Goal: Task Accomplishment & Management: Manage account settings

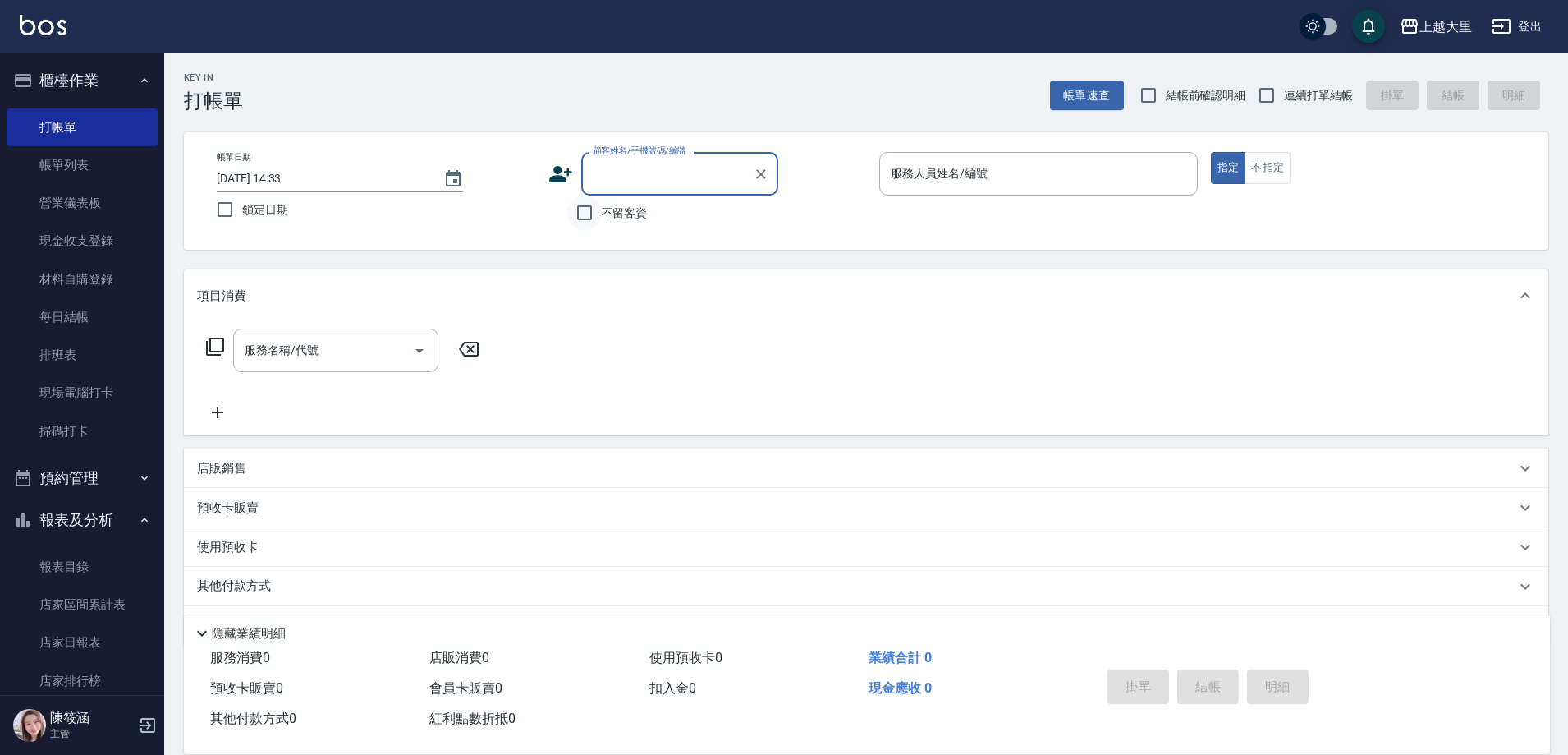
click at [586, 209] on input "不留客資" at bounding box center [585, 213] width 34 height 34
checkbox input "true"
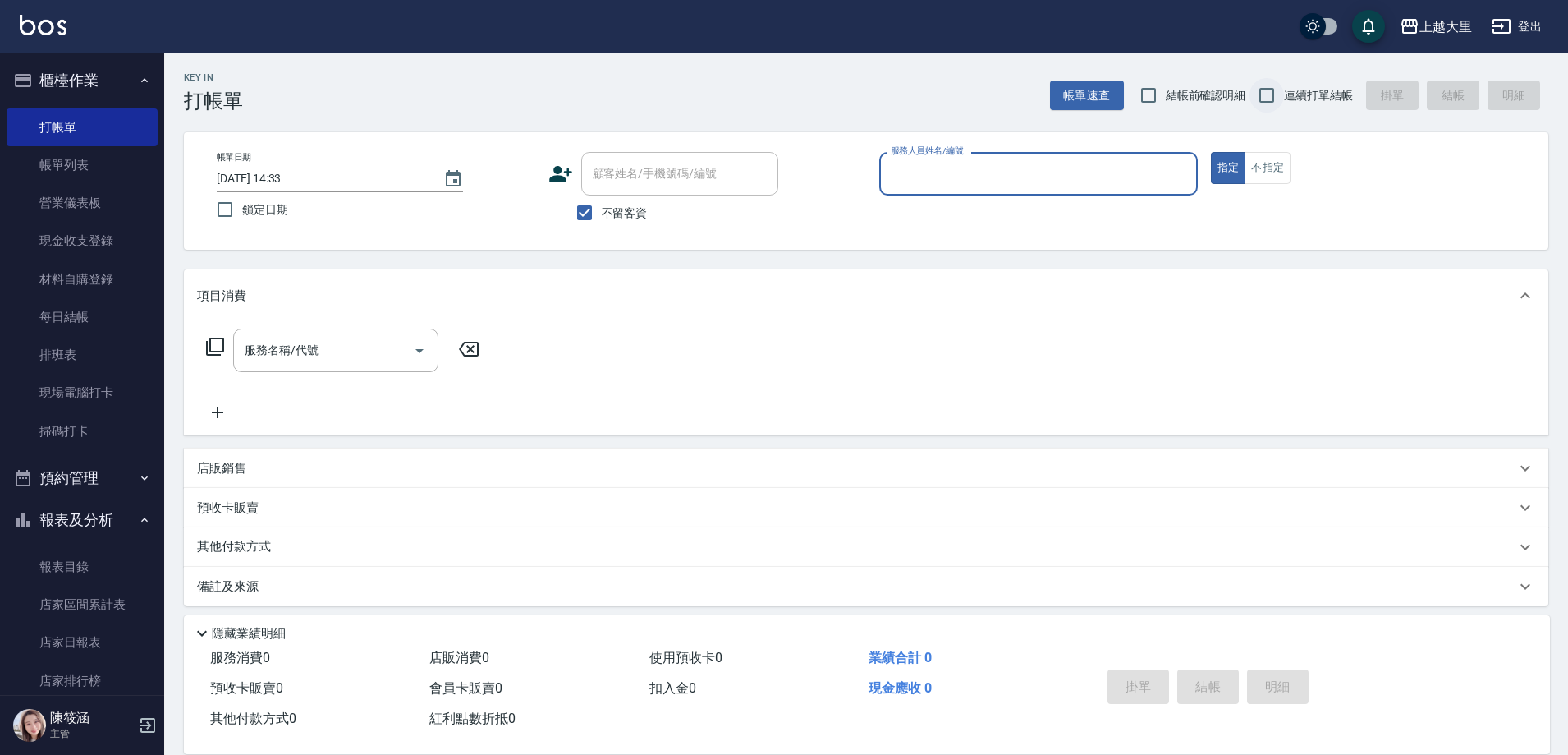
click at [1268, 86] on input "連續打單結帳" at bounding box center [1267, 95] width 34 height 34
checkbox input "true"
click at [962, 176] on input "服務人員姓名/編號" at bounding box center [1038, 174] width 304 height 29
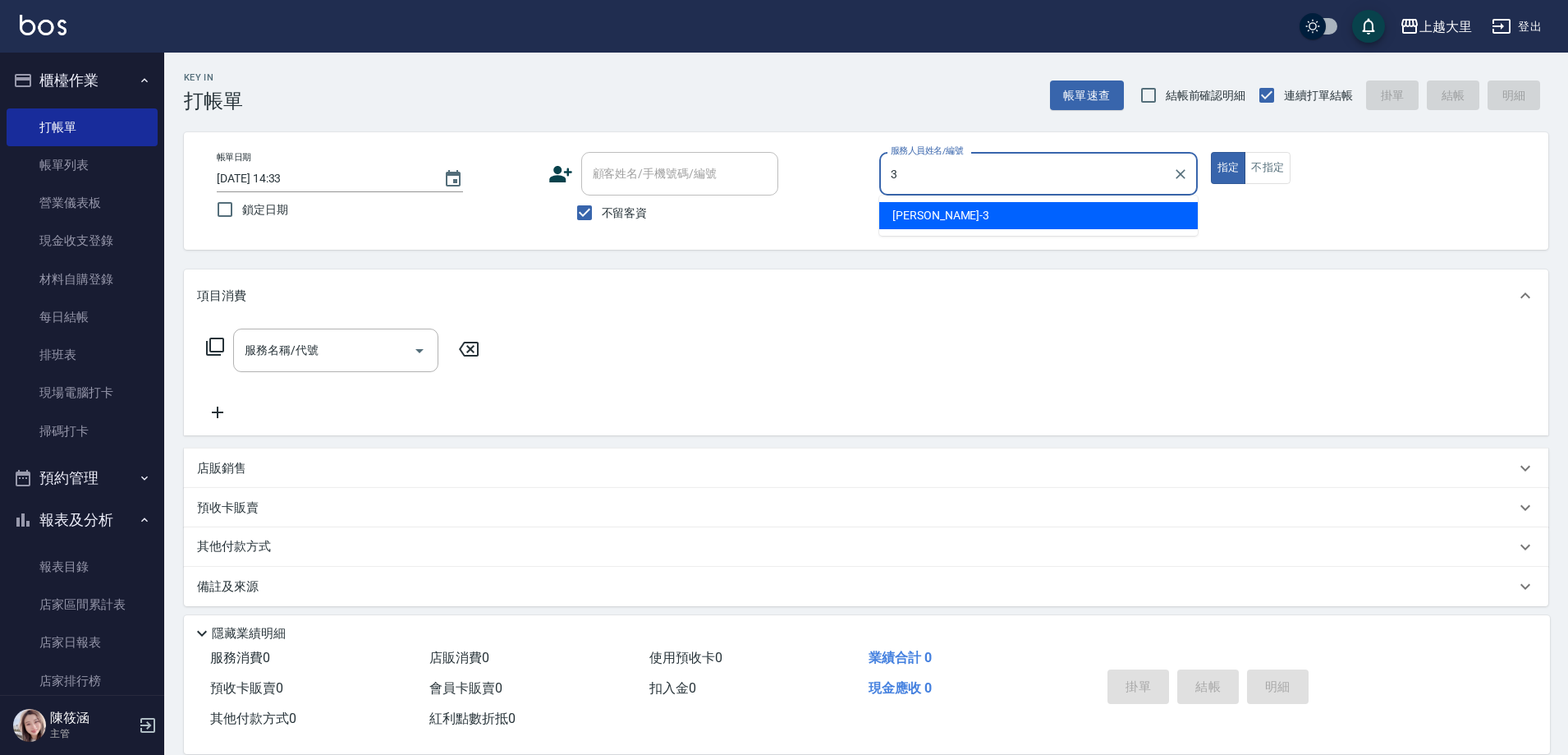
type input "[PERSON_NAME]-3"
type button "true"
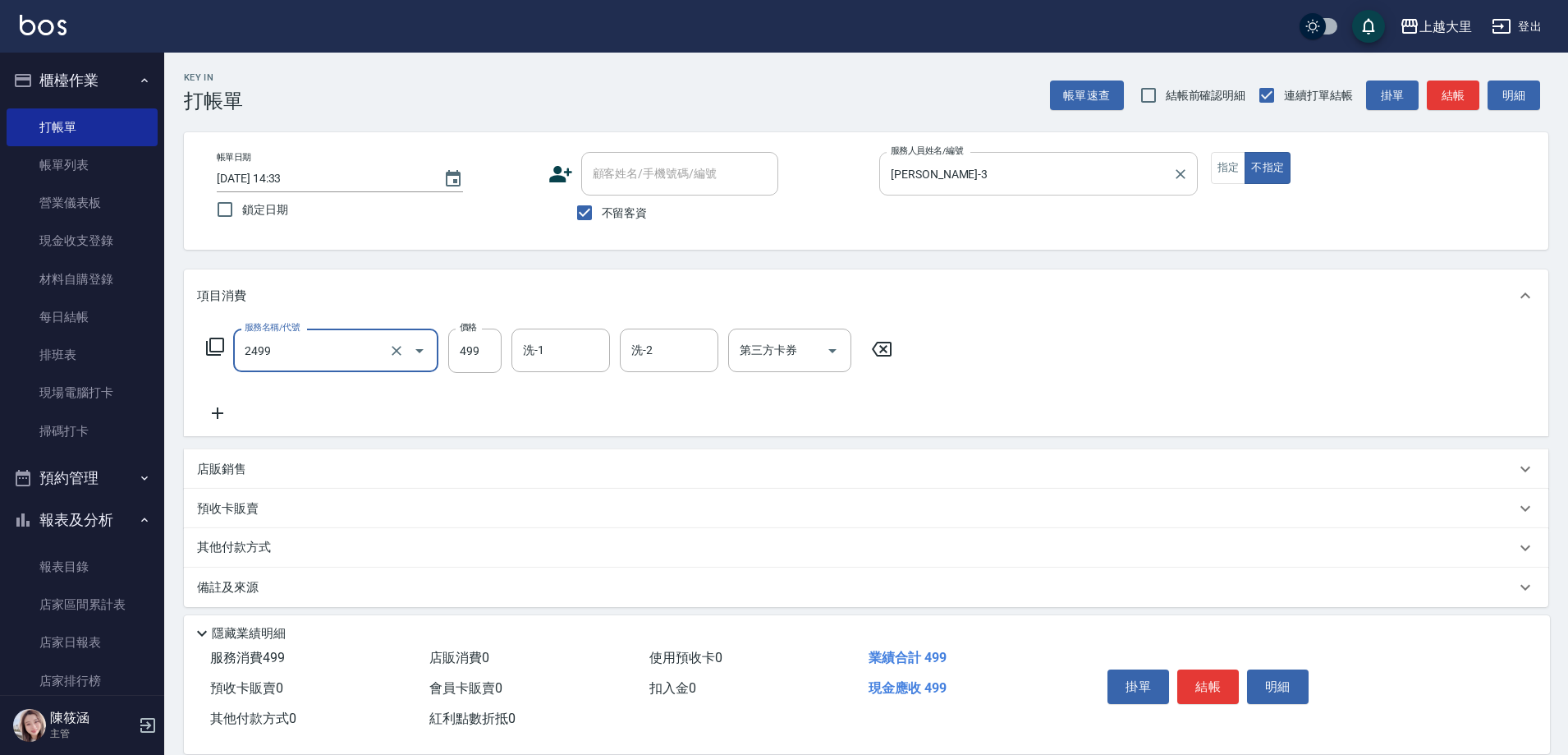
type input "499洗剪(2499)"
type input "[PERSON_NAME]-32"
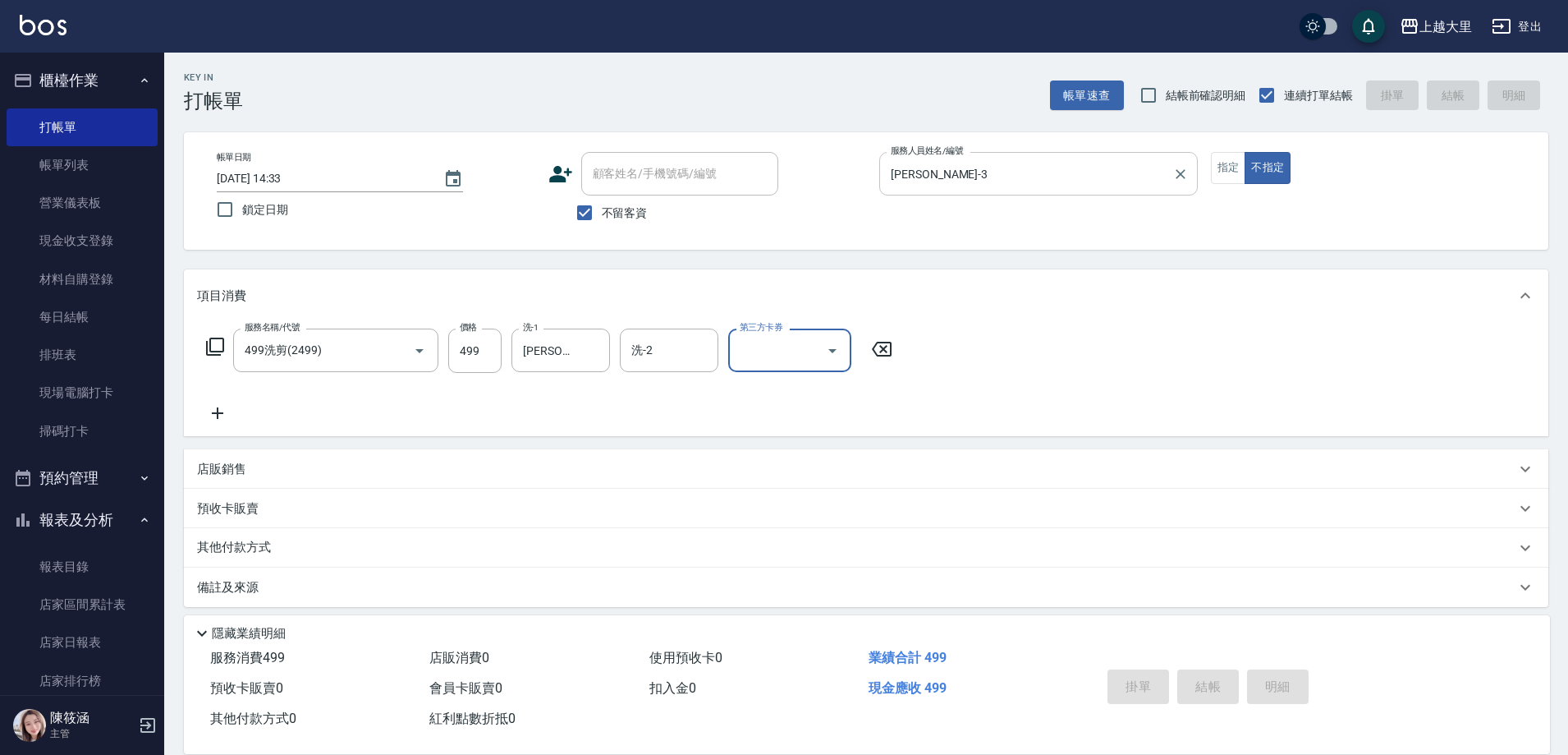
type input "[DATE] 20:09"
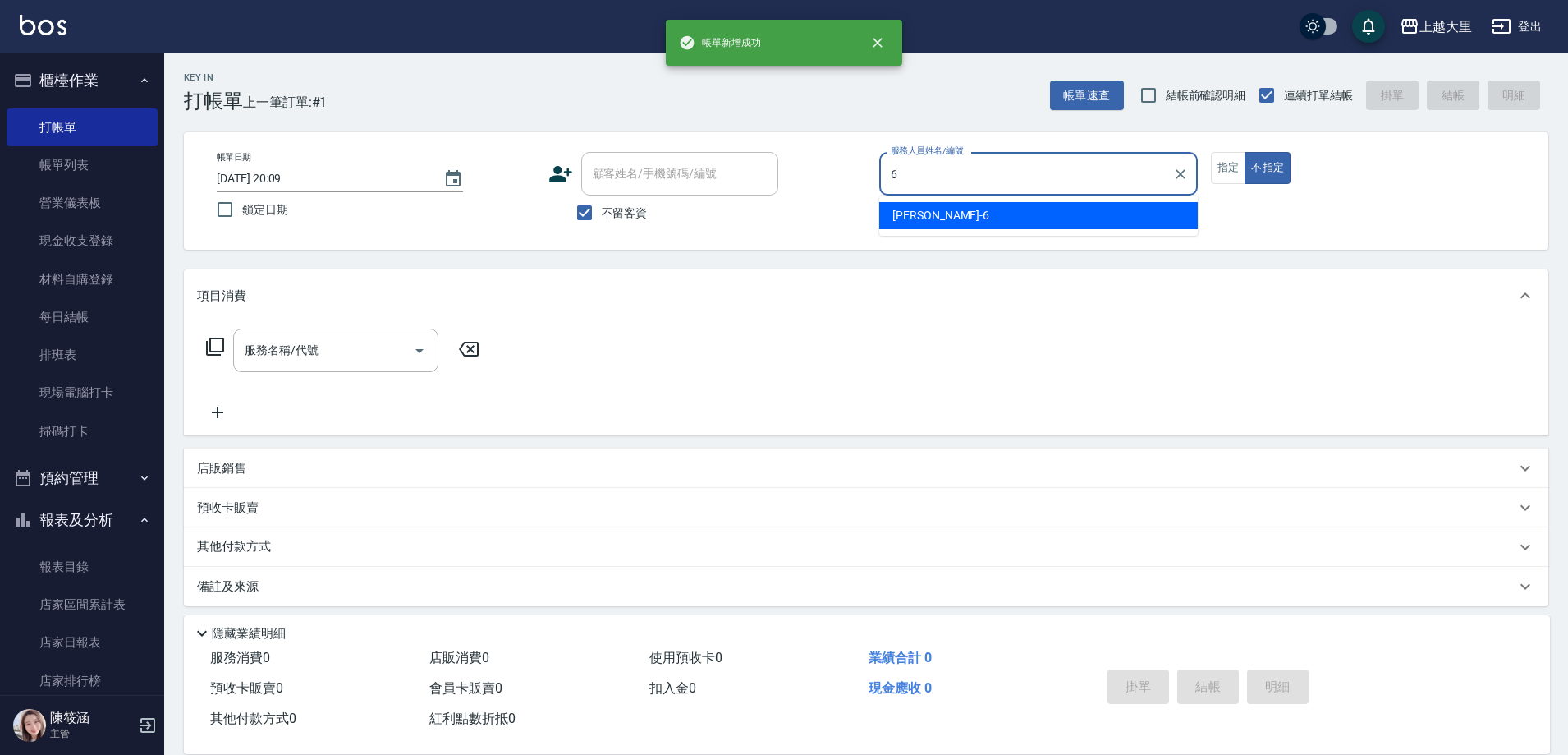
type input "[PERSON_NAME]比-6"
type button "false"
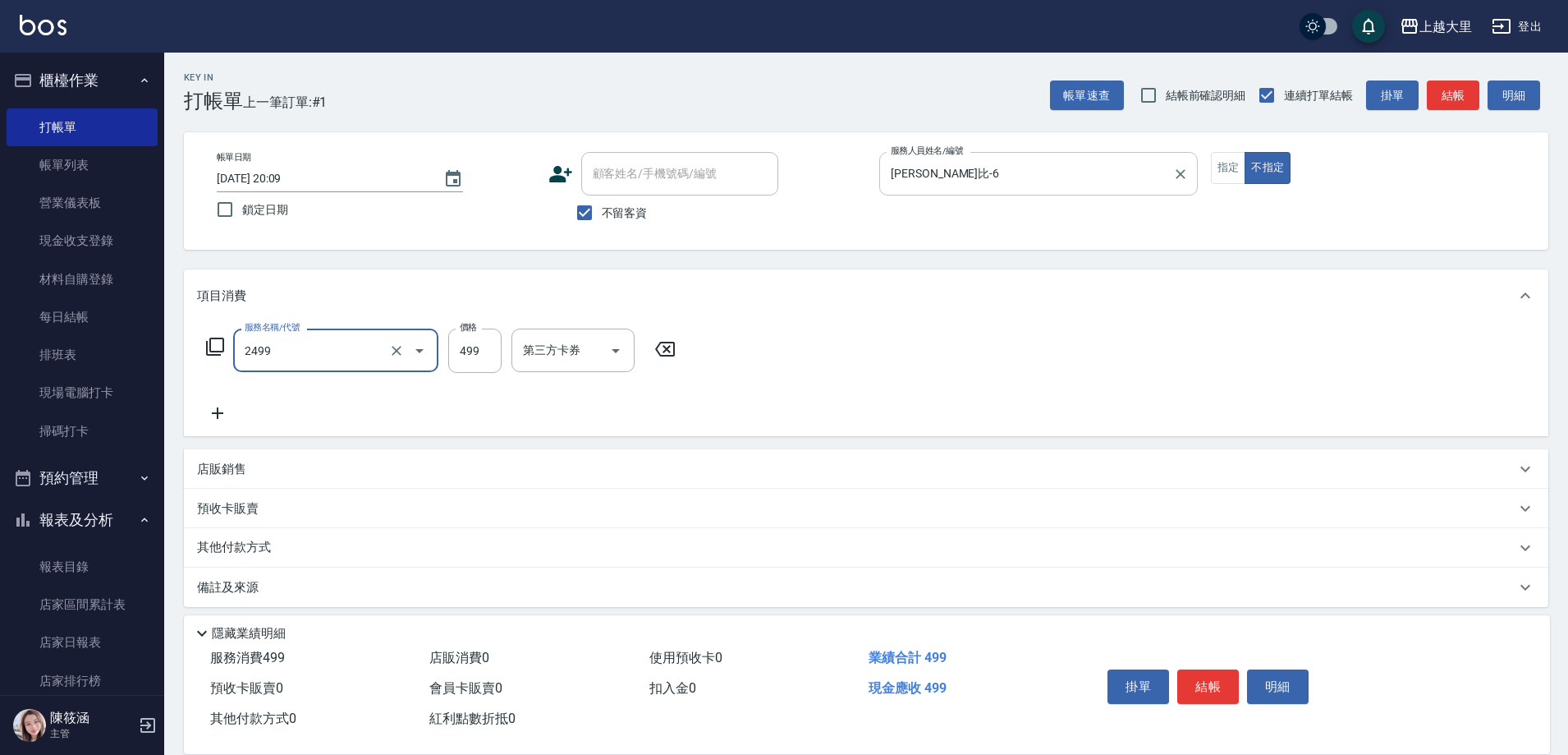
type input "499洗剪(2499)"
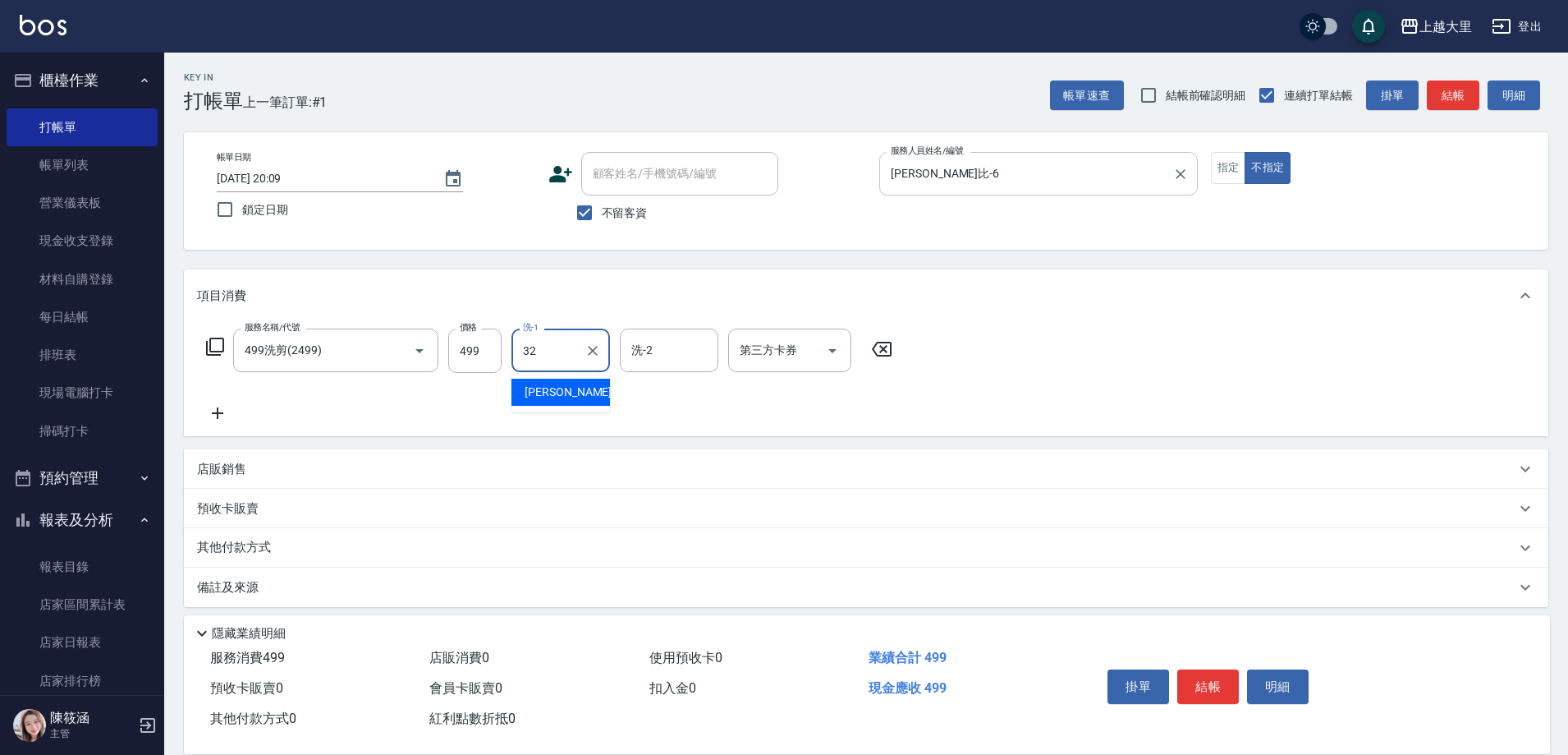
type input "[PERSON_NAME]-32"
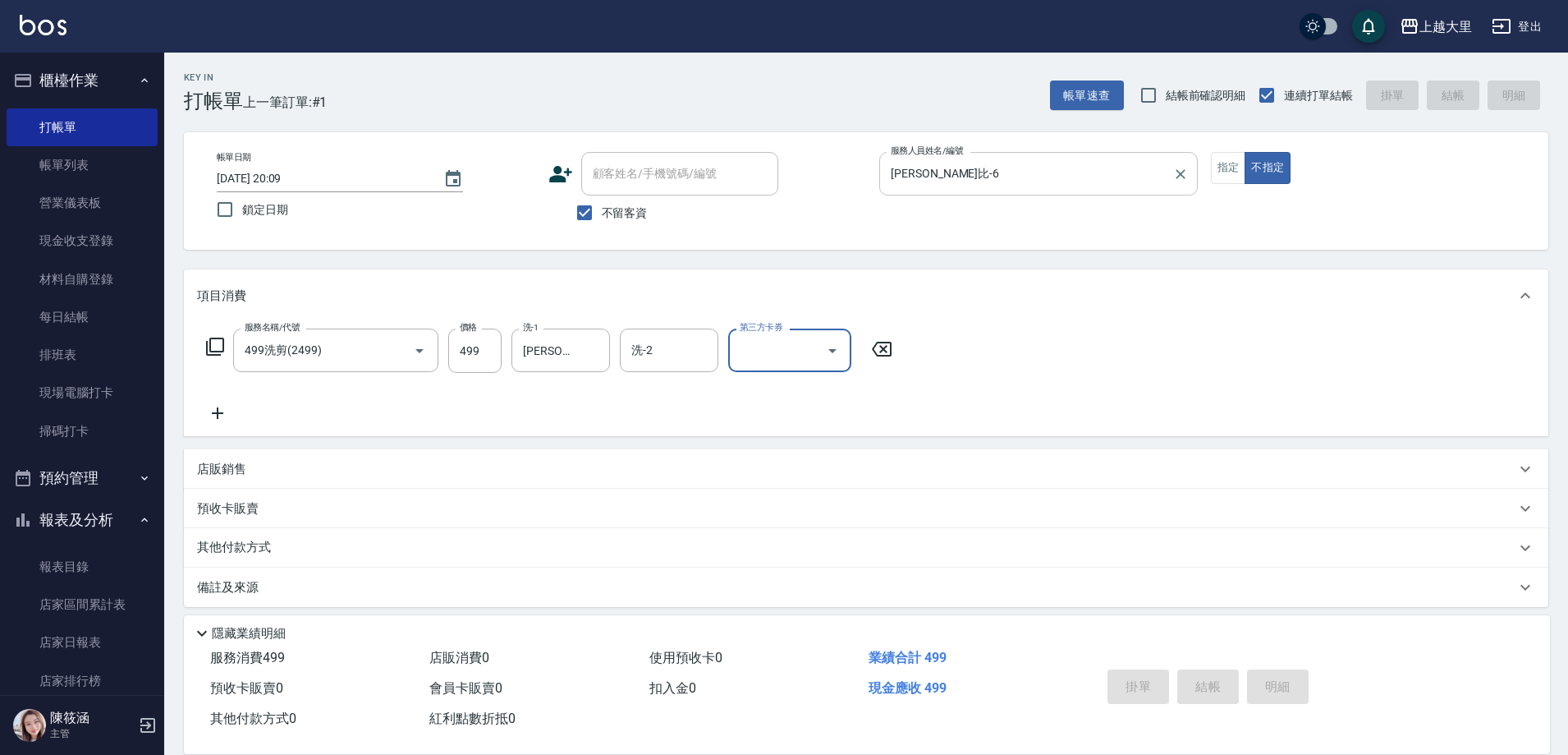
type input "[DATE] 20:10"
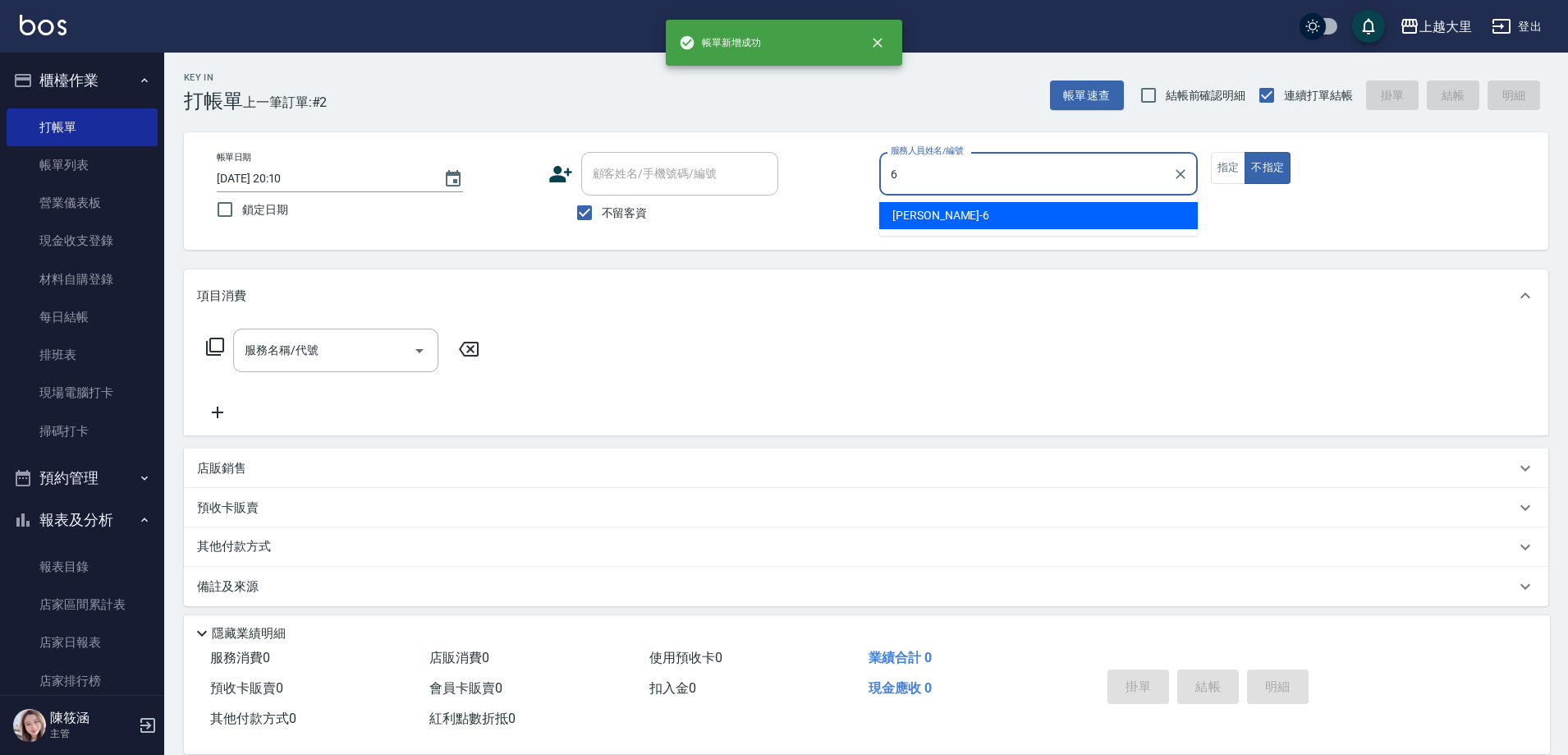
type input "[PERSON_NAME]比-6"
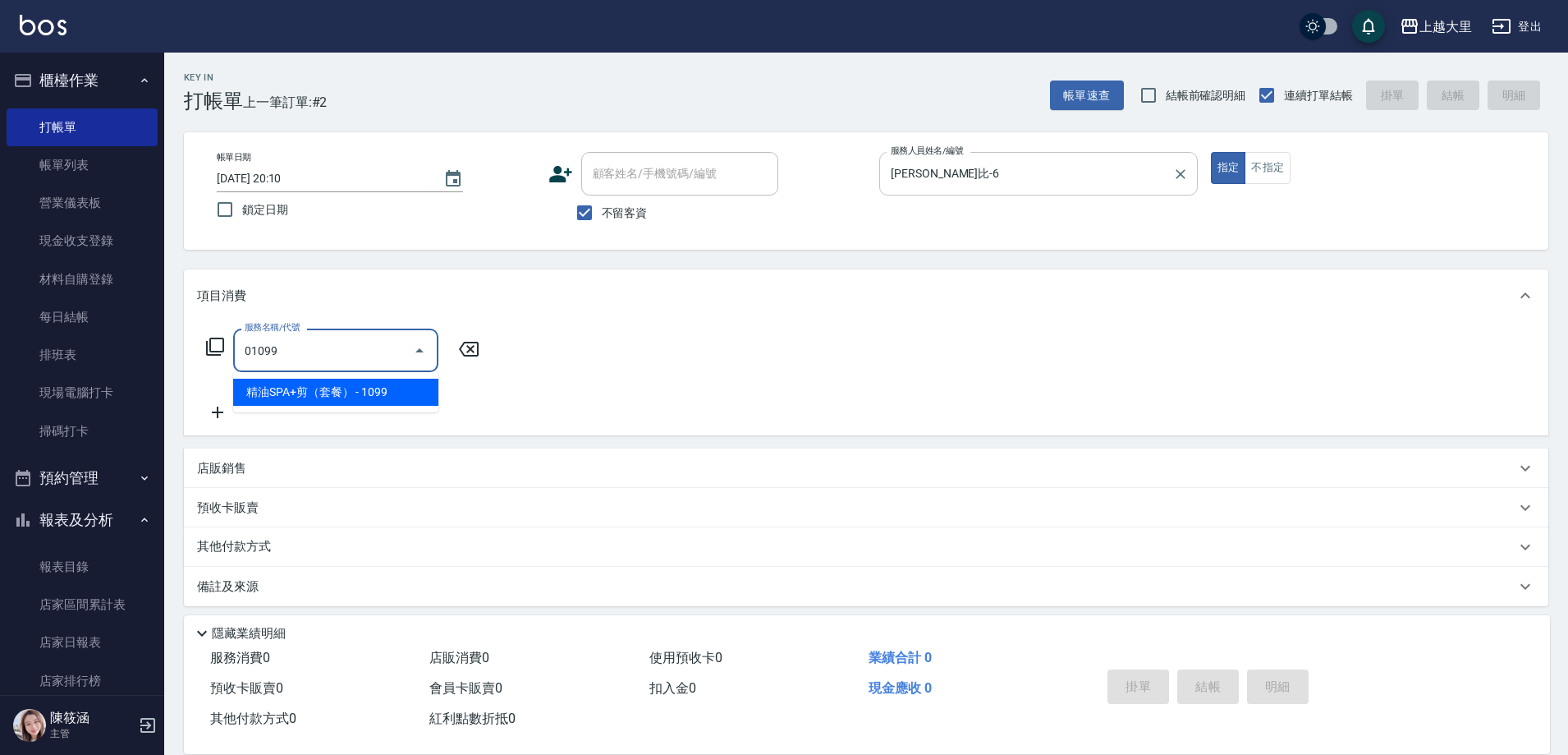
type input "精油SPA+剪（套餐）(01099)"
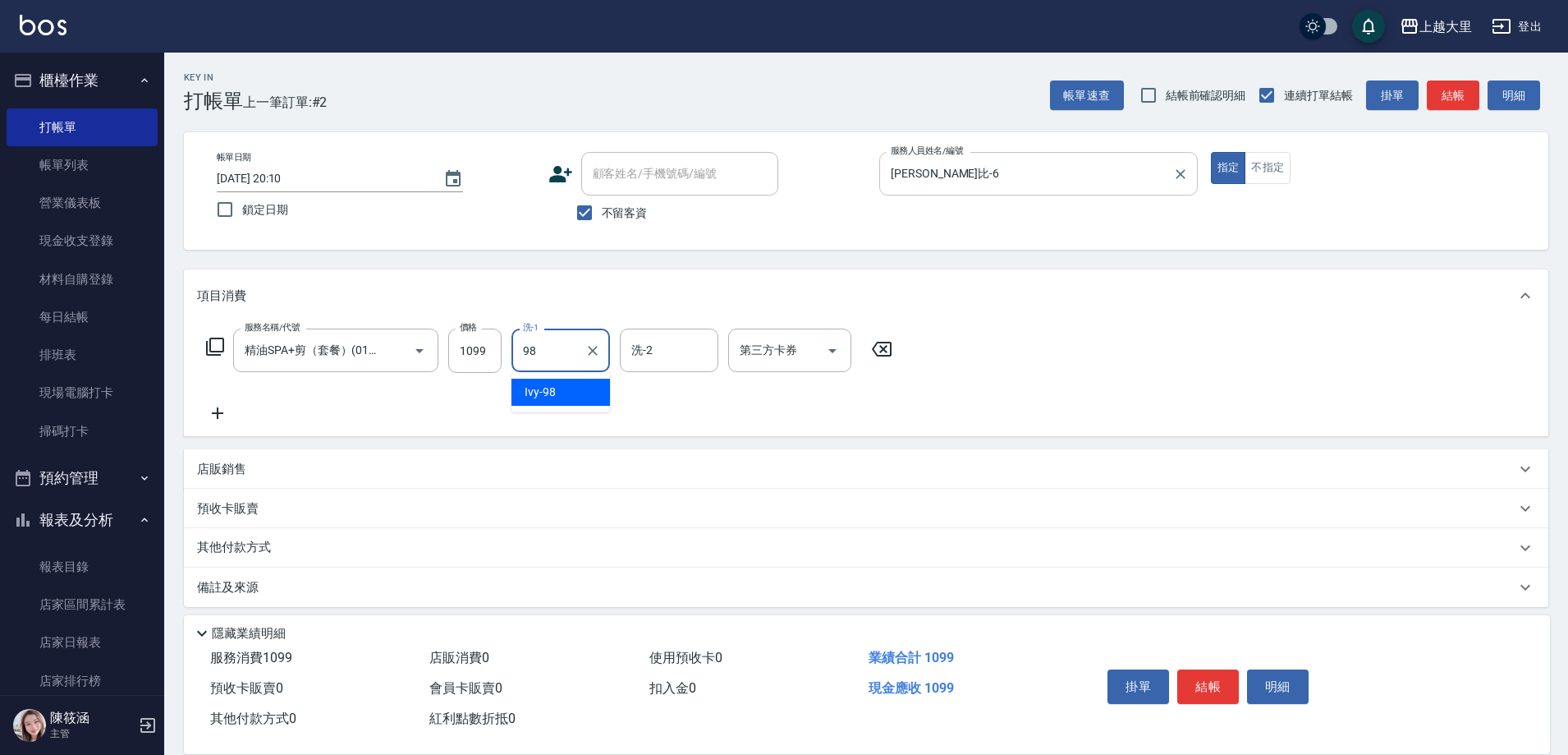
type input "Ivy-98"
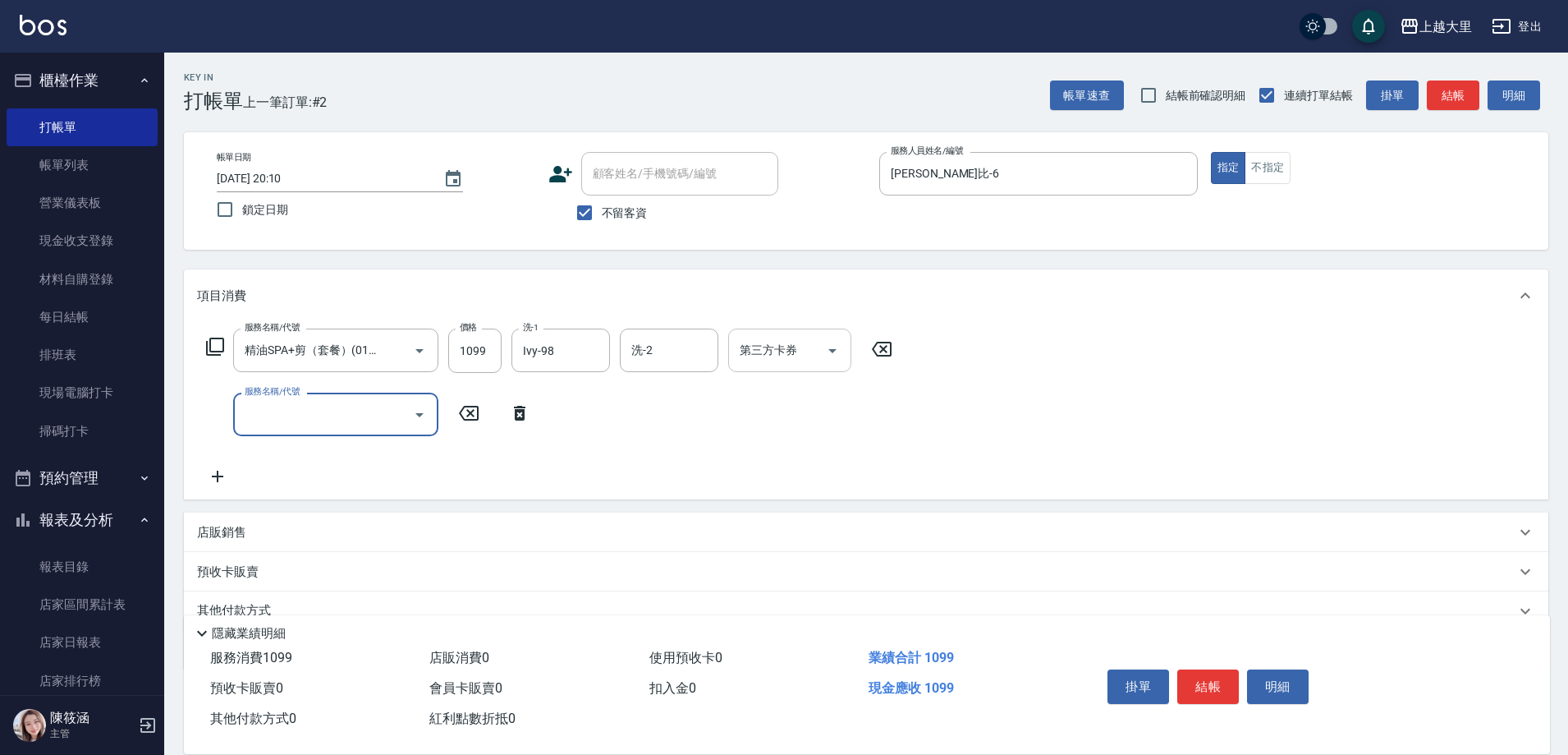
click at [838, 359] on icon "Open" at bounding box center [832, 351] width 20 height 20
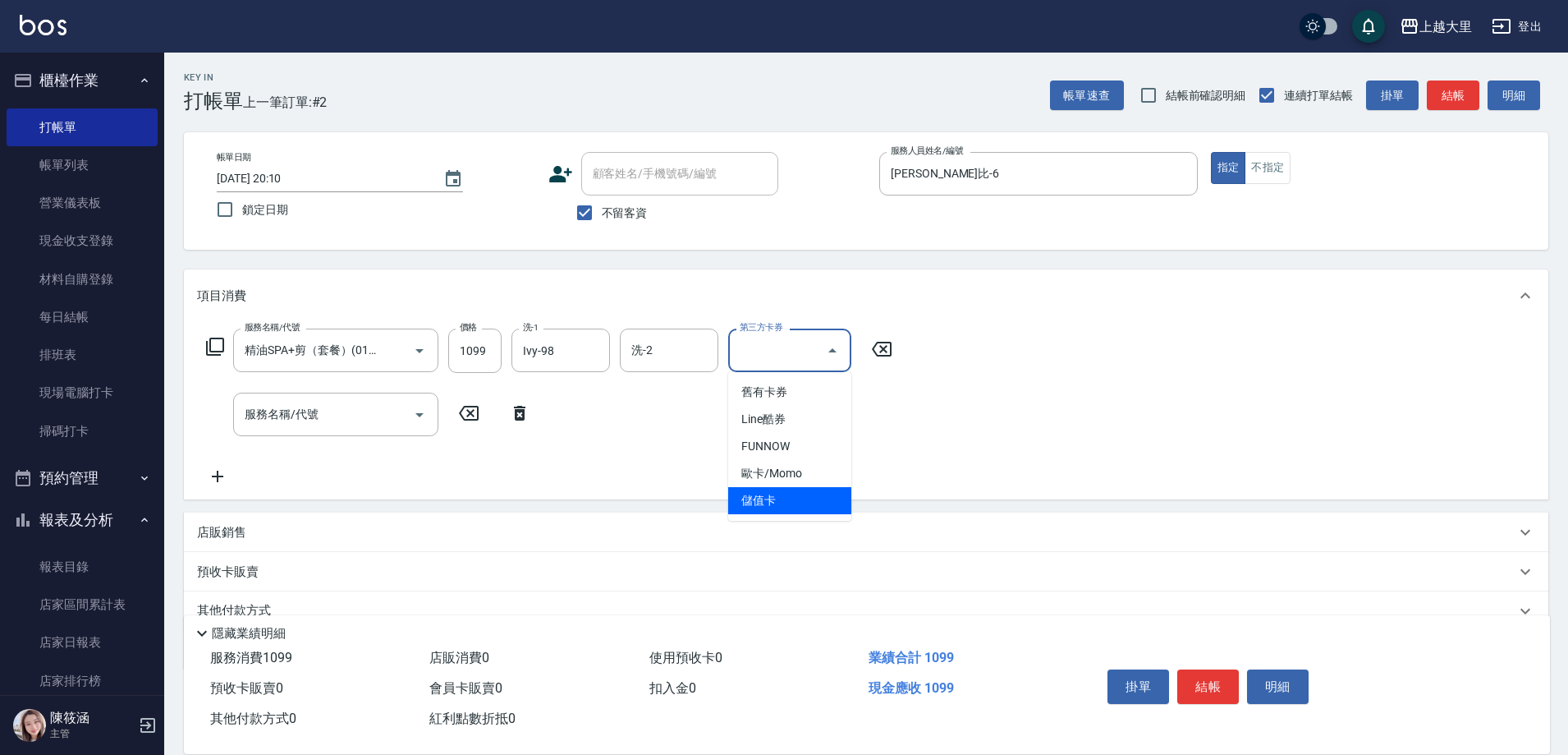
click at [812, 501] on span "儲值卡" at bounding box center [790, 501] width 123 height 27
type input "儲值卡"
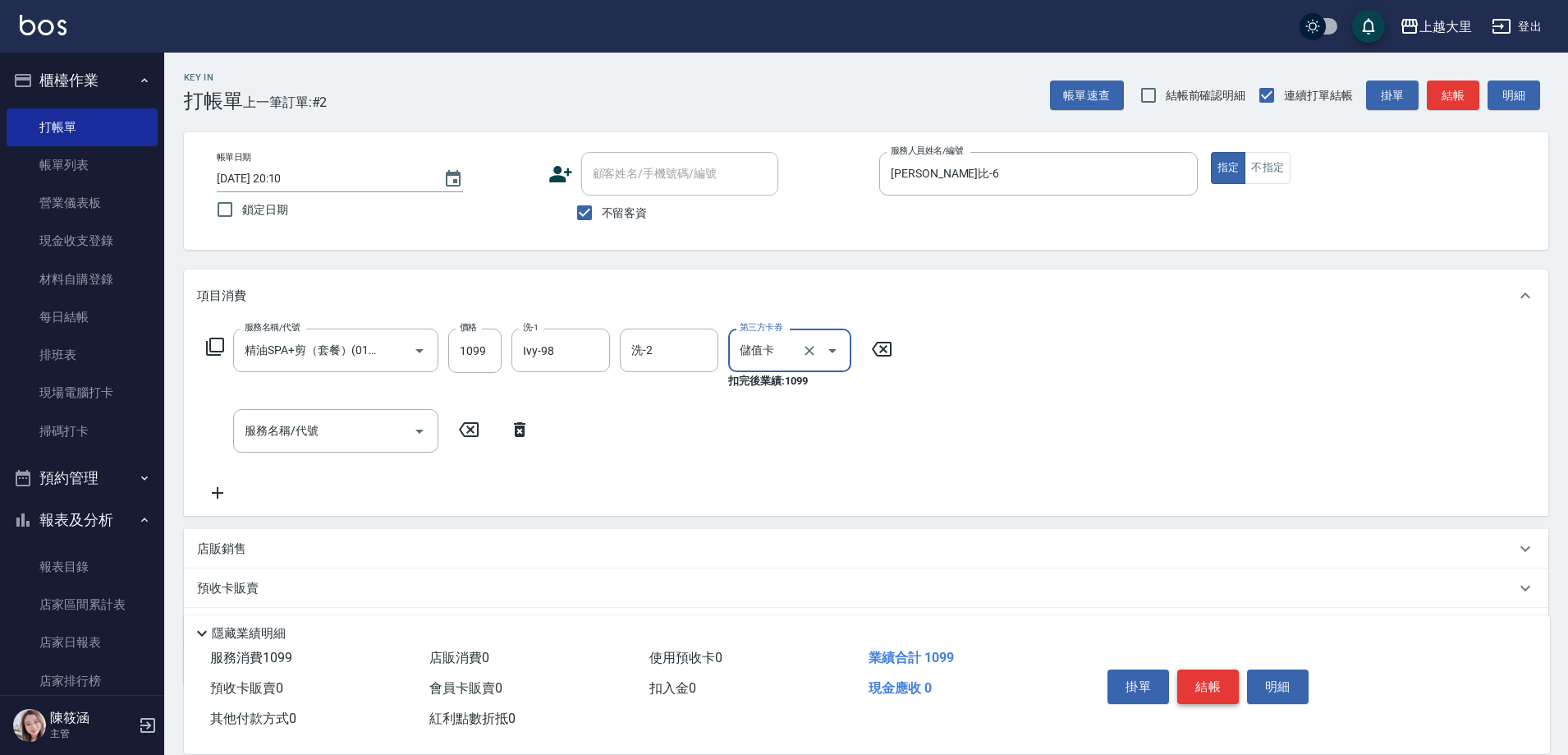
click at [1211, 681] on button "結帳" at bounding box center [1208, 687] width 62 height 34
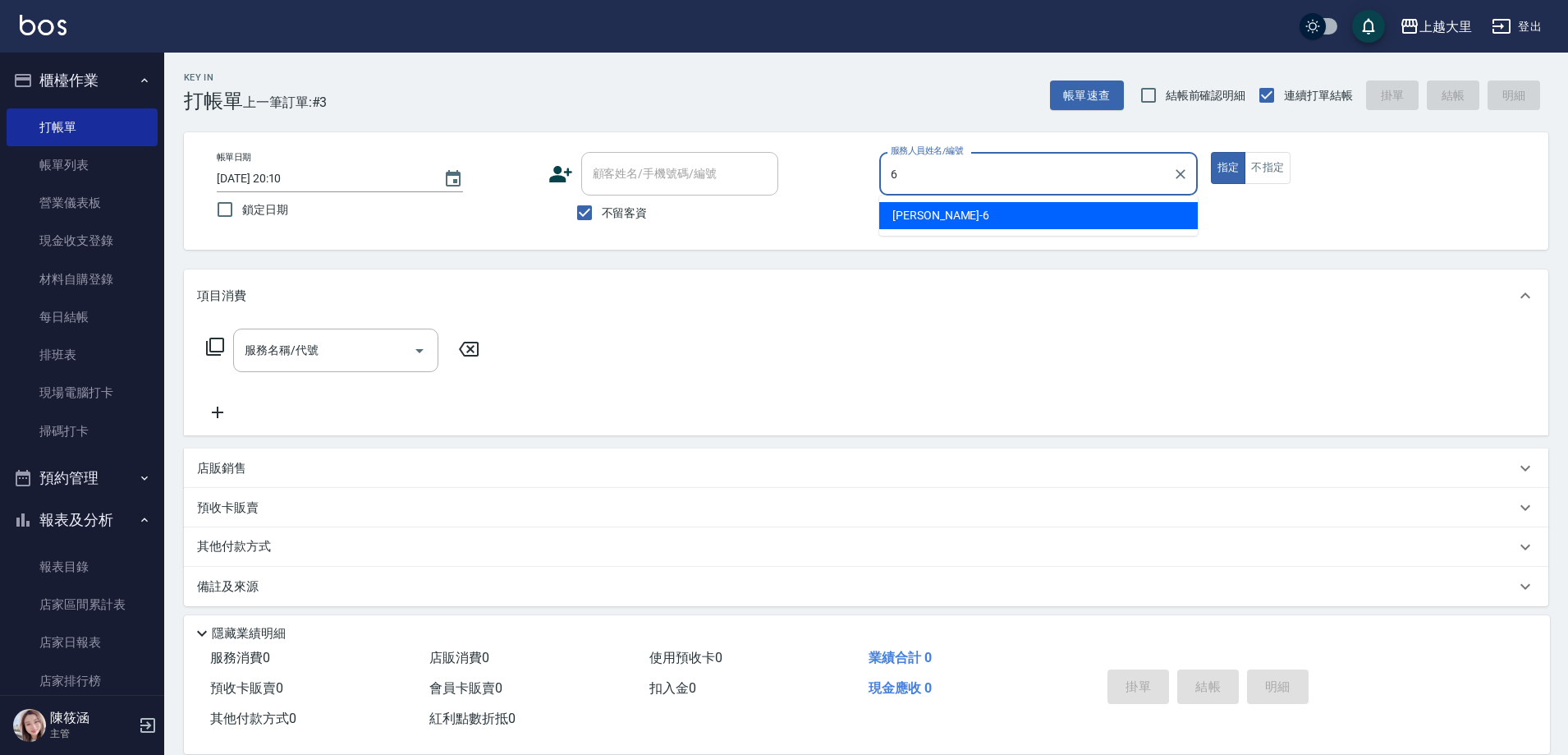
type input "[PERSON_NAME]比-6"
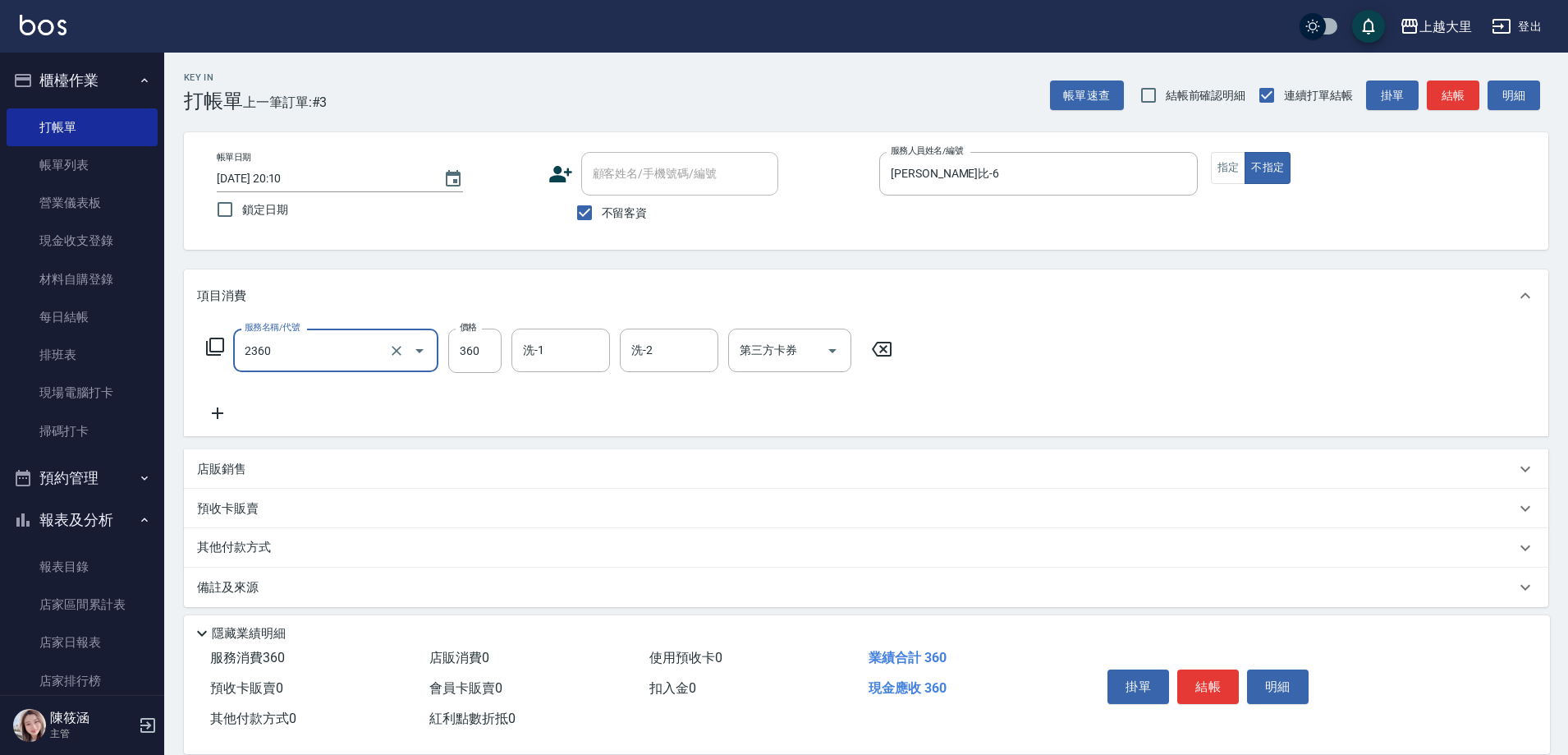
type input "洗+剪360(2360)"
type input "Ivy-98"
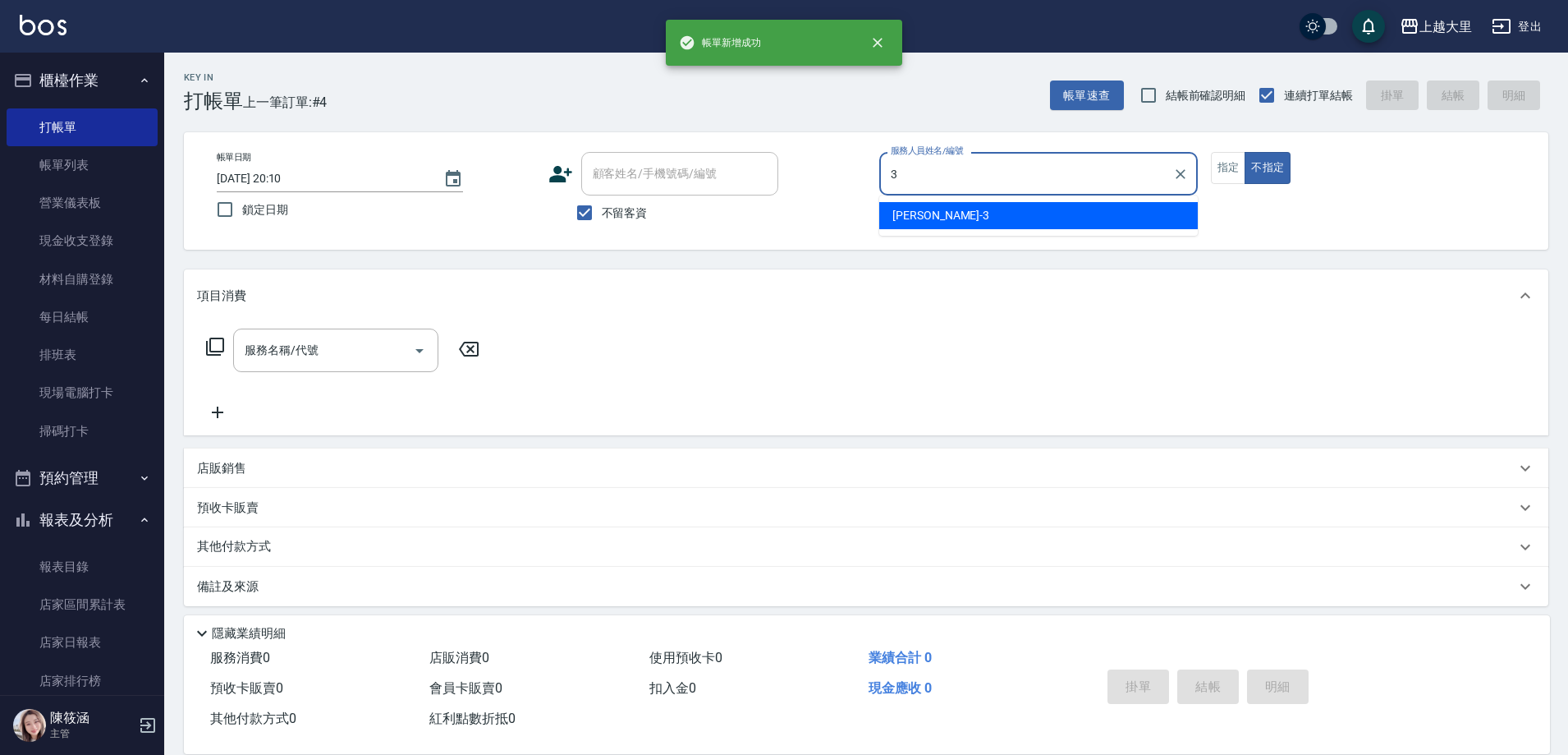
type input "[PERSON_NAME]-3"
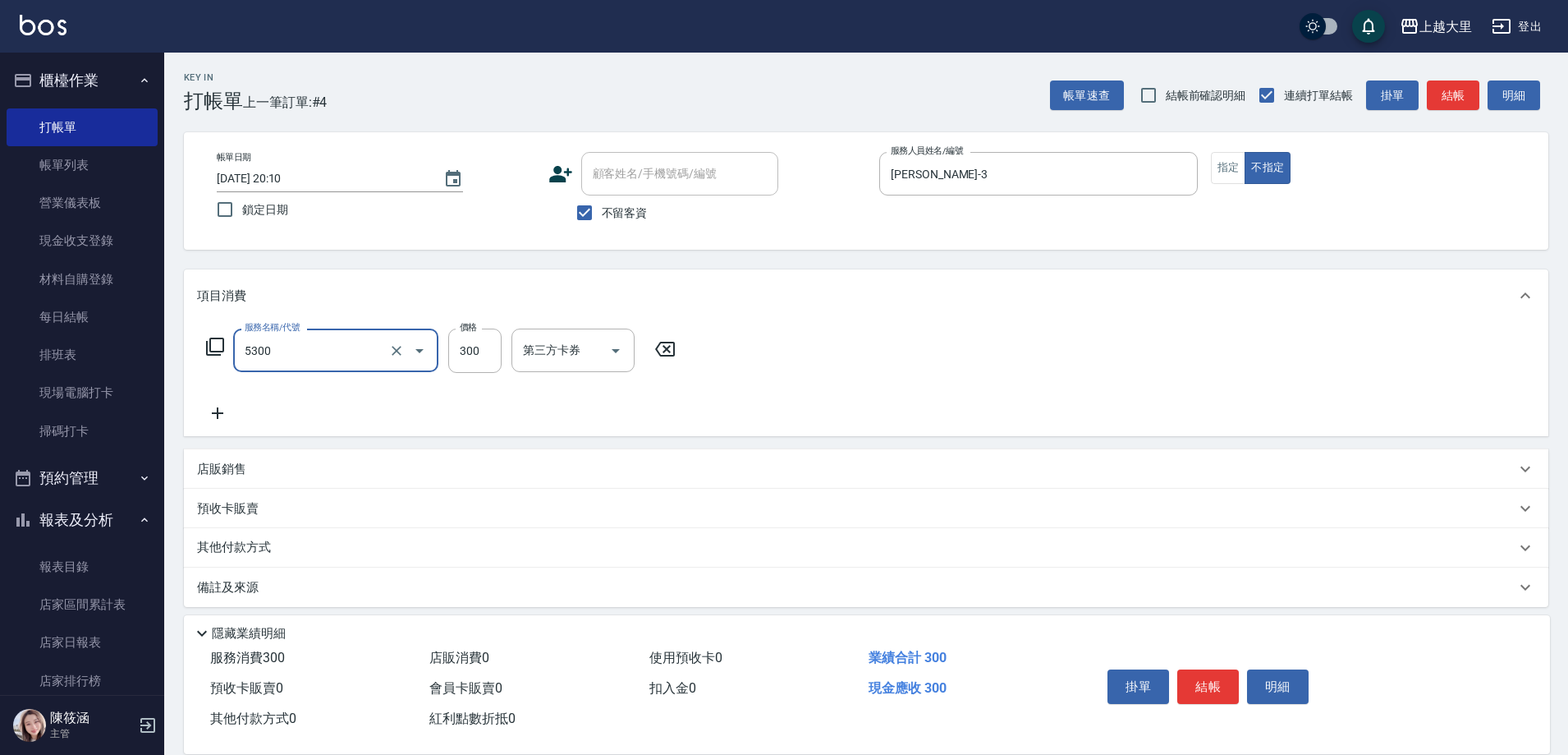
type input "護髮-300(5300)"
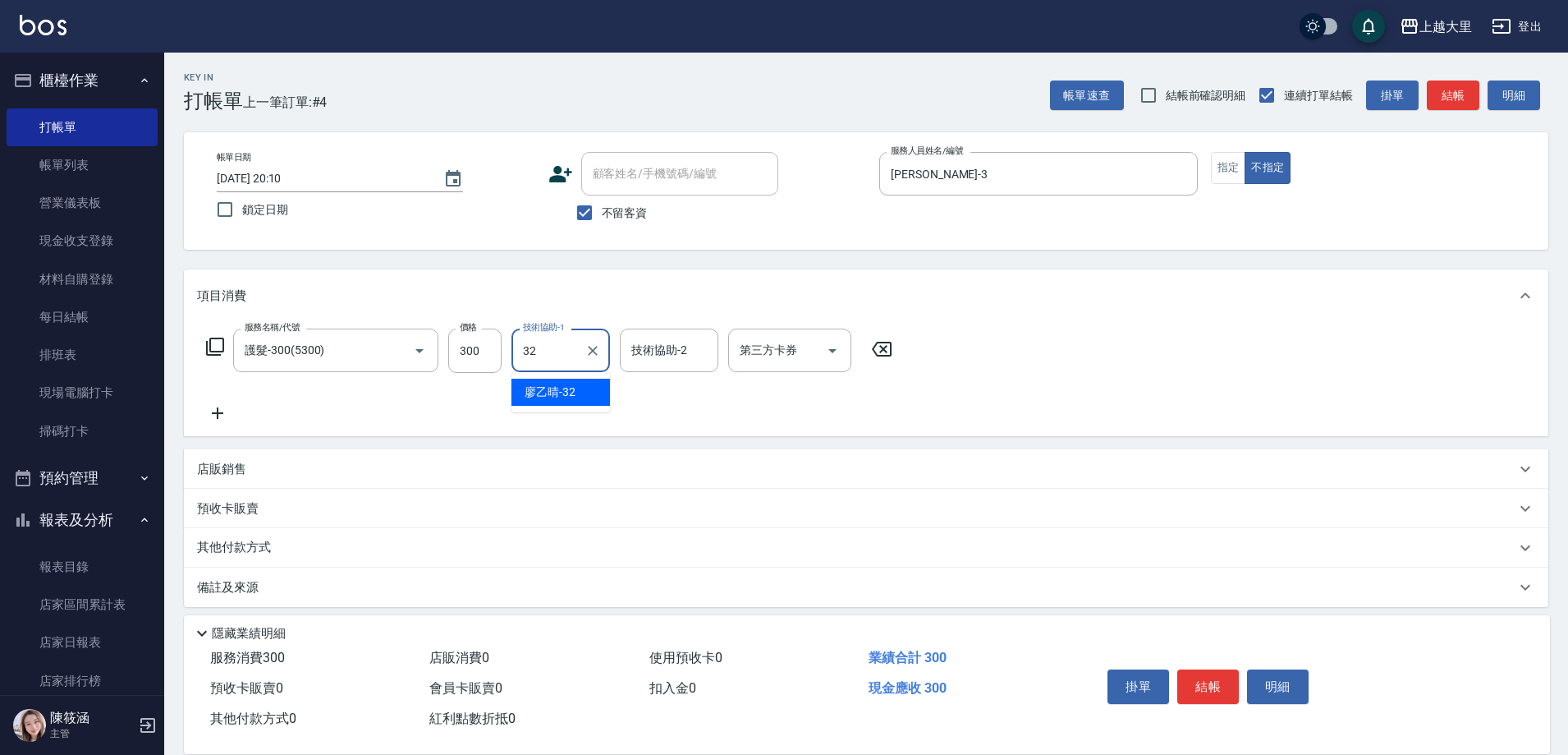
type input "[PERSON_NAME]-32"
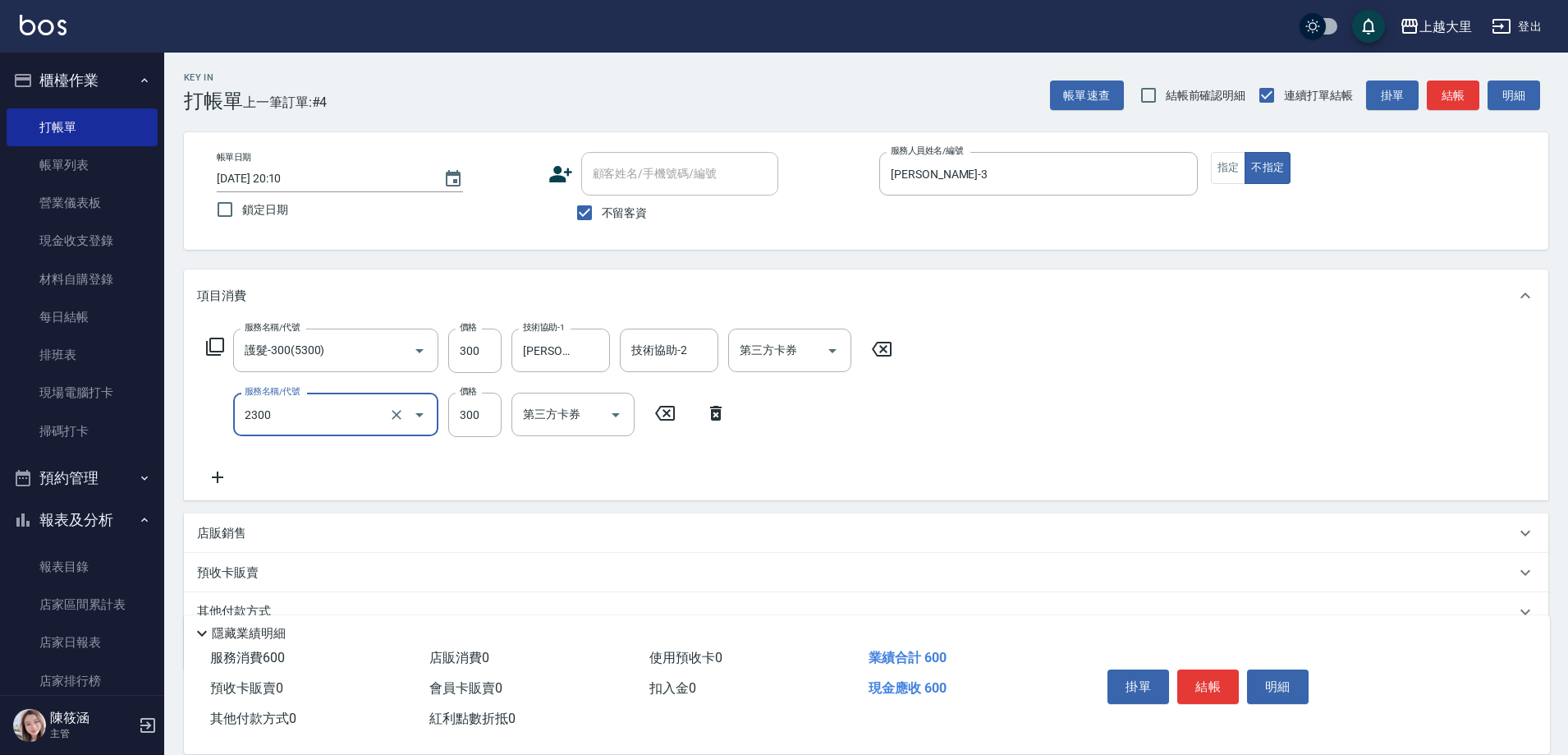
type input "剪髮300(2300)"
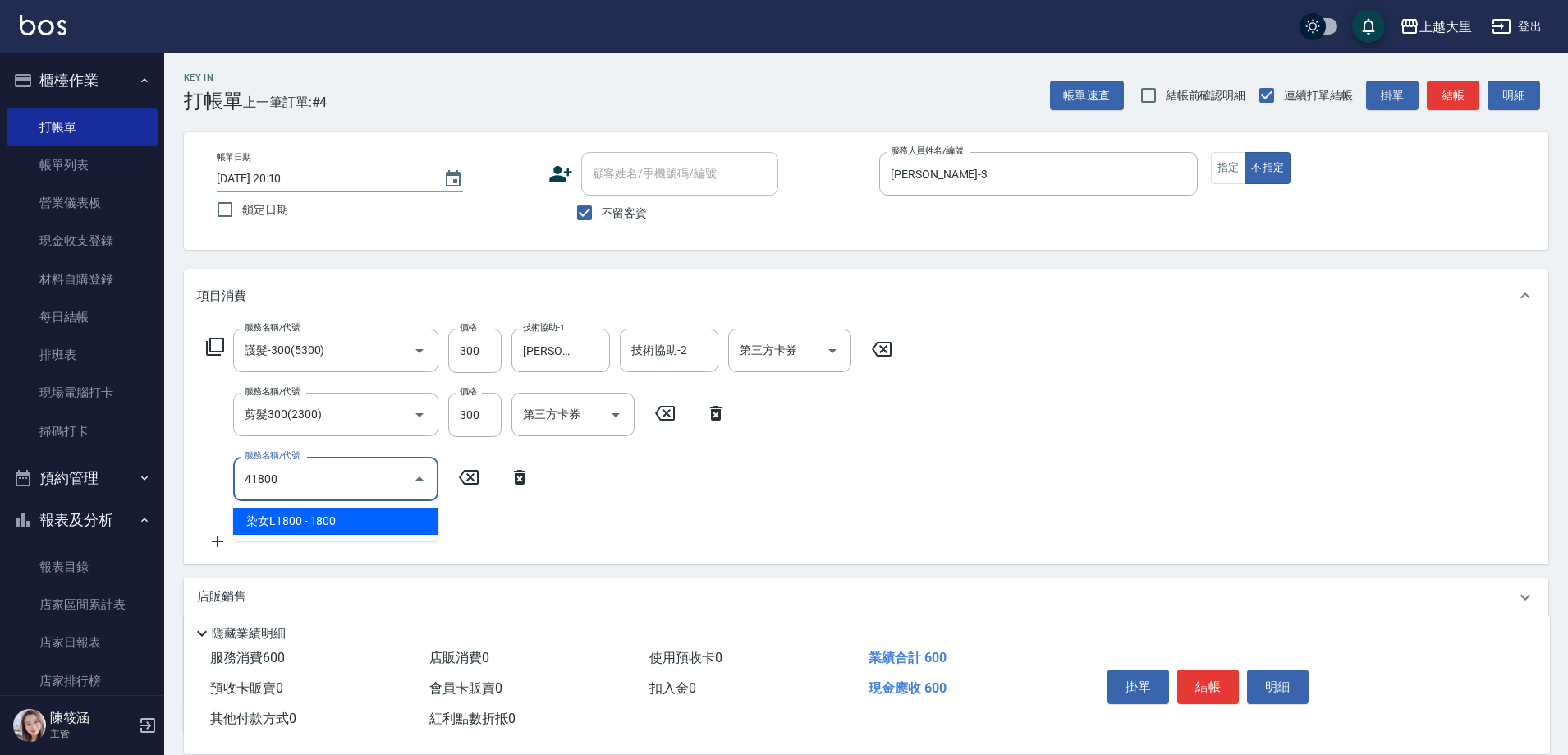
type input "染女L1800(41800)"
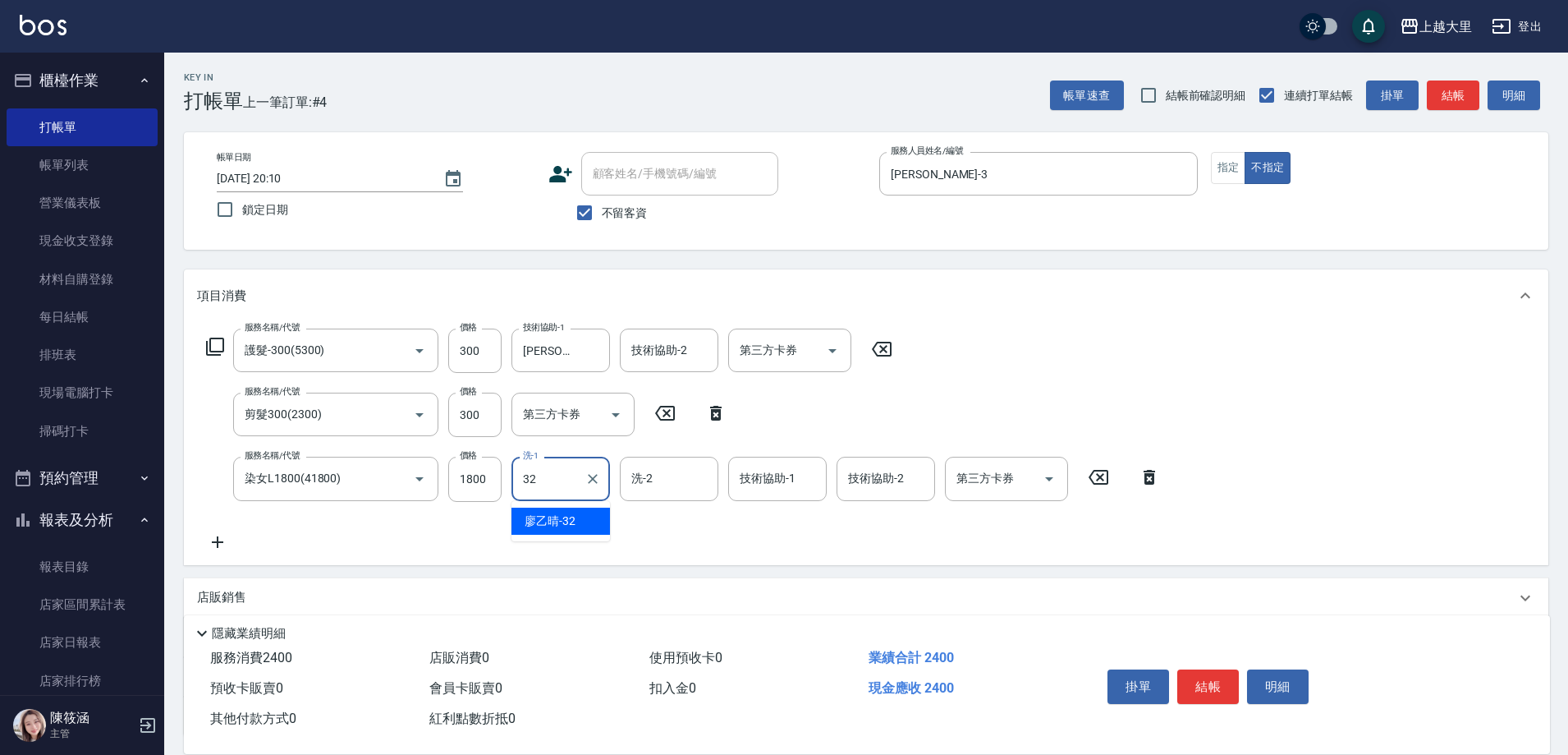
type input "[PERSON_NAME]-32"
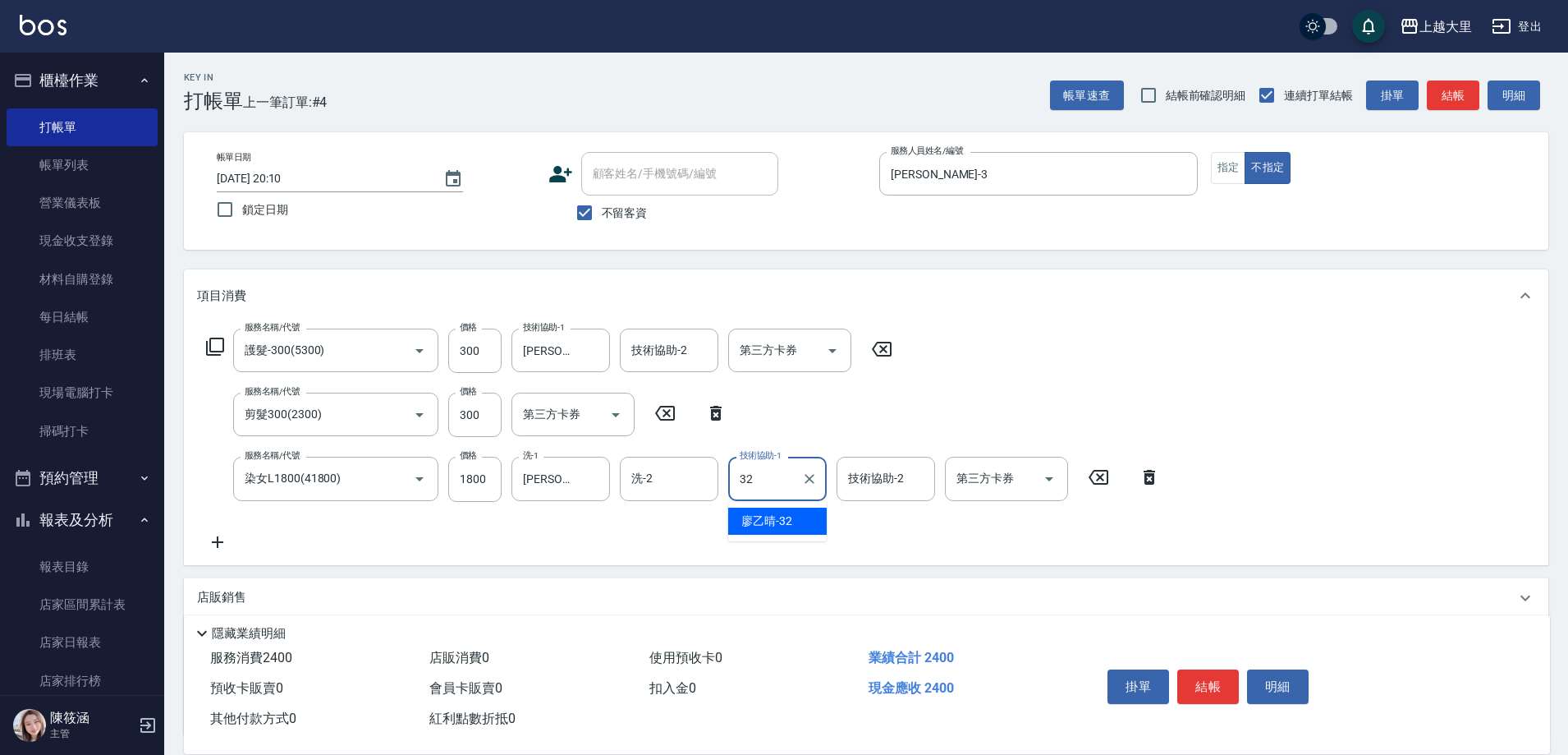
type input "[PERSON_NAME]-32"
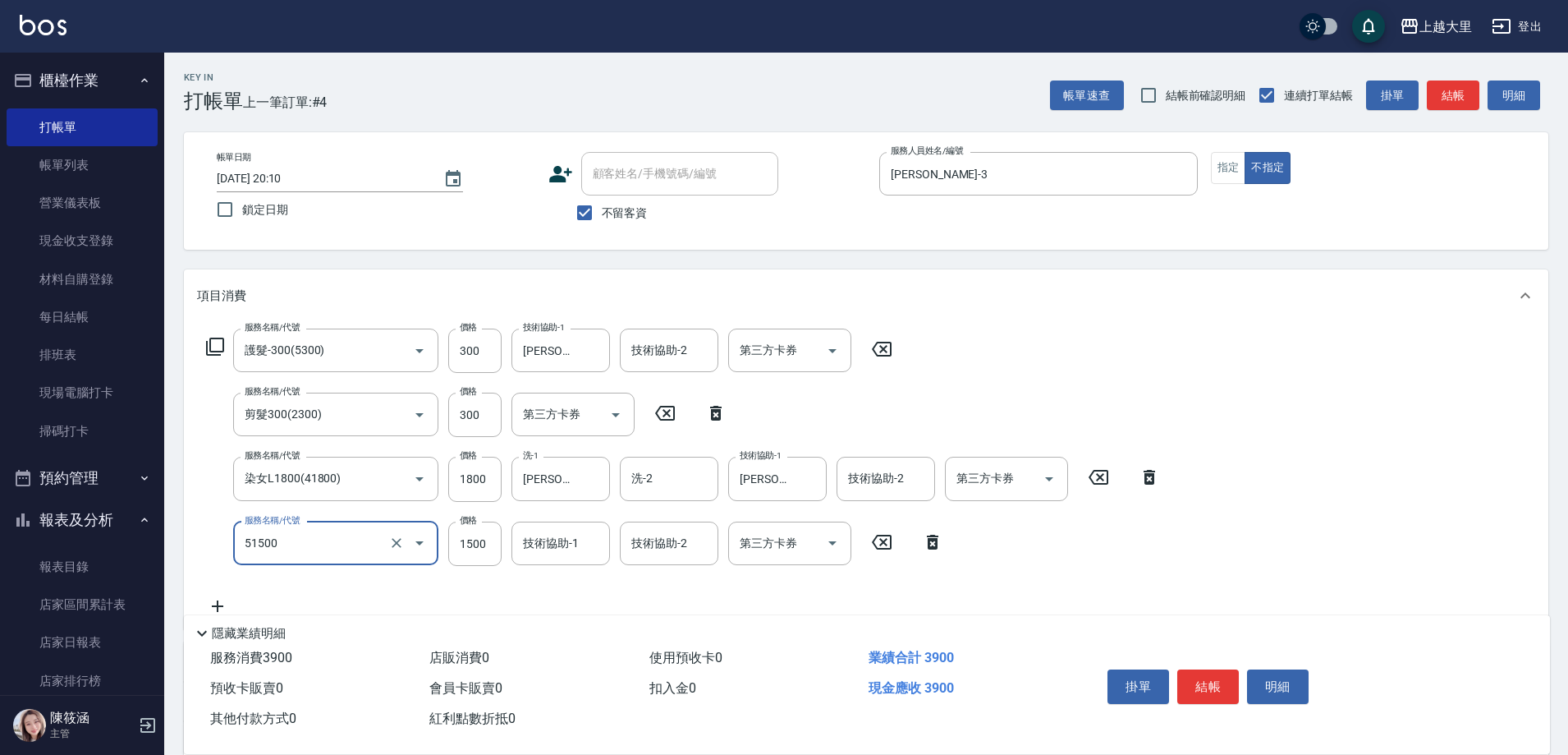
type input "護髮1500(51500)"
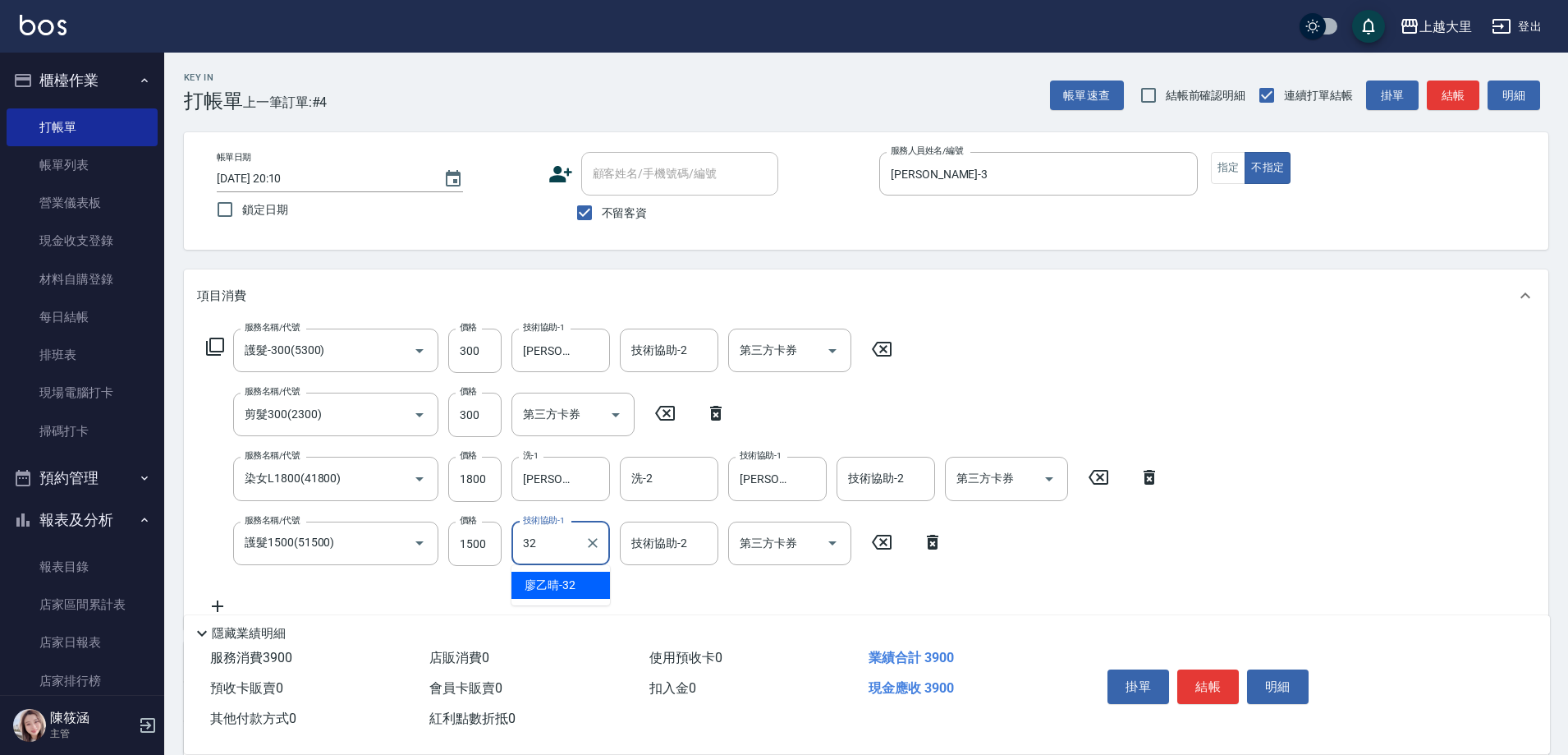
type input "[PERSON_NAME]-32"
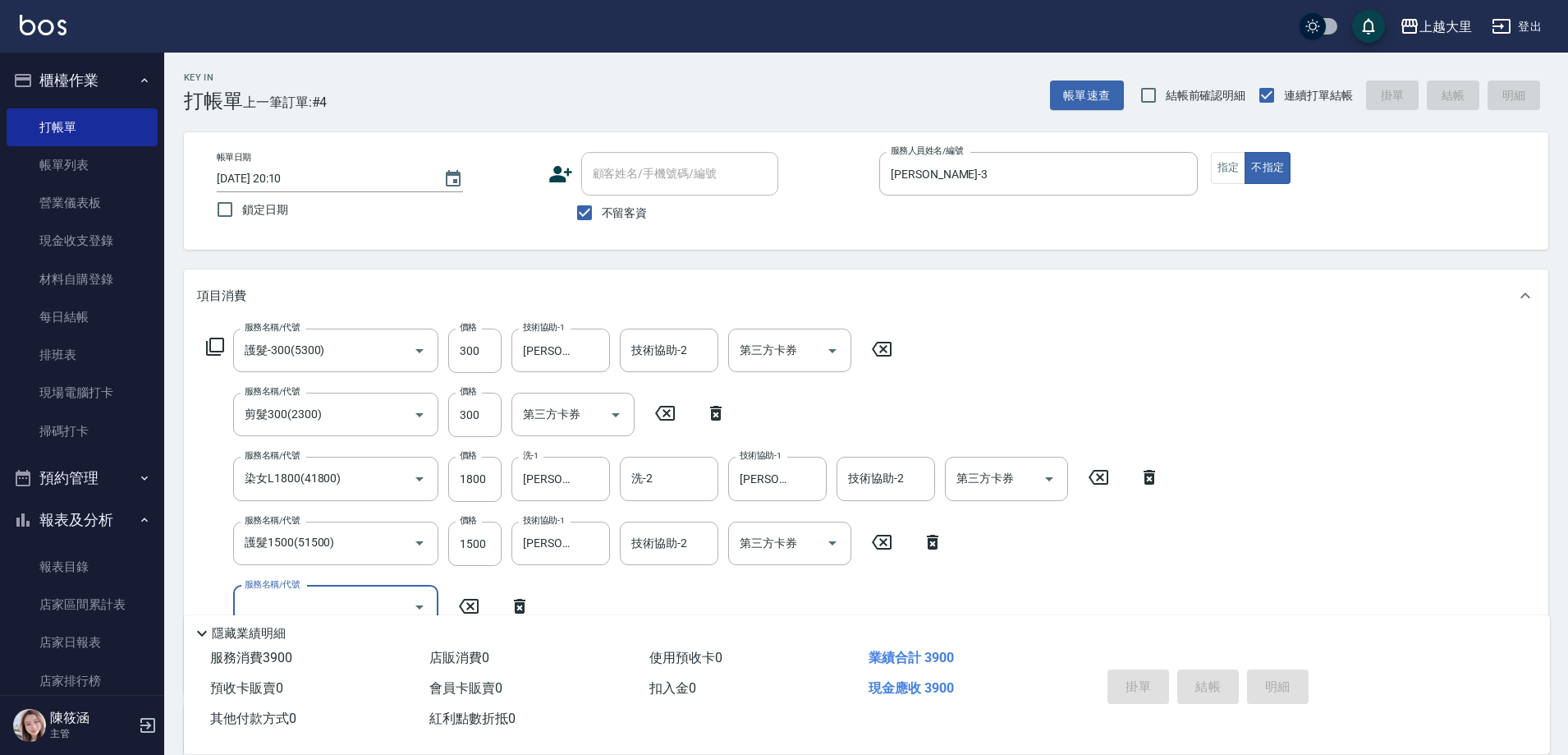
type input "[DATE] 20:13"
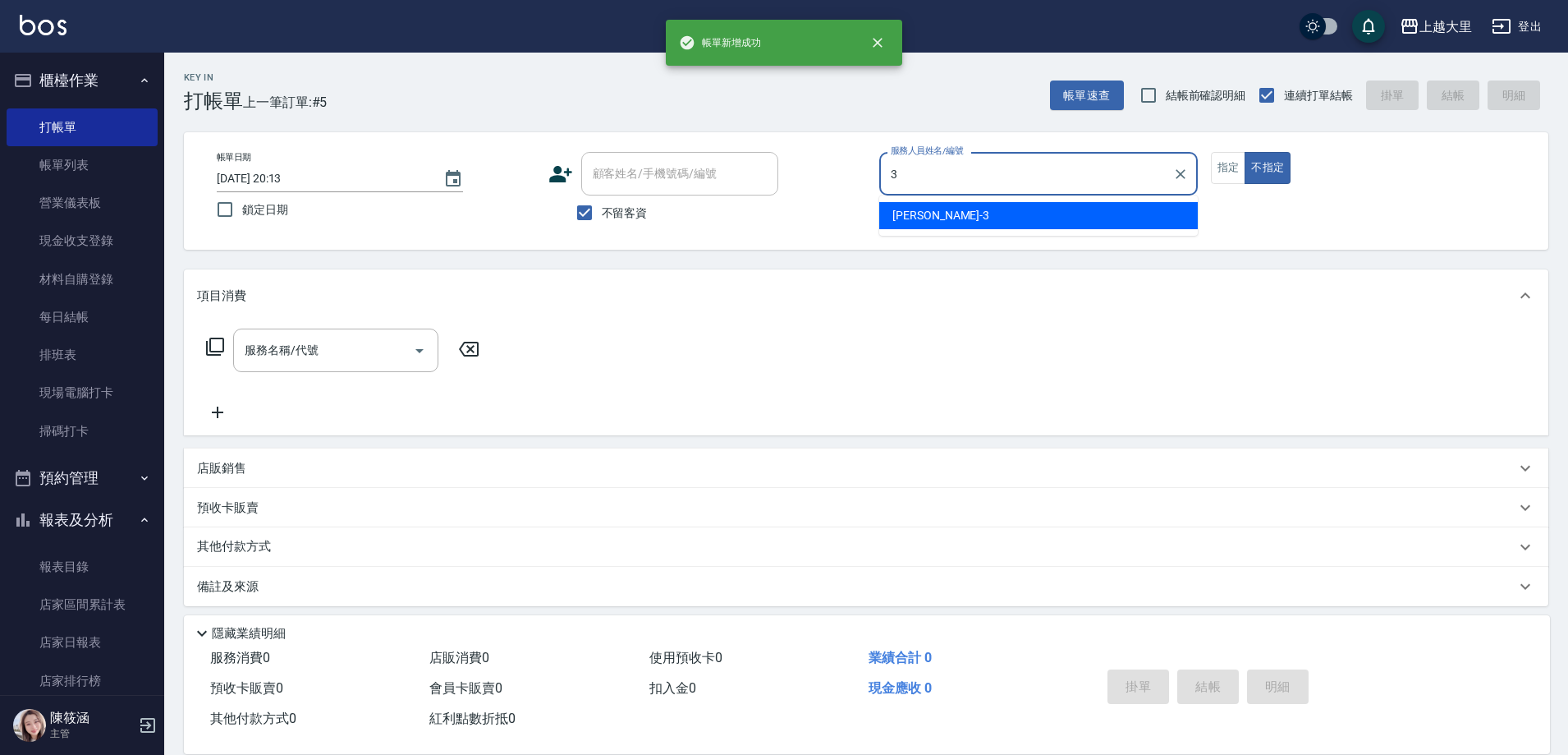
type input "[PERSON_NAME]-3"
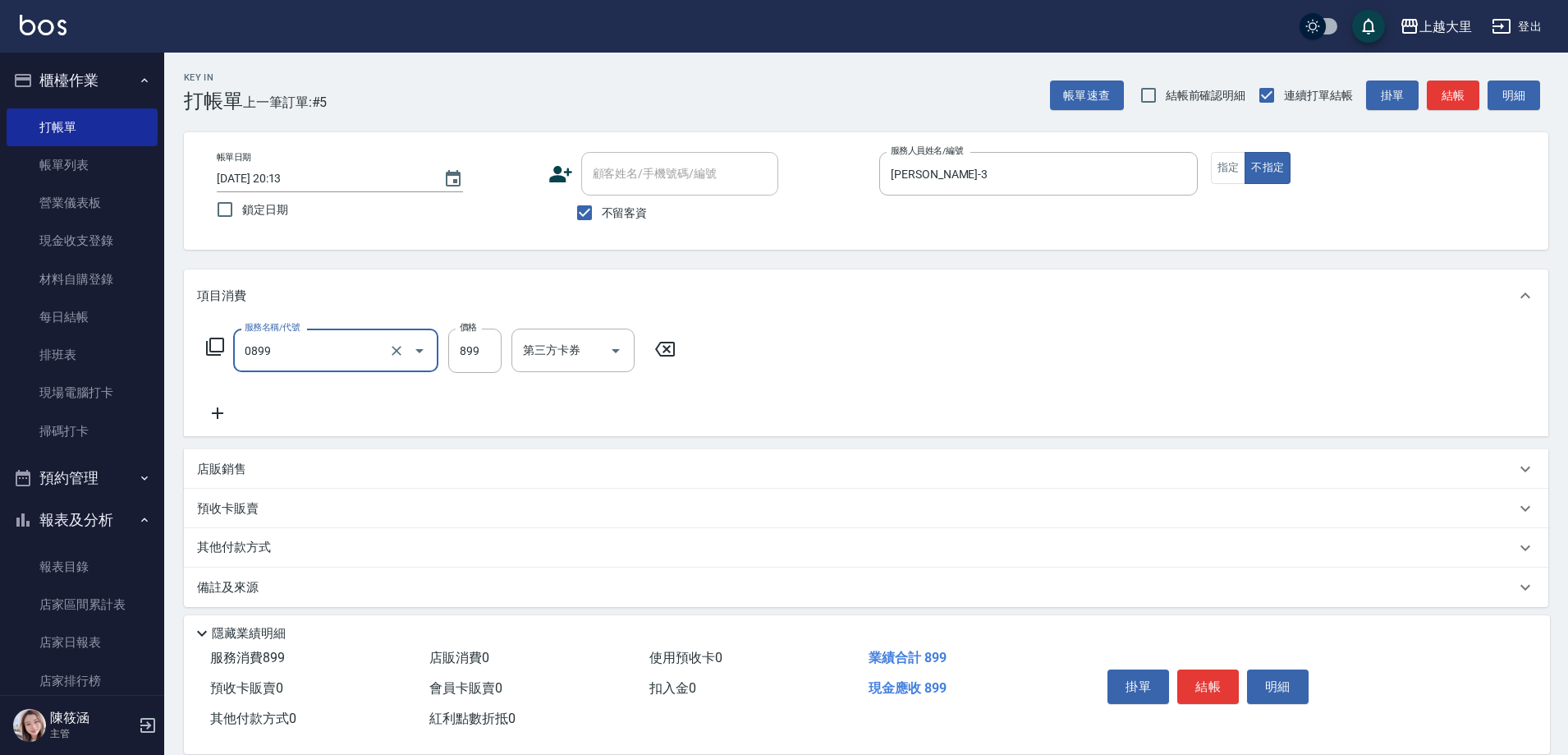
type input "[PERSON_NAME]+剪899（套餐）(0899)"
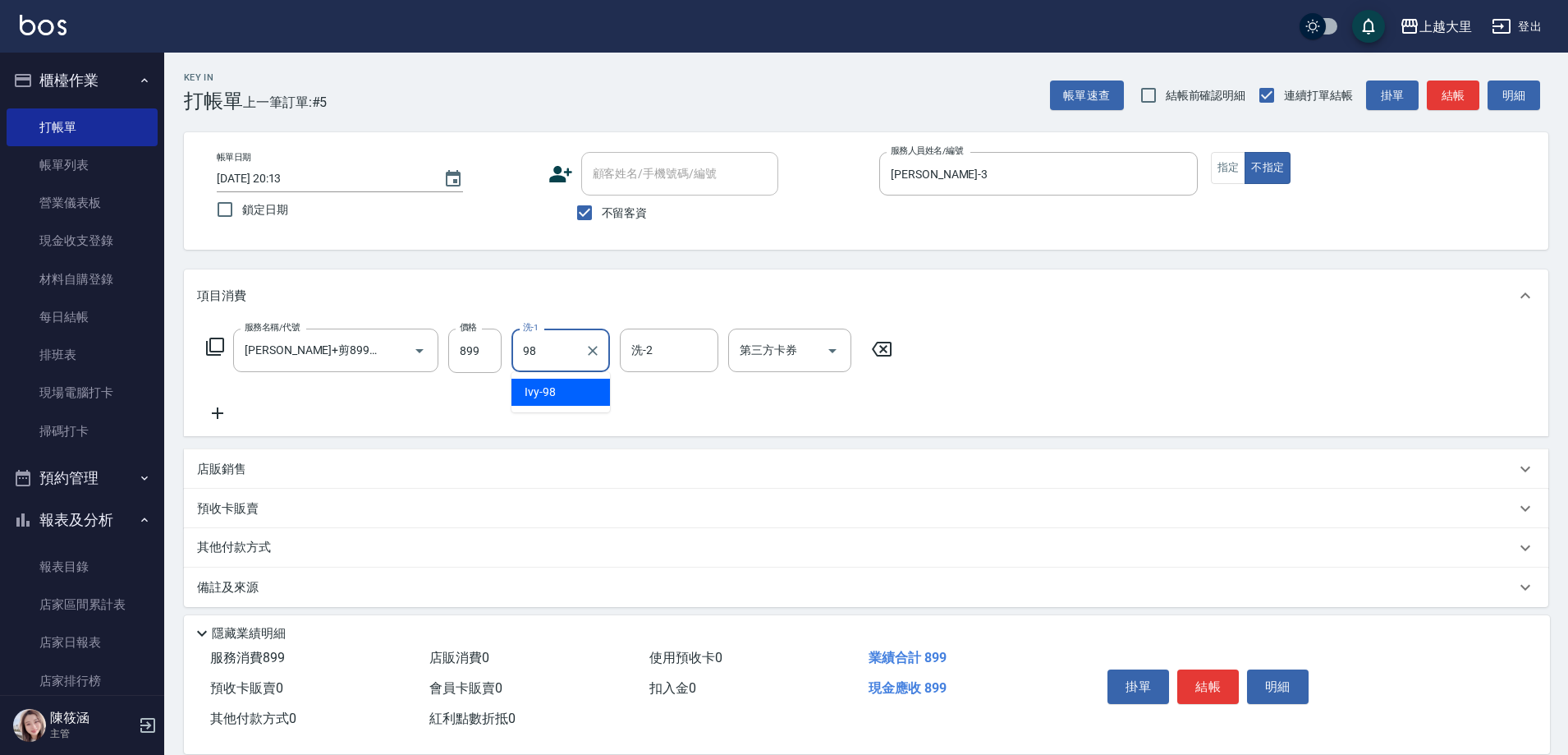
type input "Ivy-98"
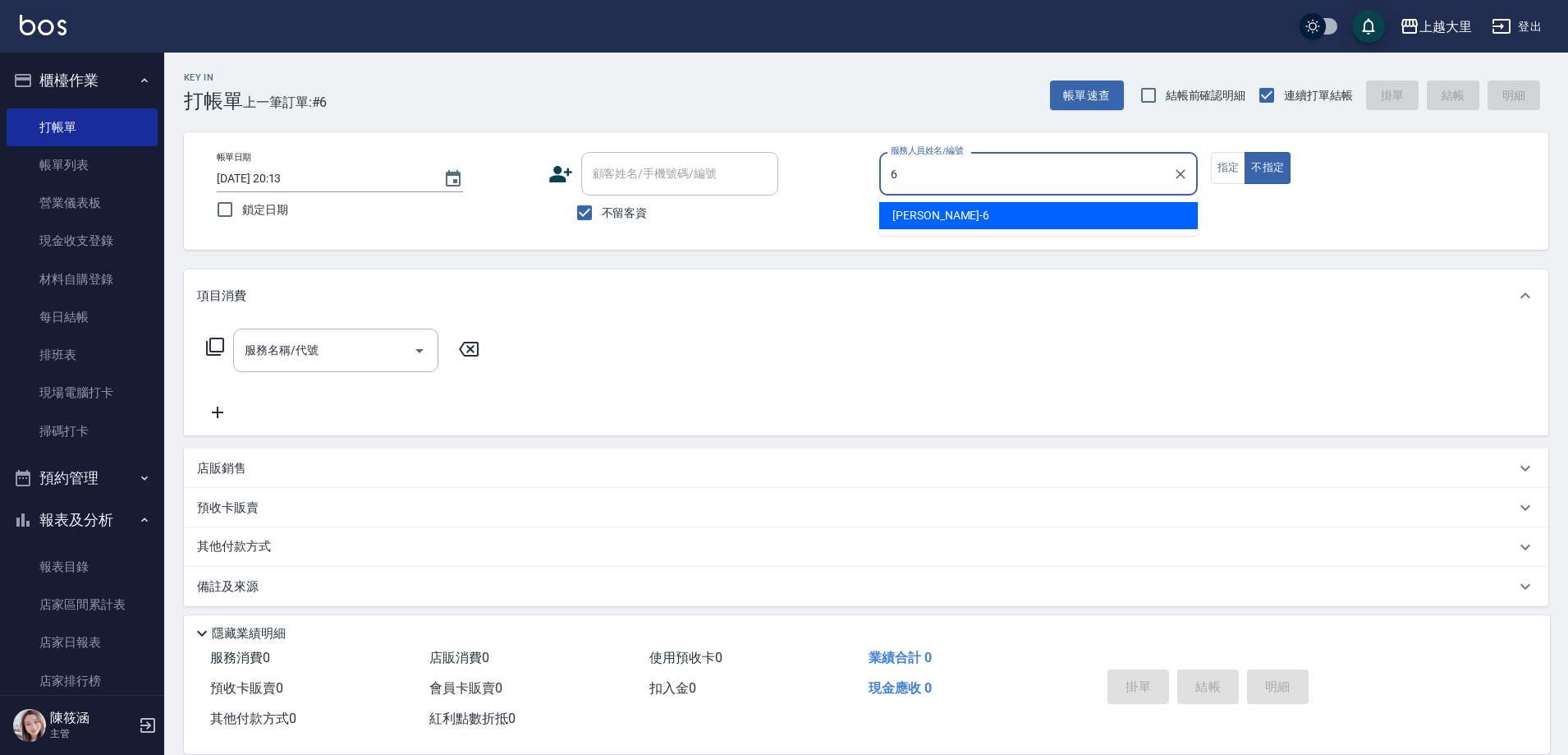
type input "[PERSON_NAME]比-6"
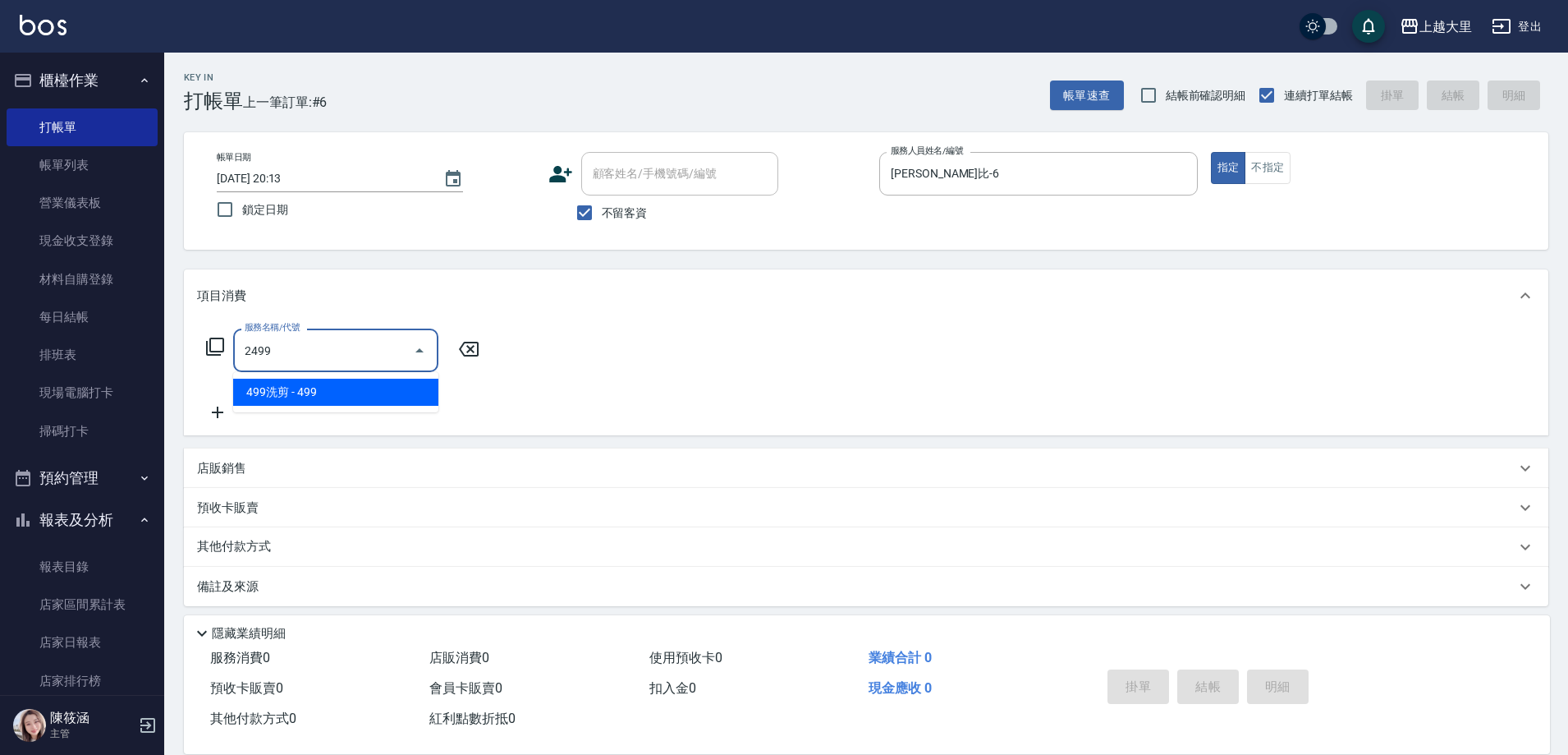
type input "499洗剪(2499)"
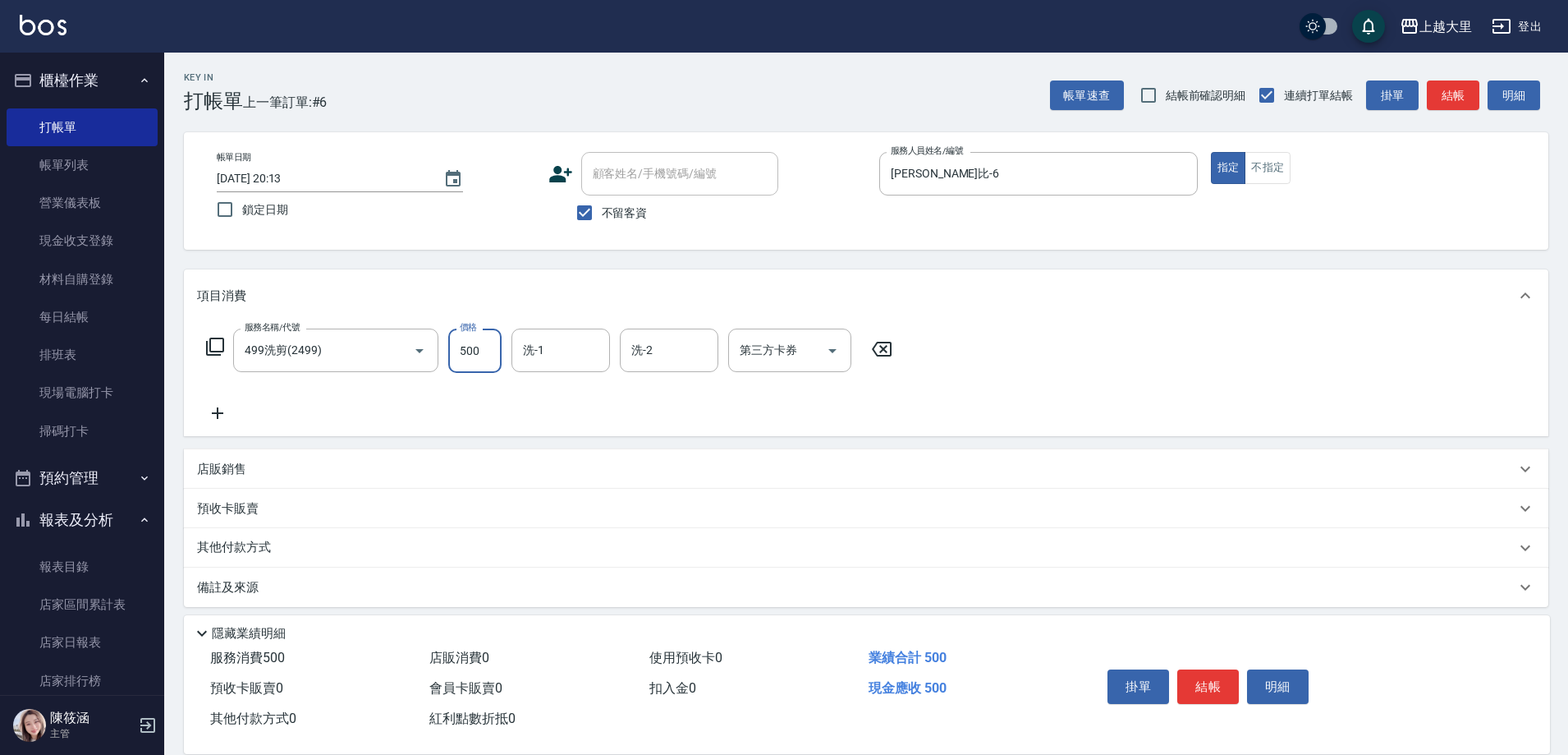
type input "500"
type input "[PERSON_NAME]-32"
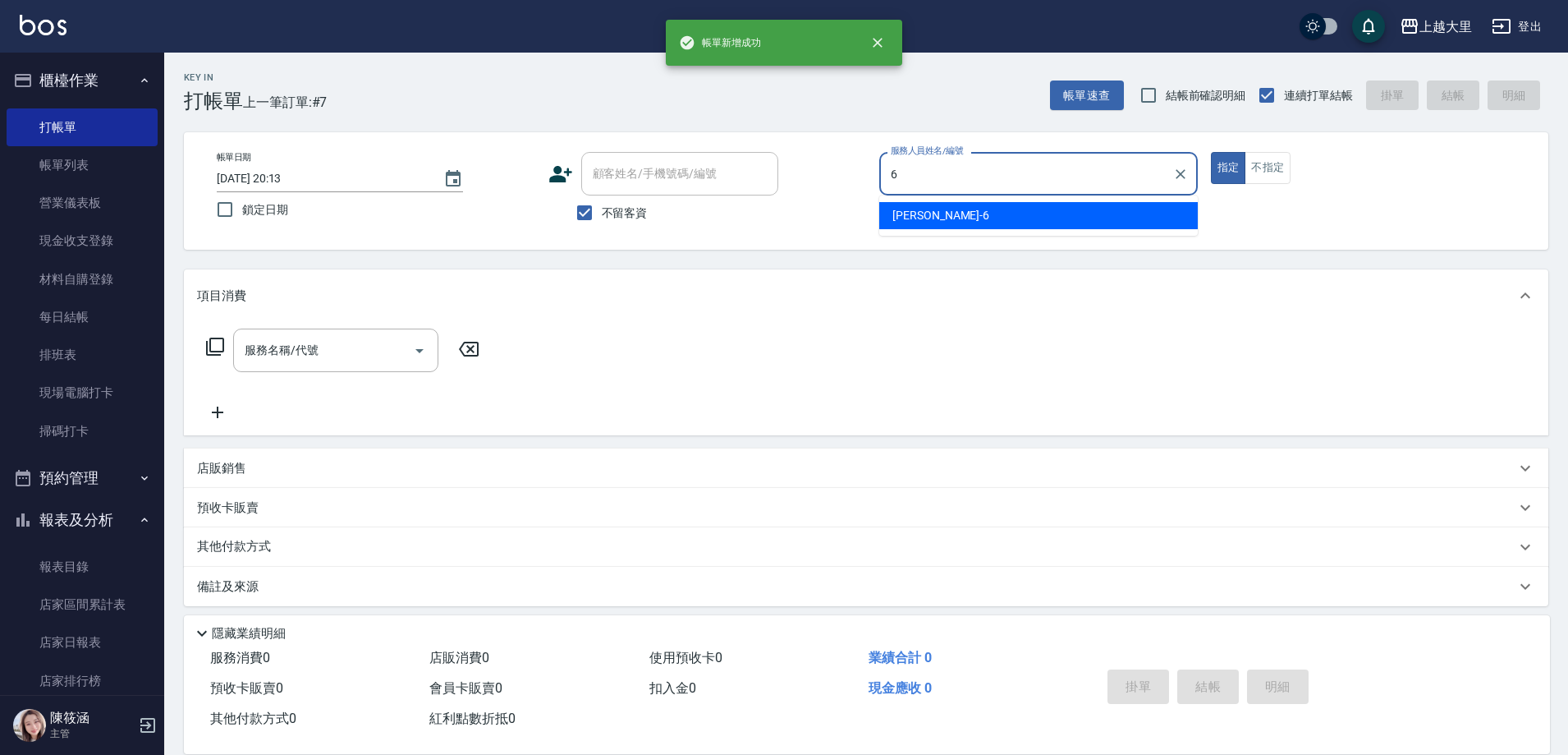
type input "[PERSON_NAME]比-6"
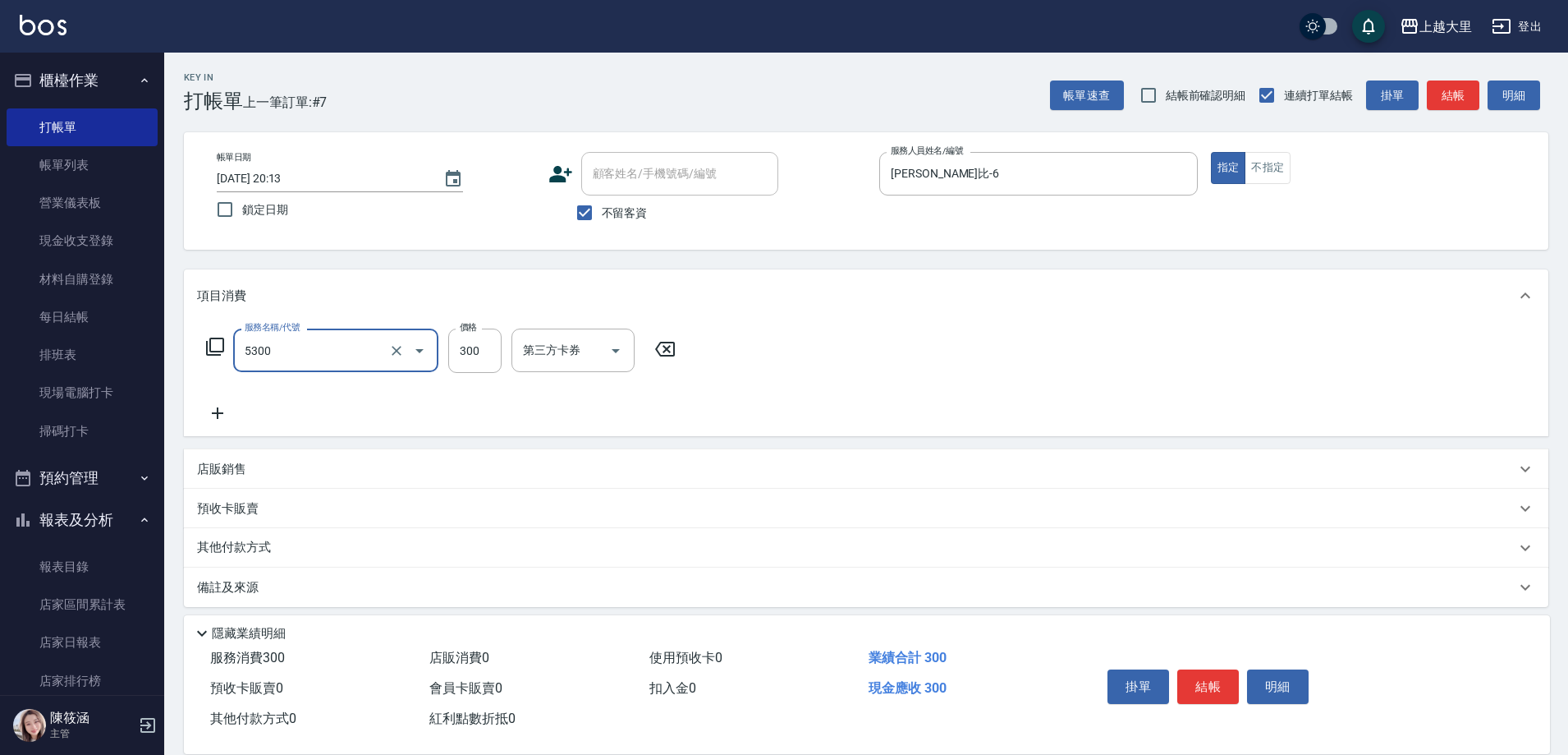
type input "護髮-300(5300)"
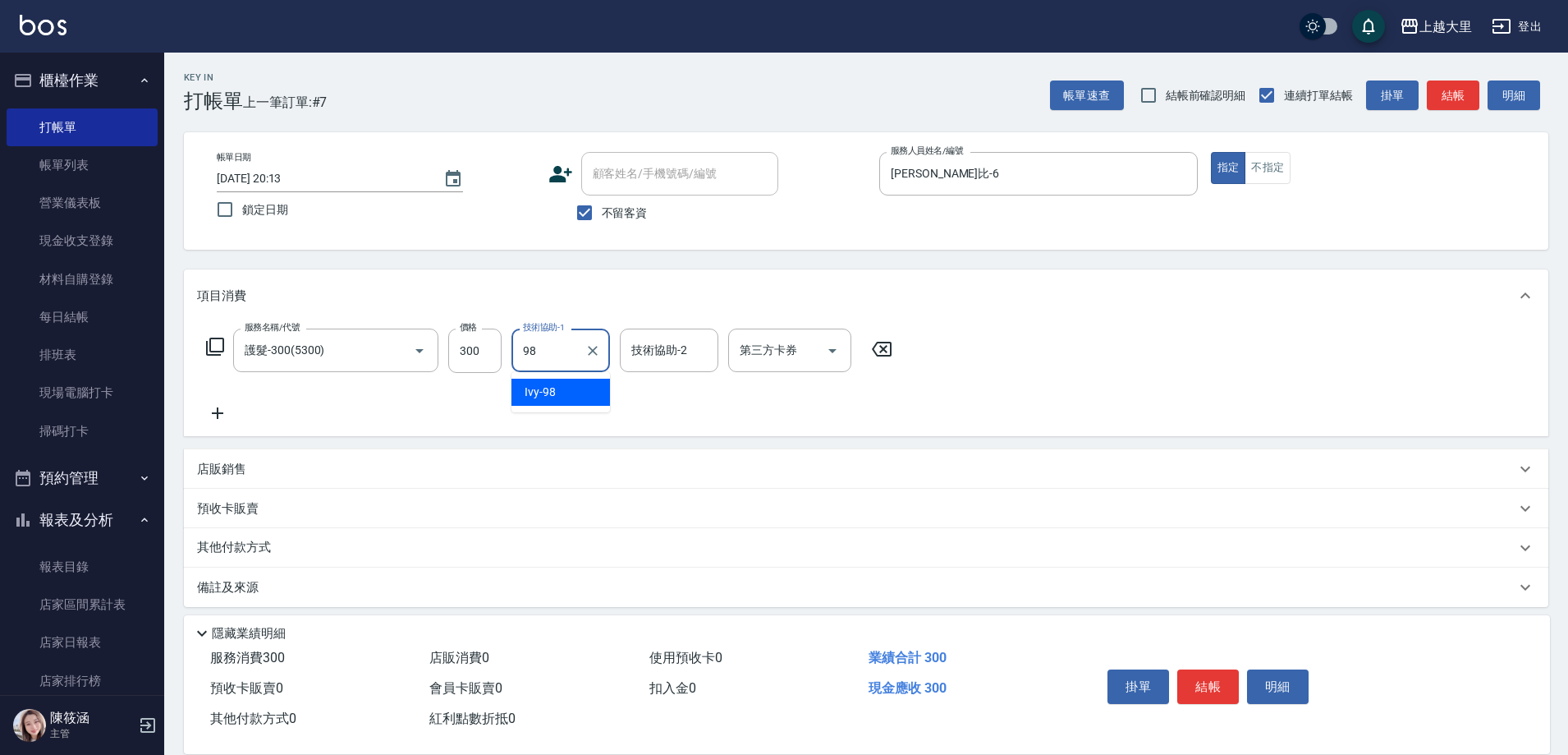
type input "Ivy-98"
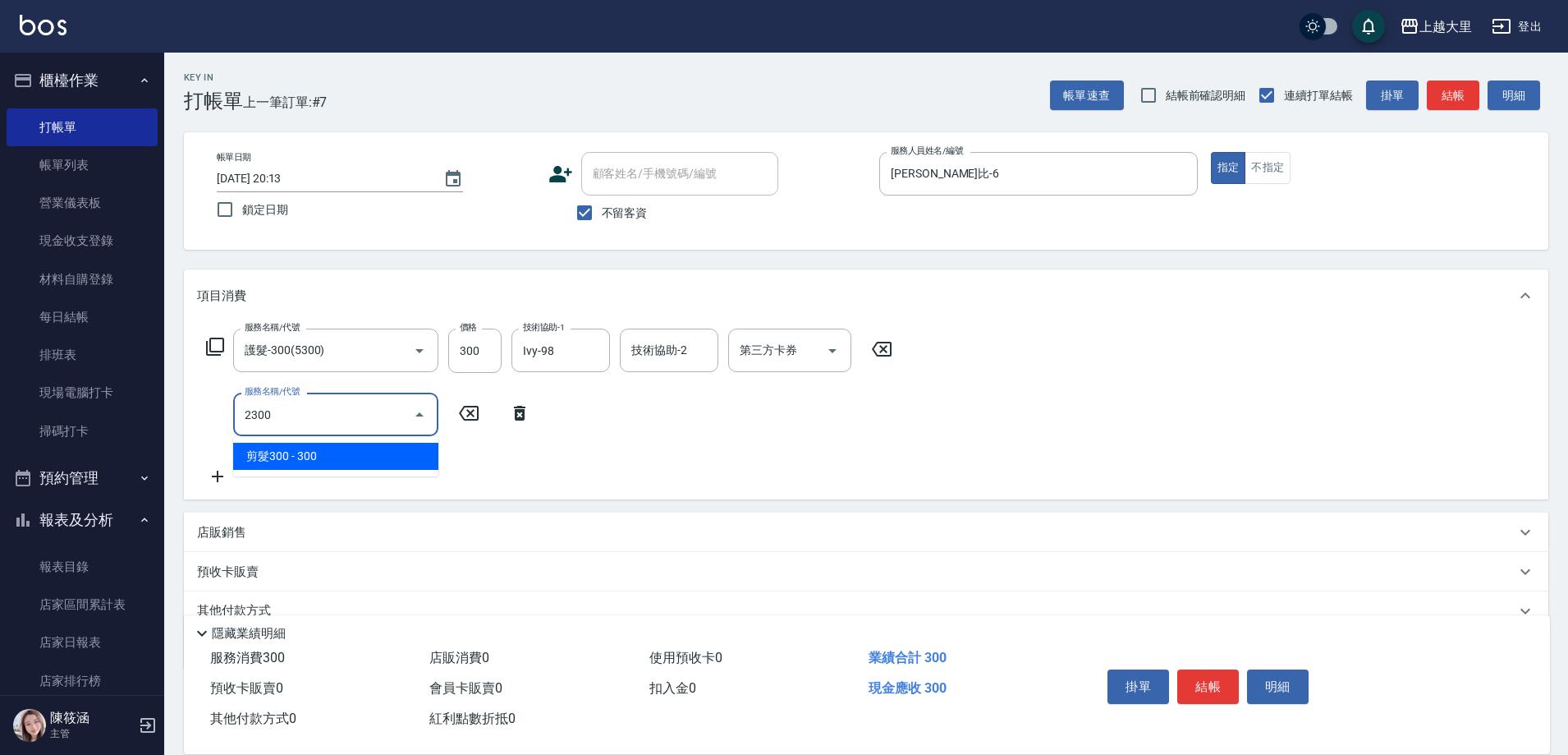
type input "剪髮300(2300)"
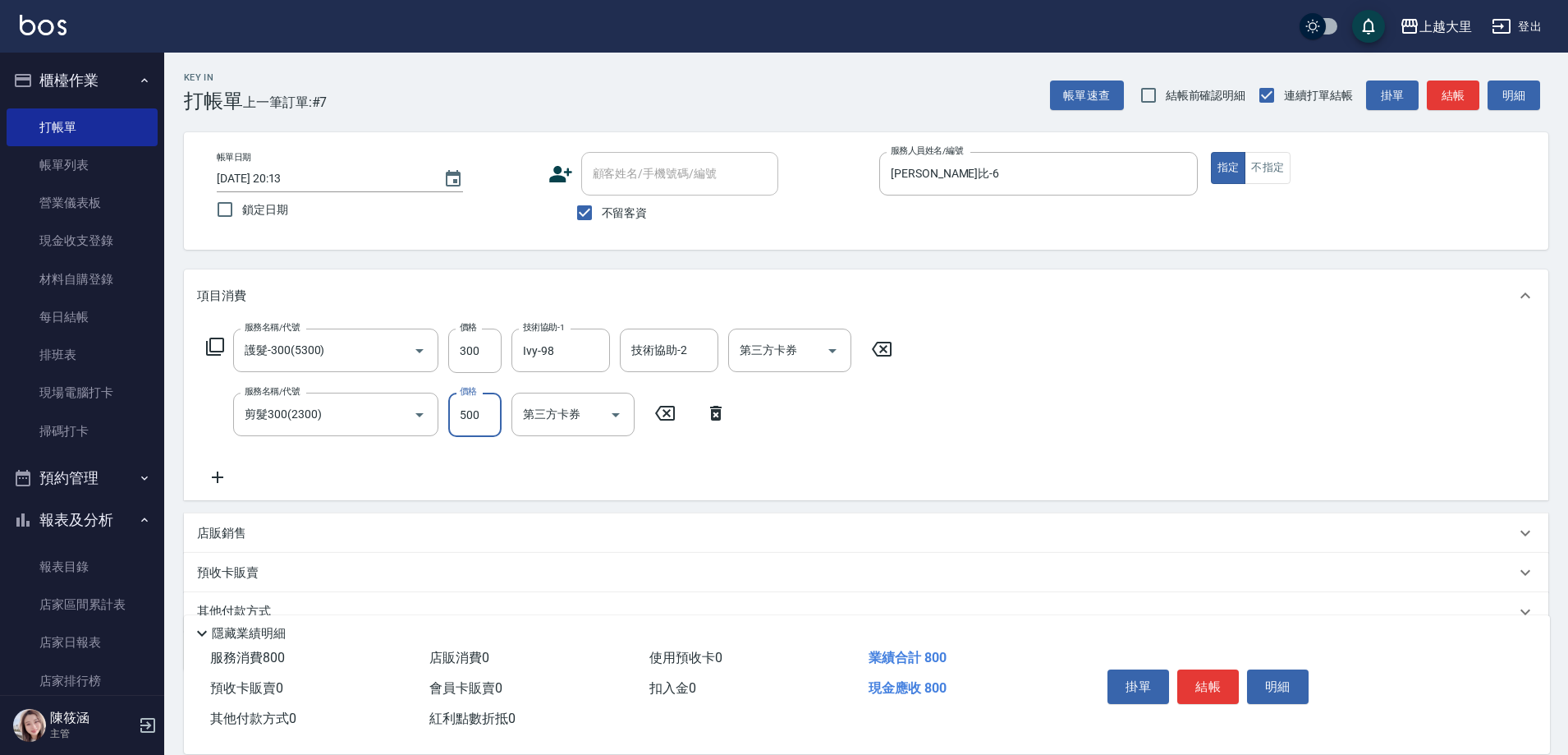
type input "500"
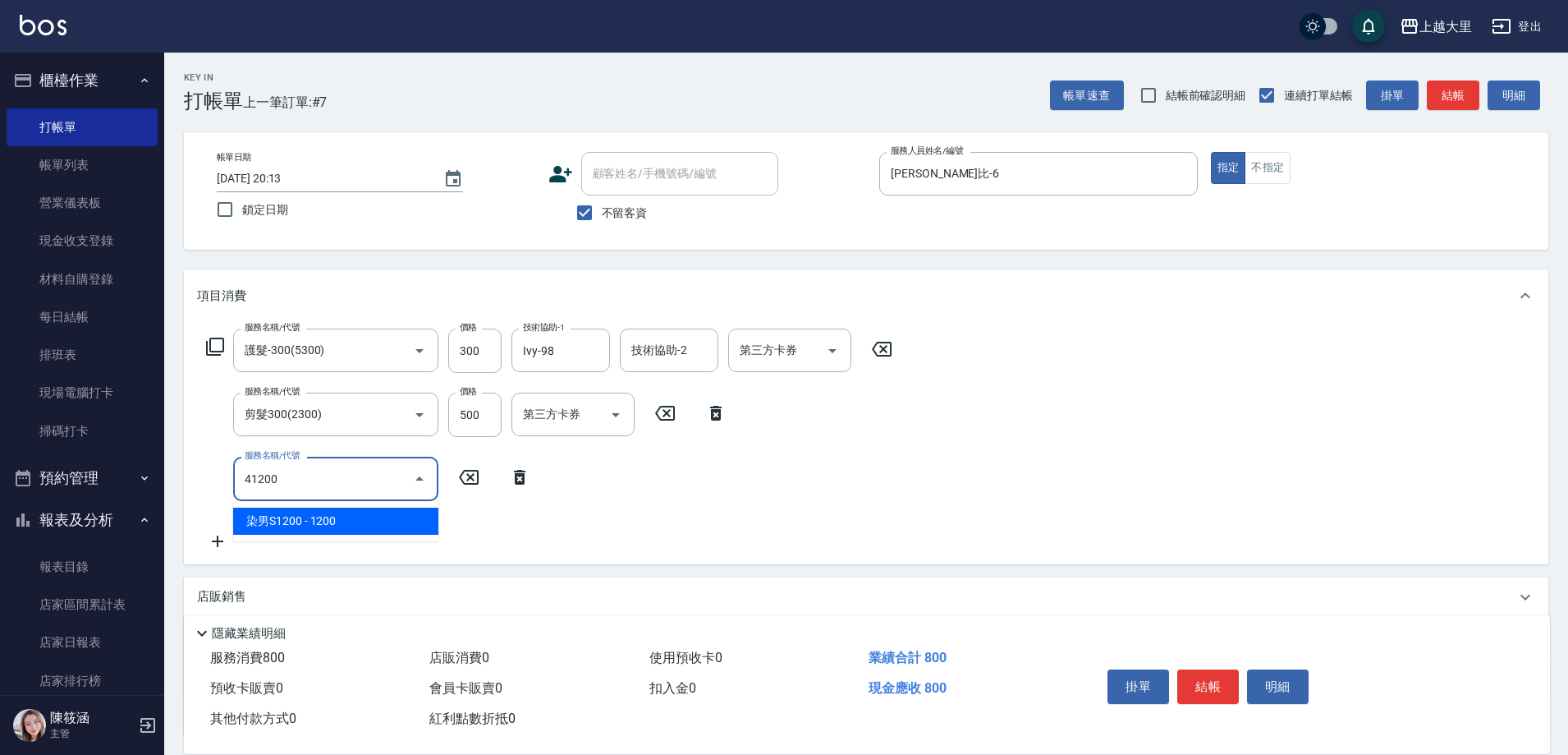
type input "染男S1200(41200)"
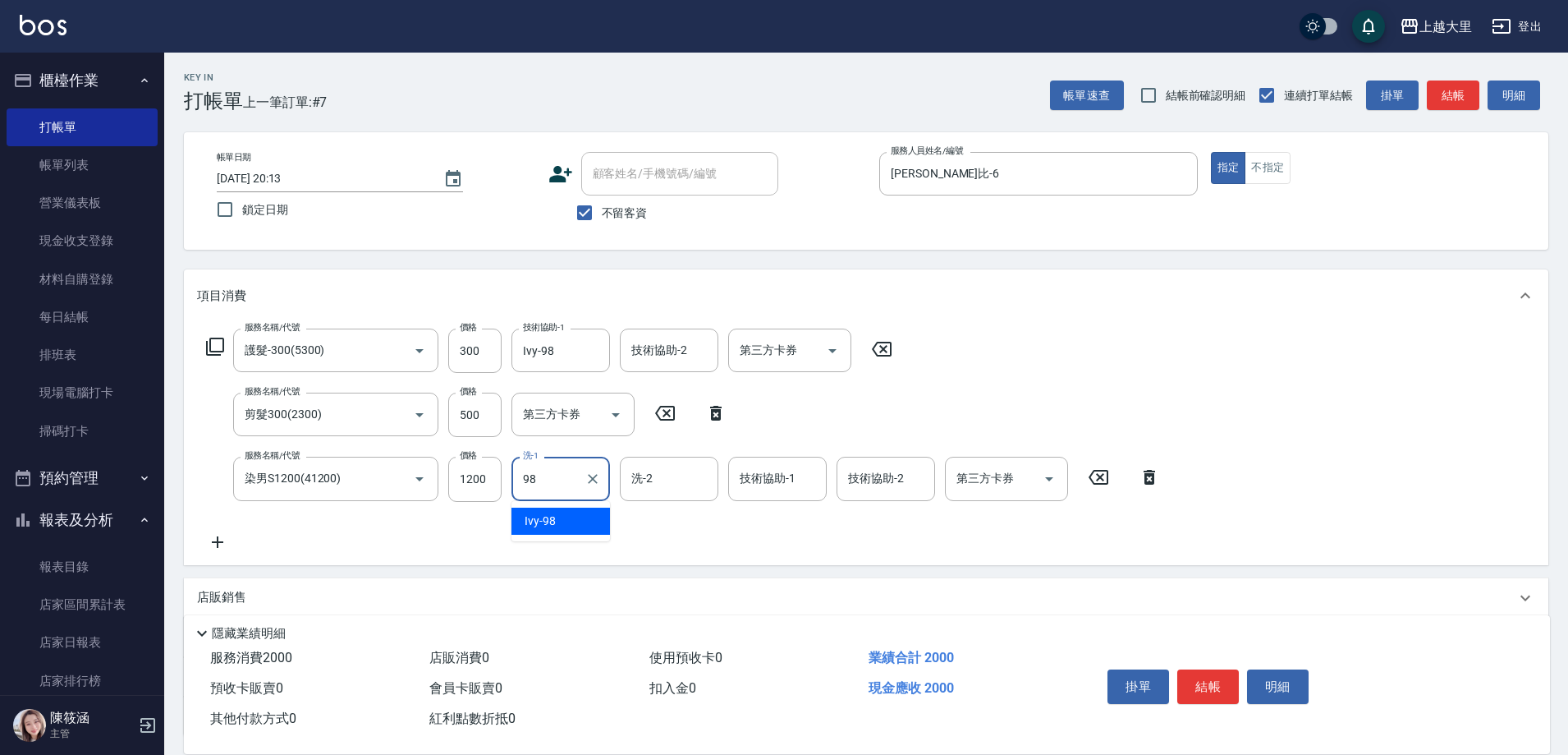
type input "Ivy-98"
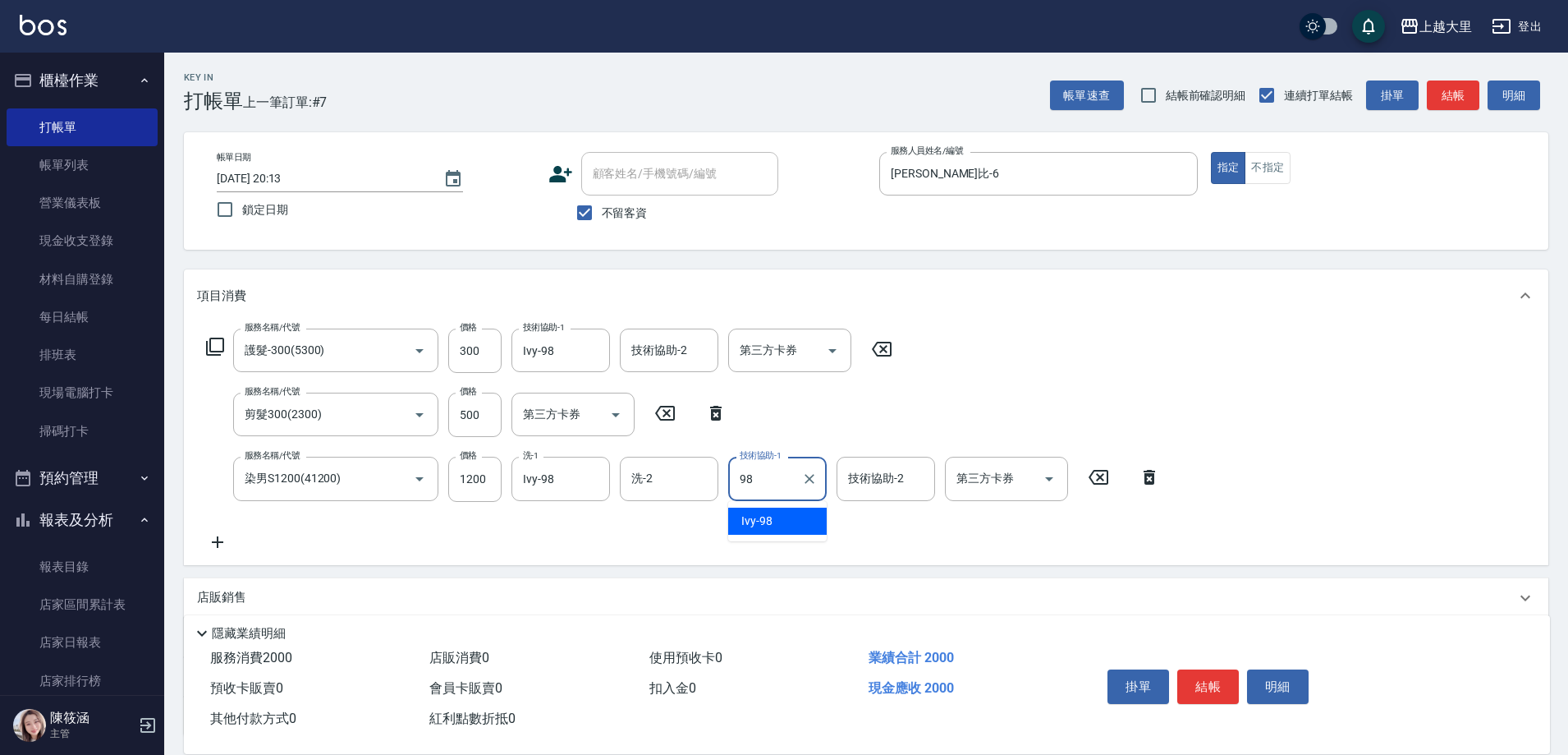
type input "Ivy-98"
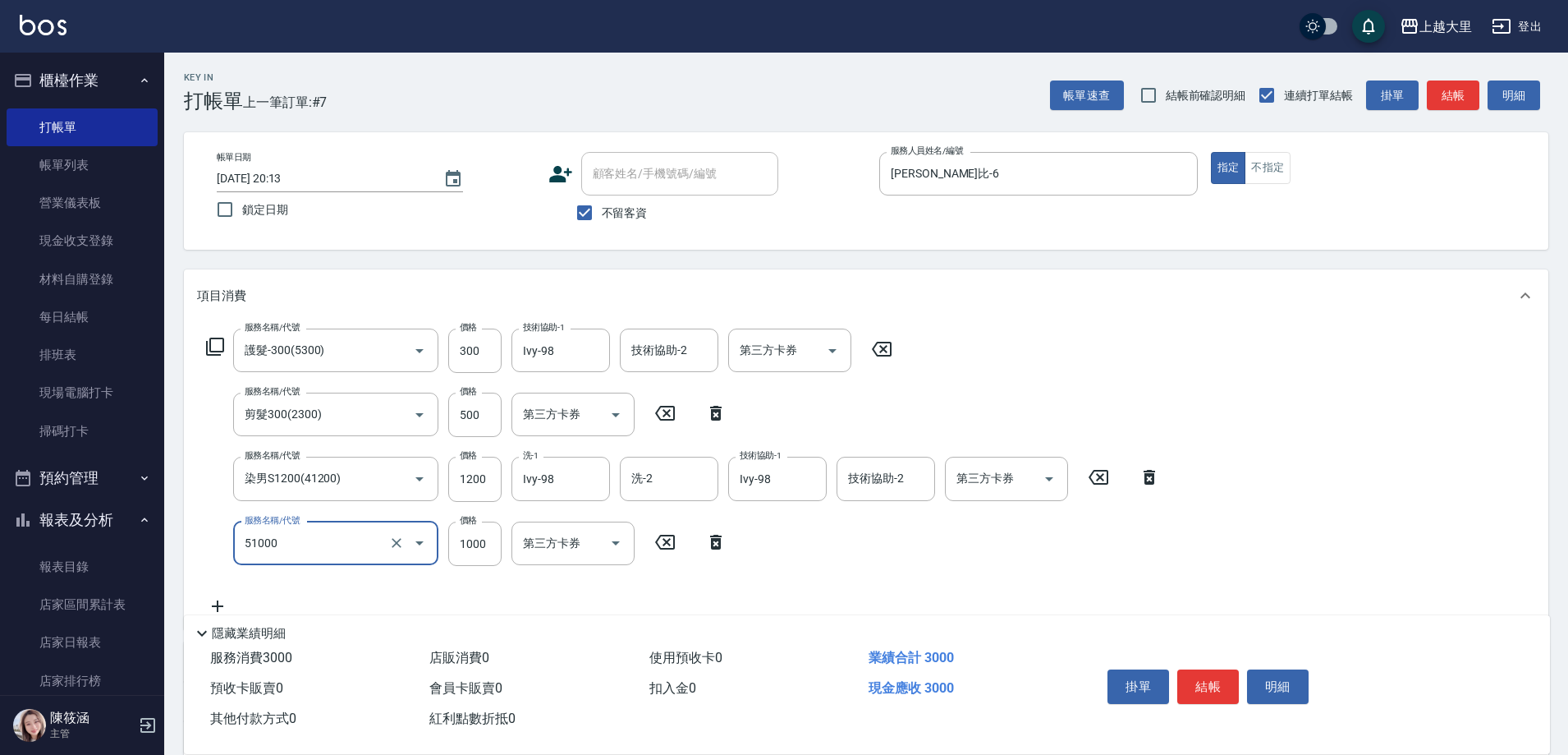
type input "護髮1000(51000)"
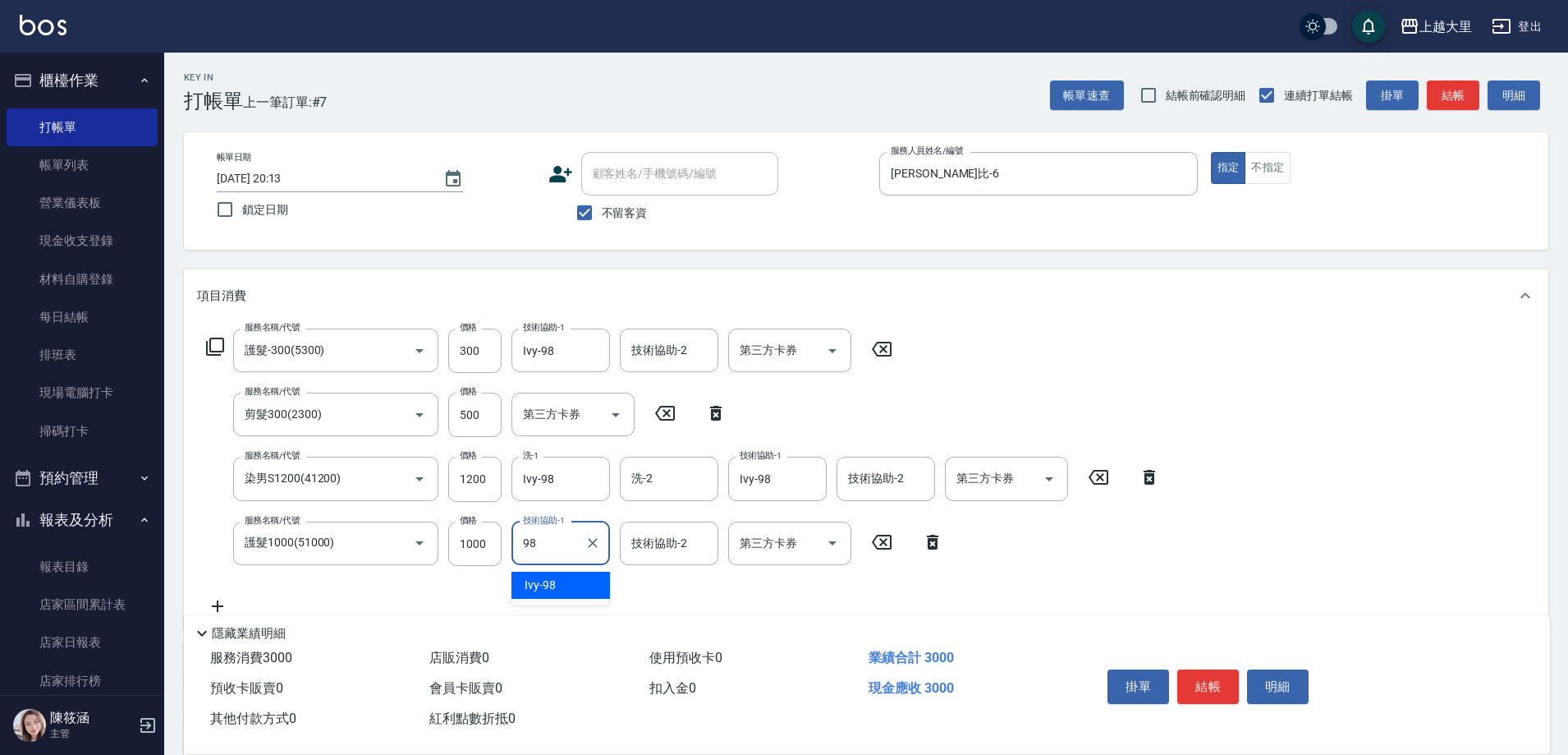
type input "Ivy-98"
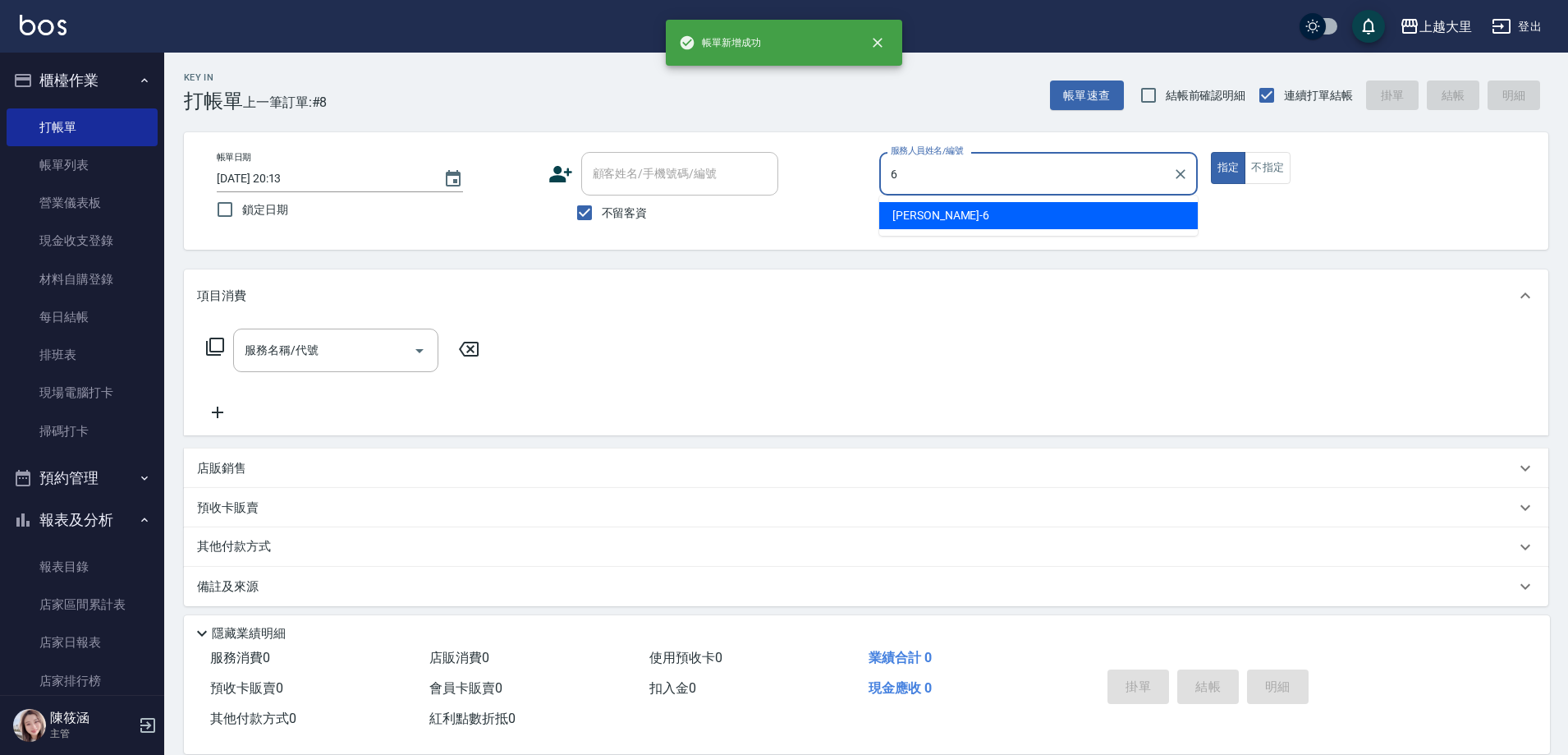
type input "[PERSON_NAME]比-6"
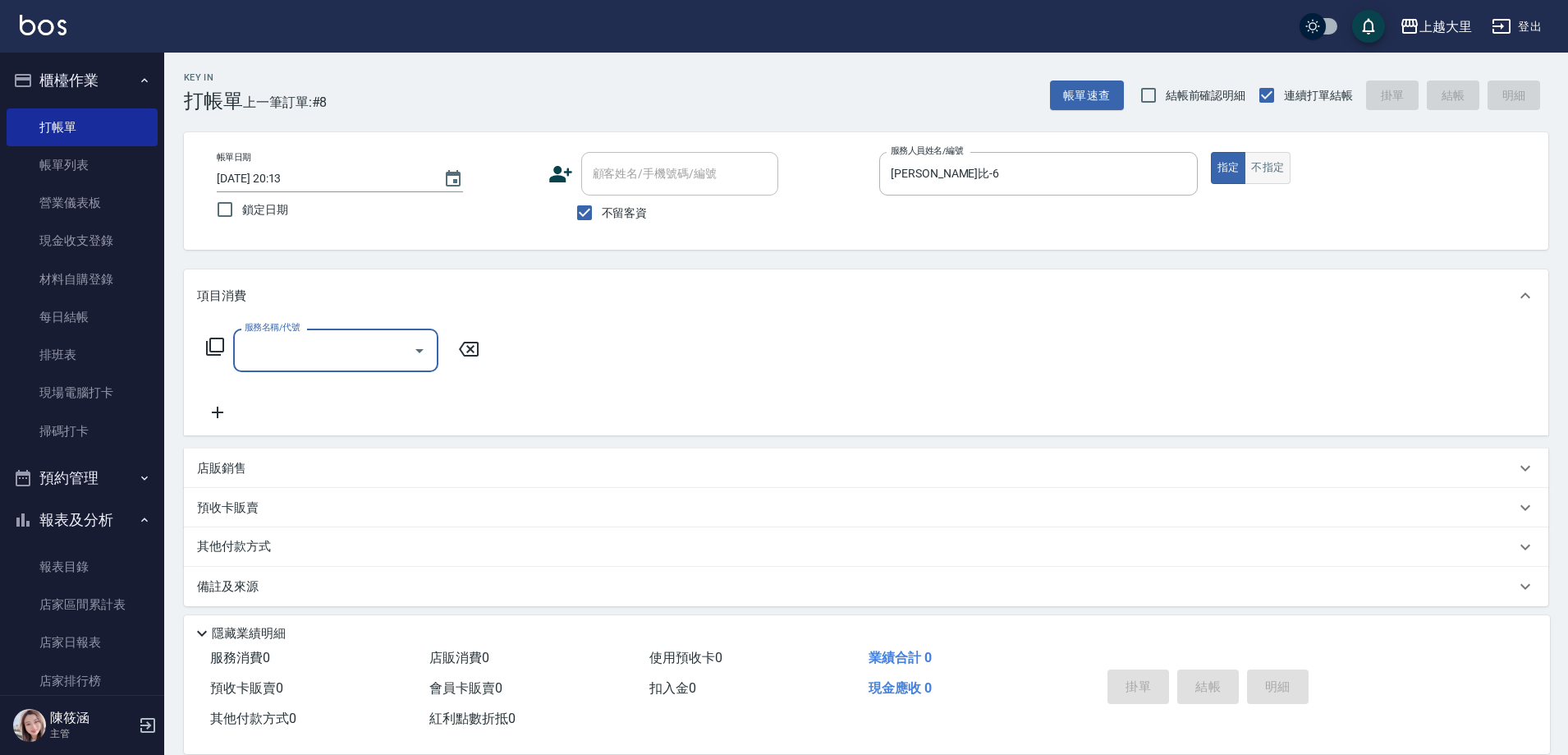
click at [1274, 182] on button "不指定" at bounding box center [1268, 168] width 46 height 32
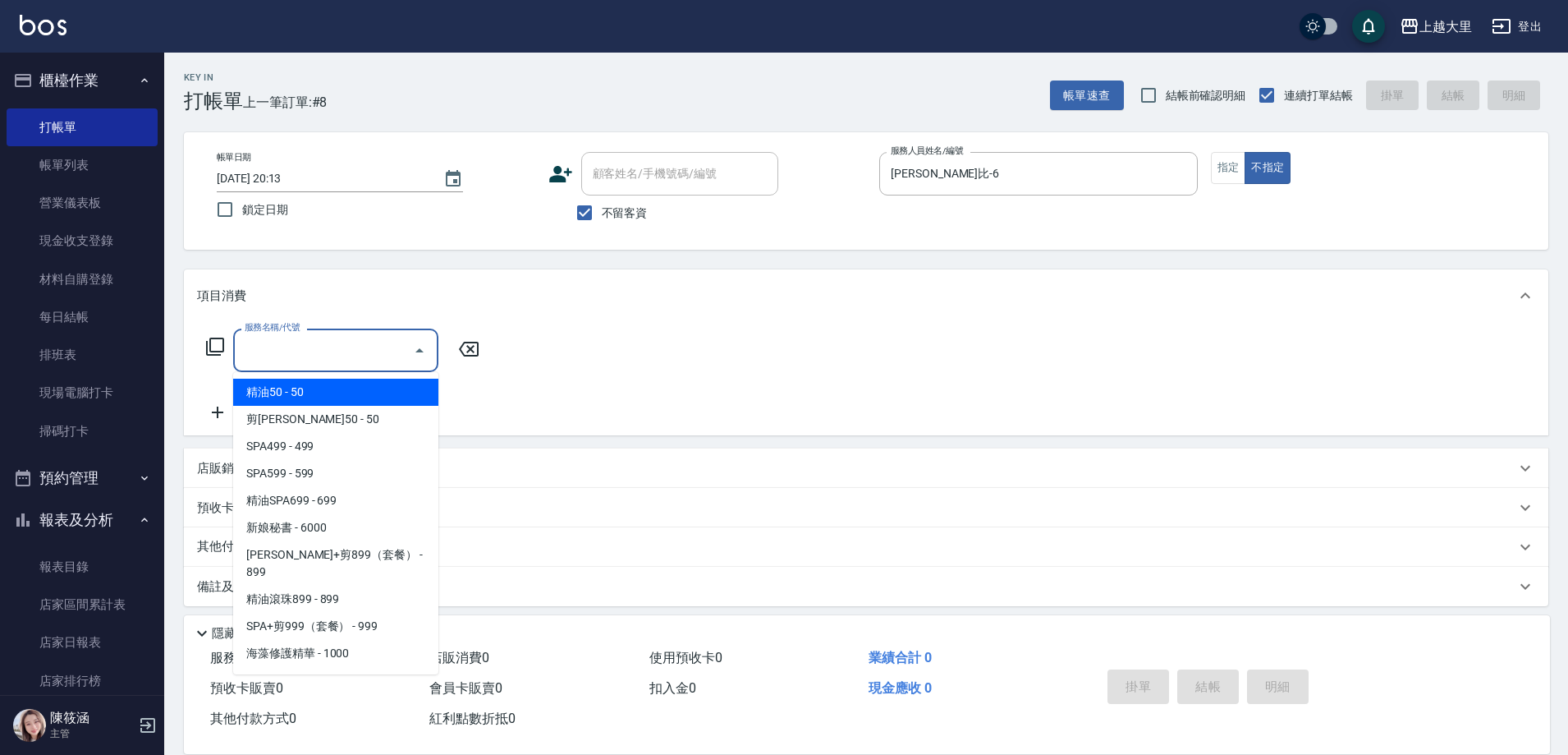
click at [289, 351] on input "服務名稱/代號" at bounding box center [323, 351] width 166 height 29
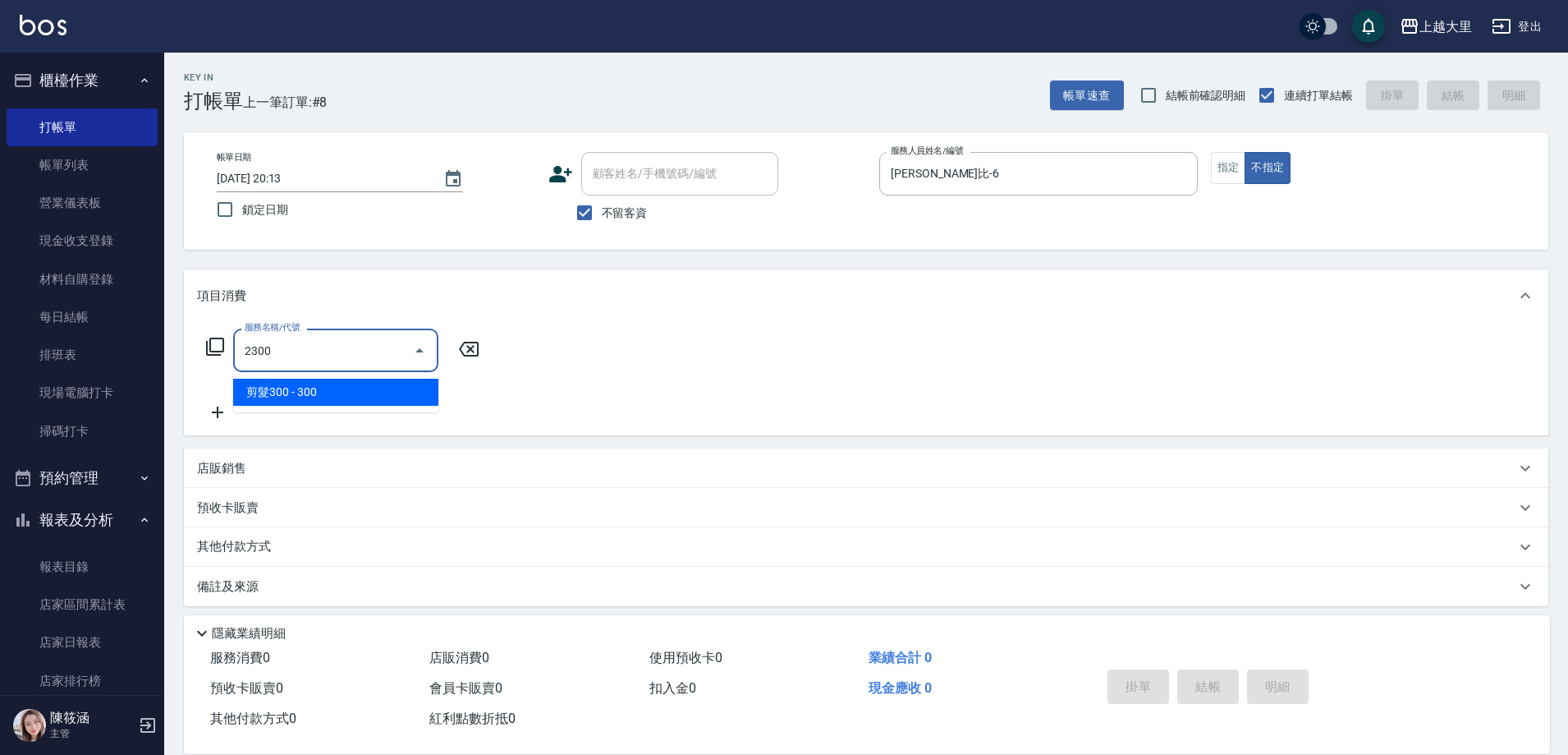
type input "剪髮300(2300)"
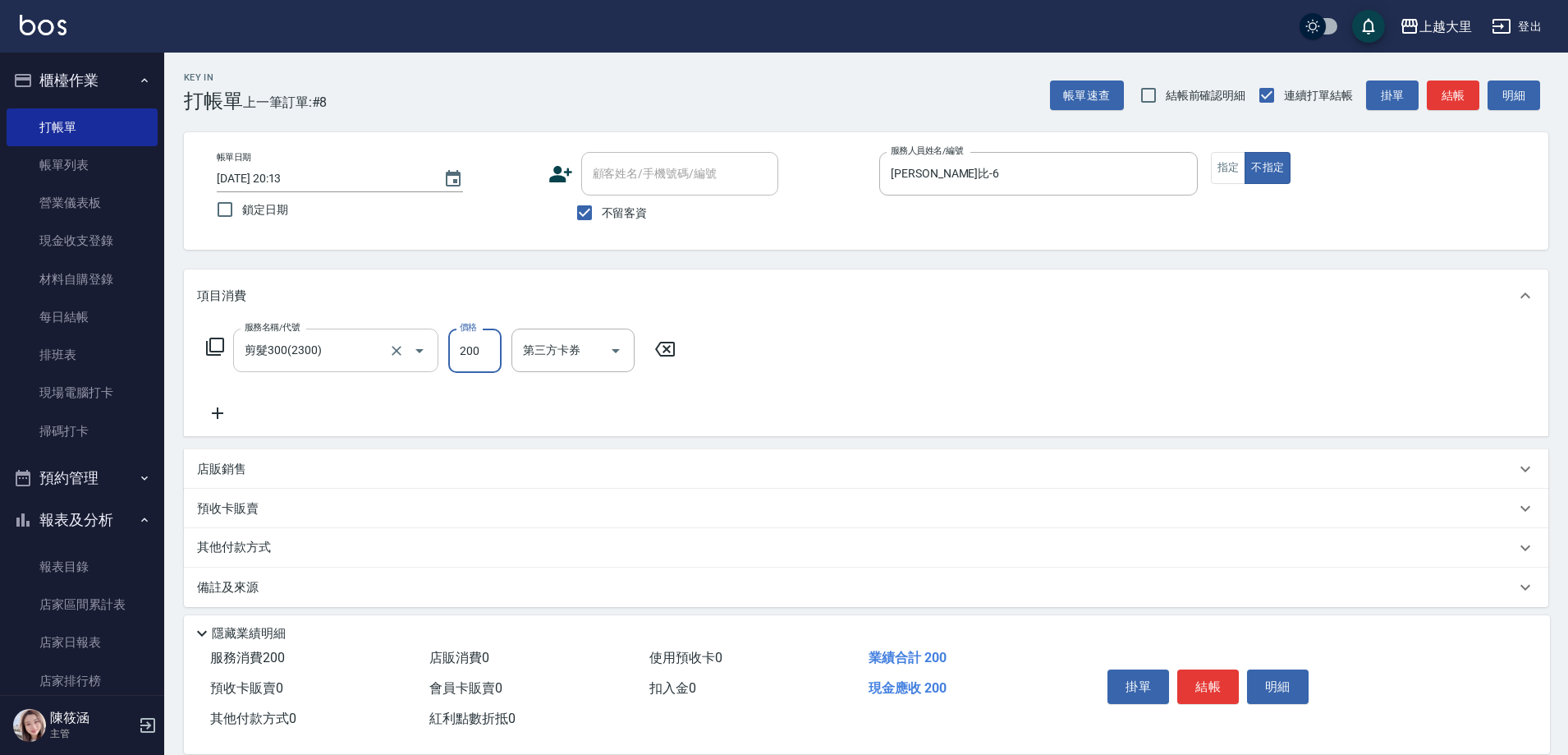
type input "200"
click at [398, 355] on icon "Clear" at bounding box center [396, 351] width 16 height 16
type input "健康洗髮(1300)"
type input "200"
type input "[PERSON_NAME]-32"
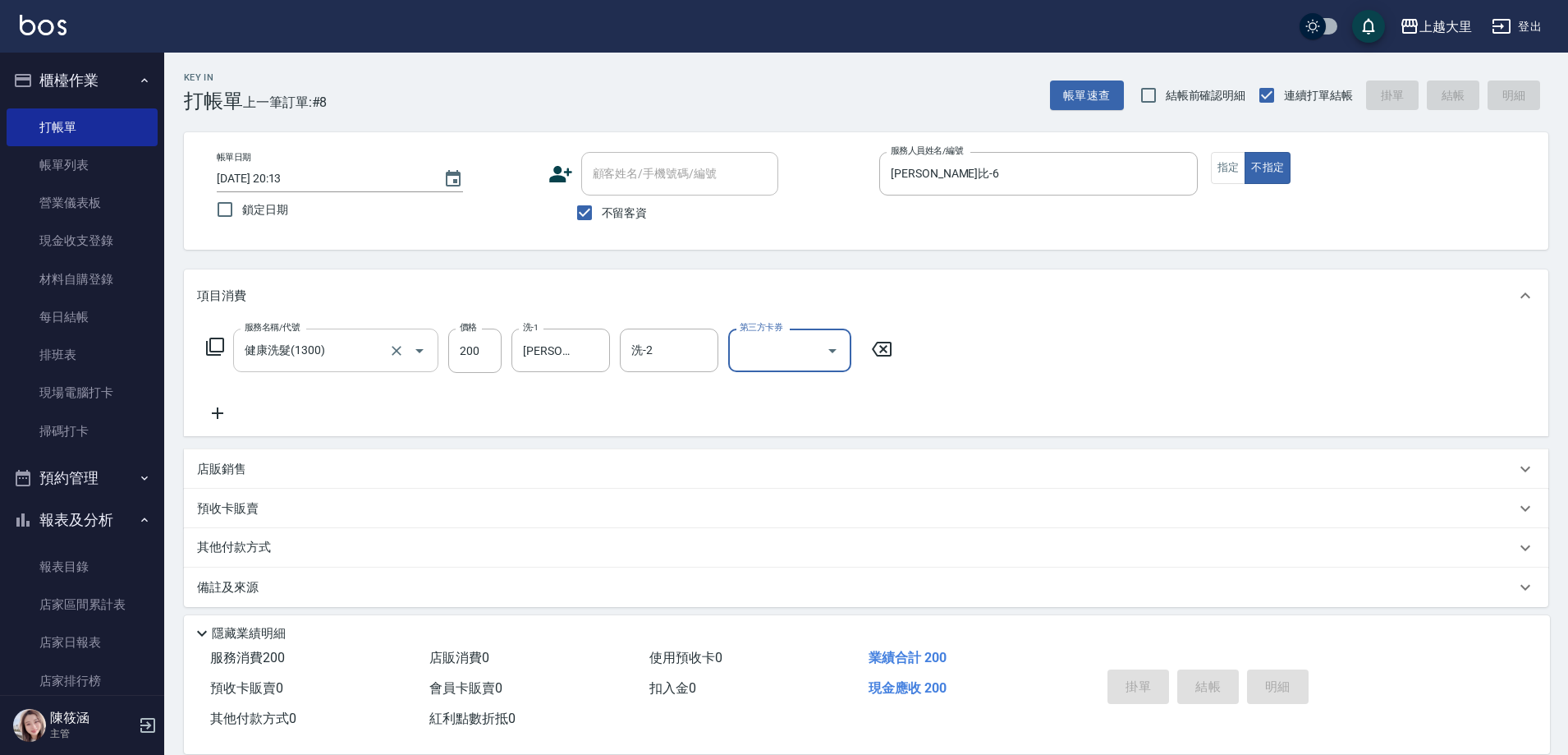
type input "[DATE] 20:14"
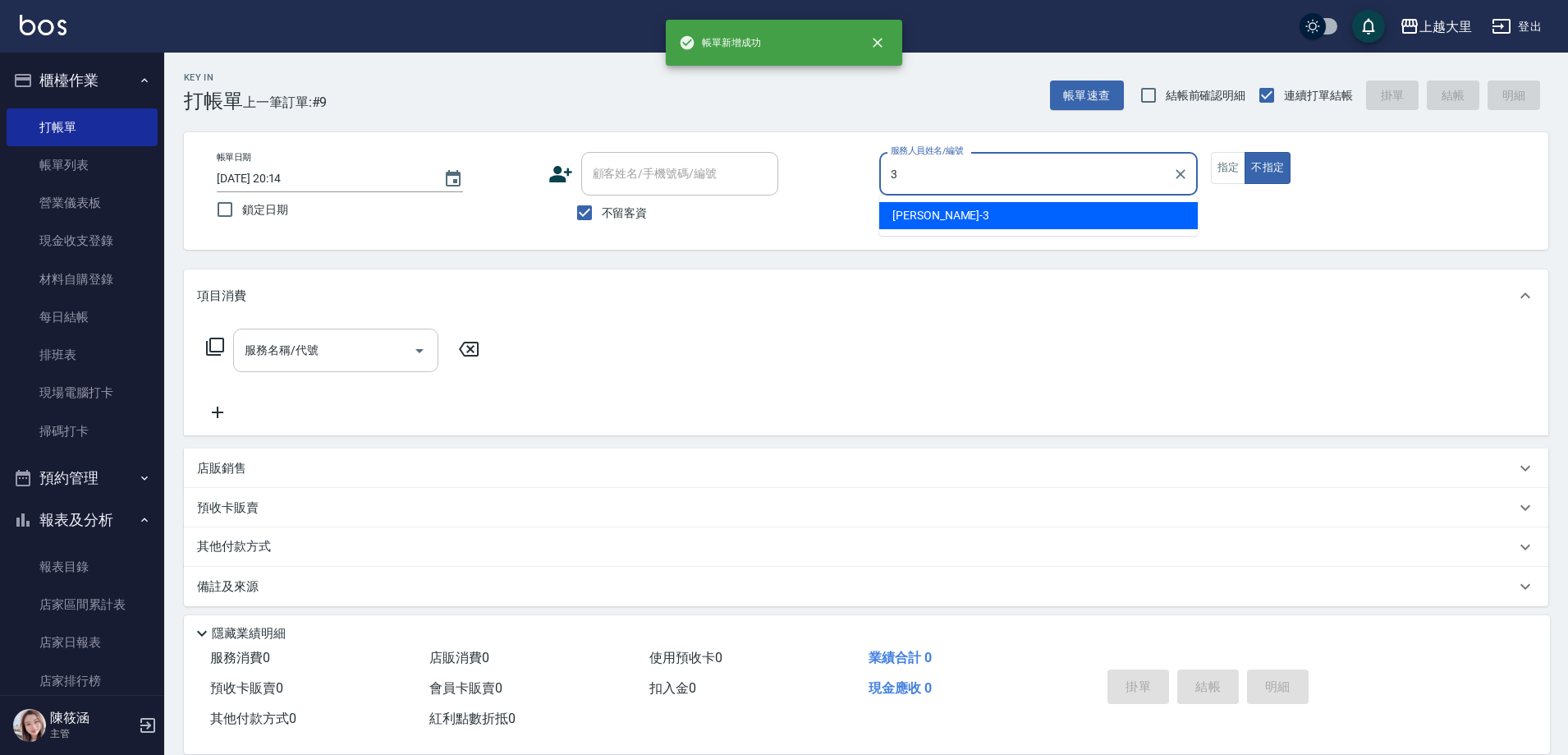
type input "[PERSON_NAME]-3"
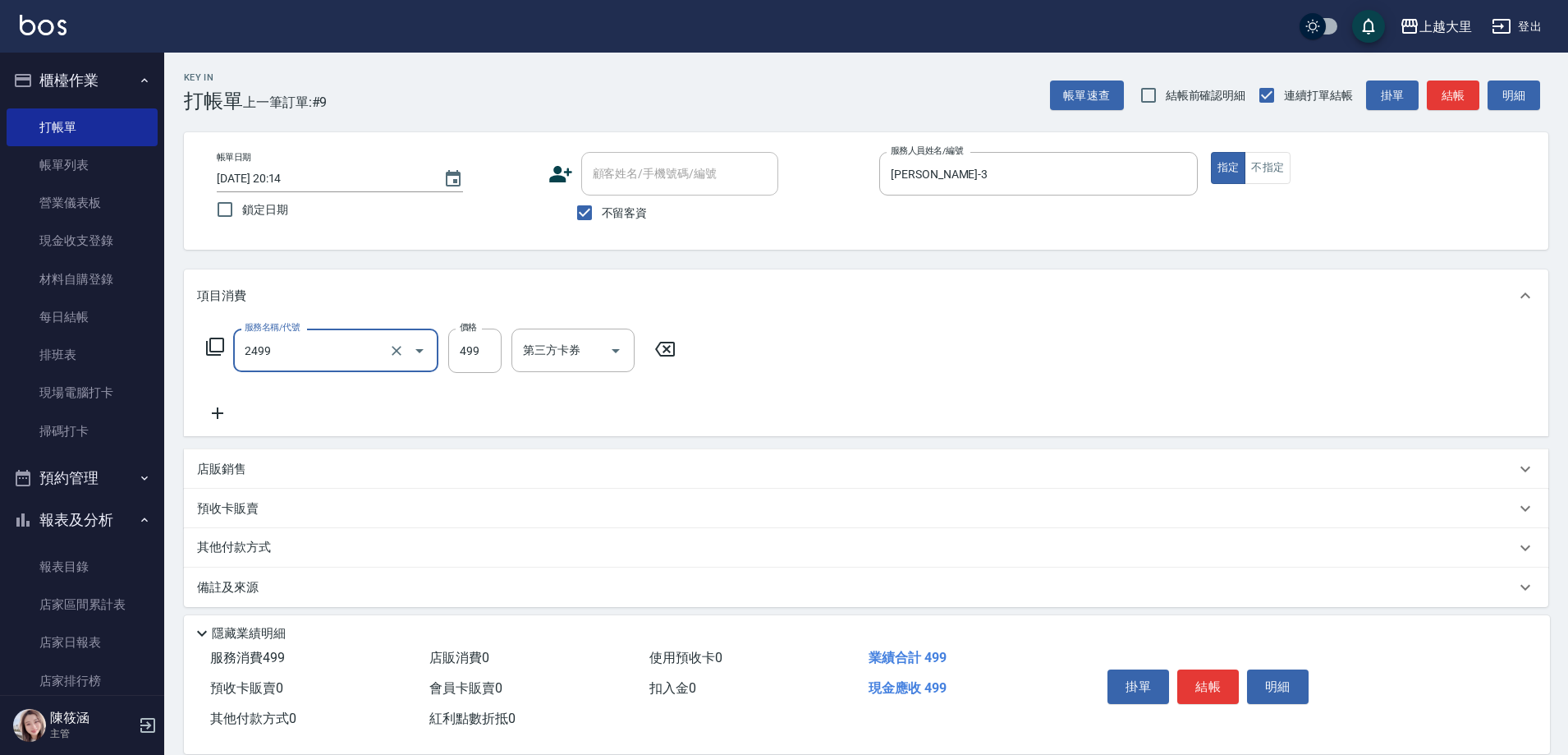
type input "499洗剪(2499)"
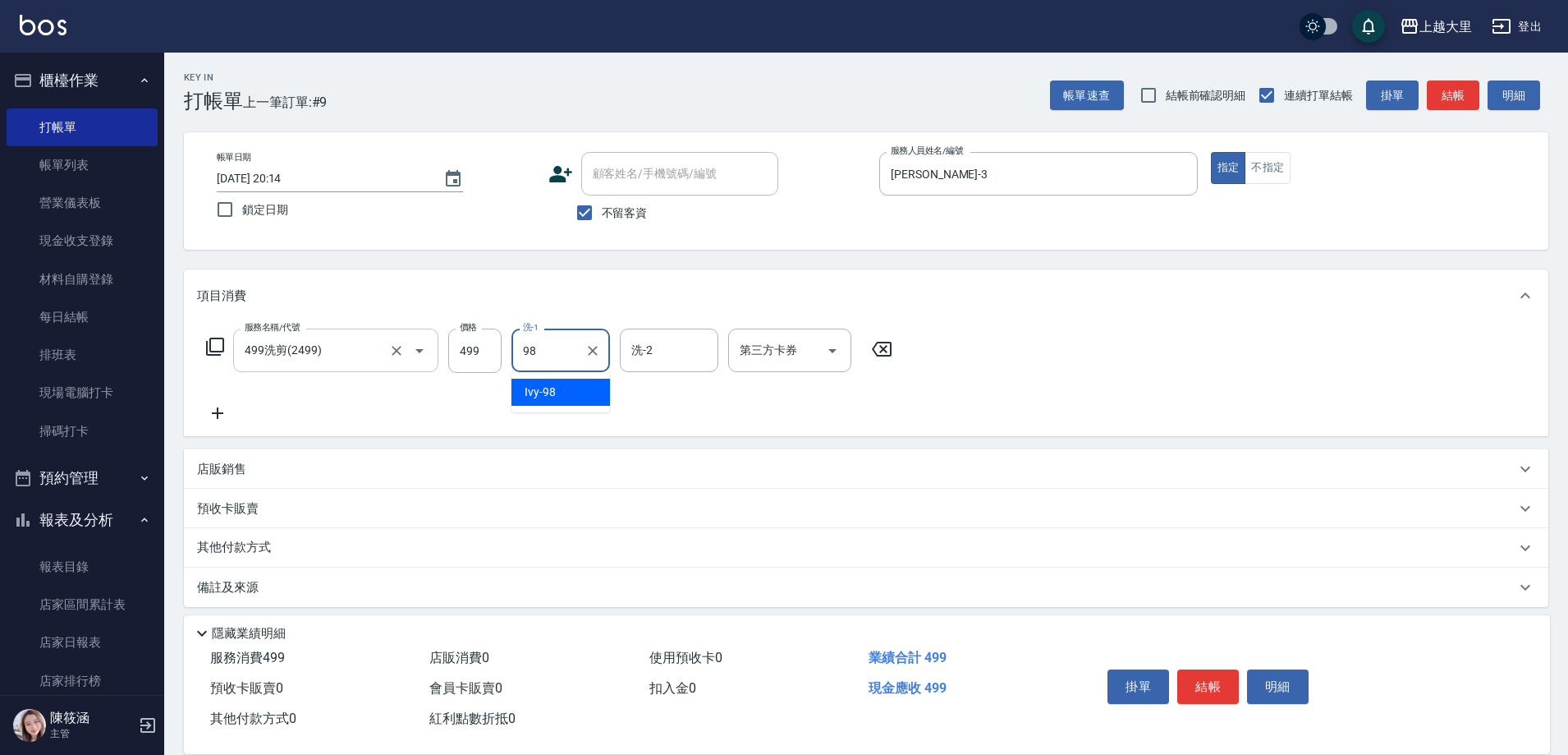
type input "Ivy-98"
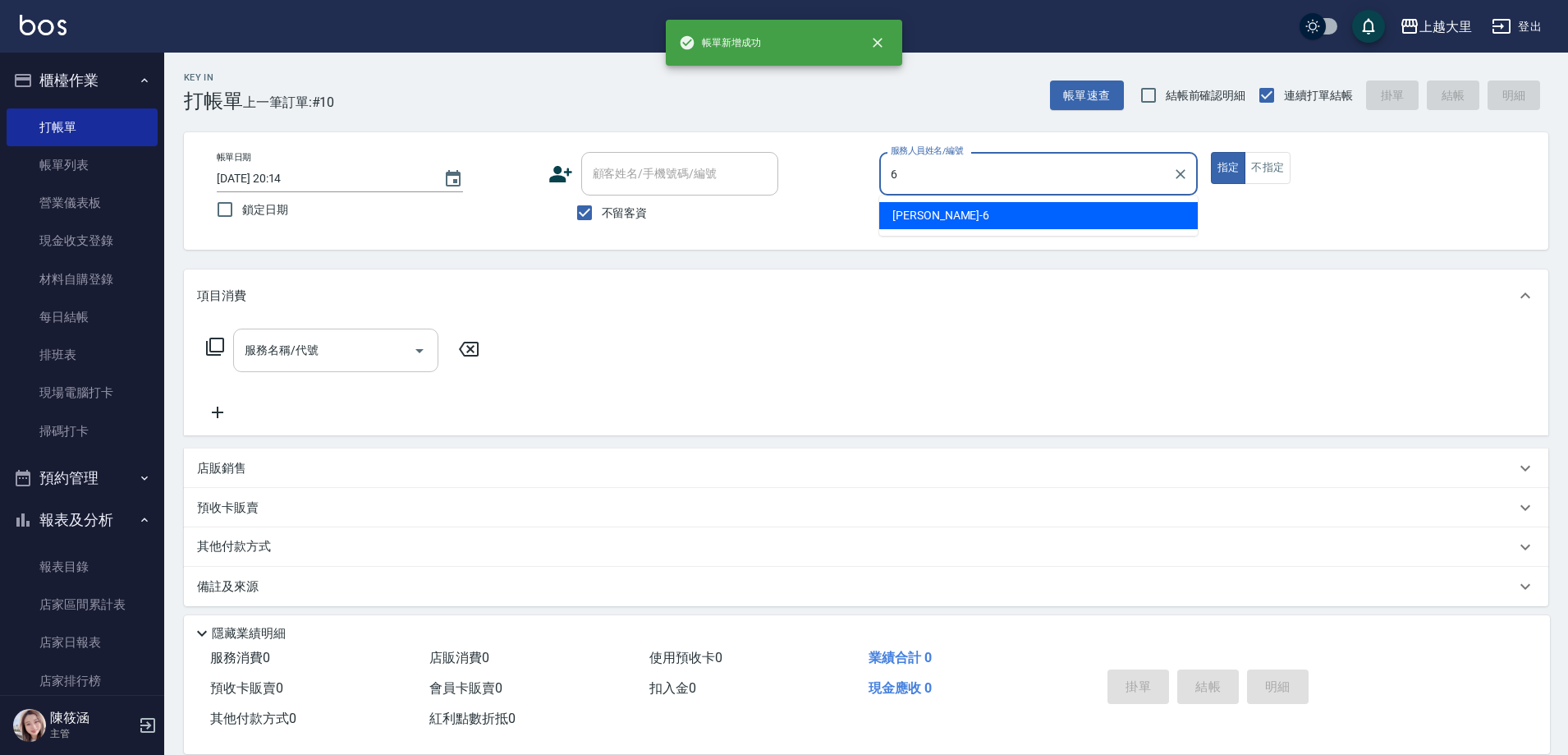
type input "[PERSON_NAME]比-6"
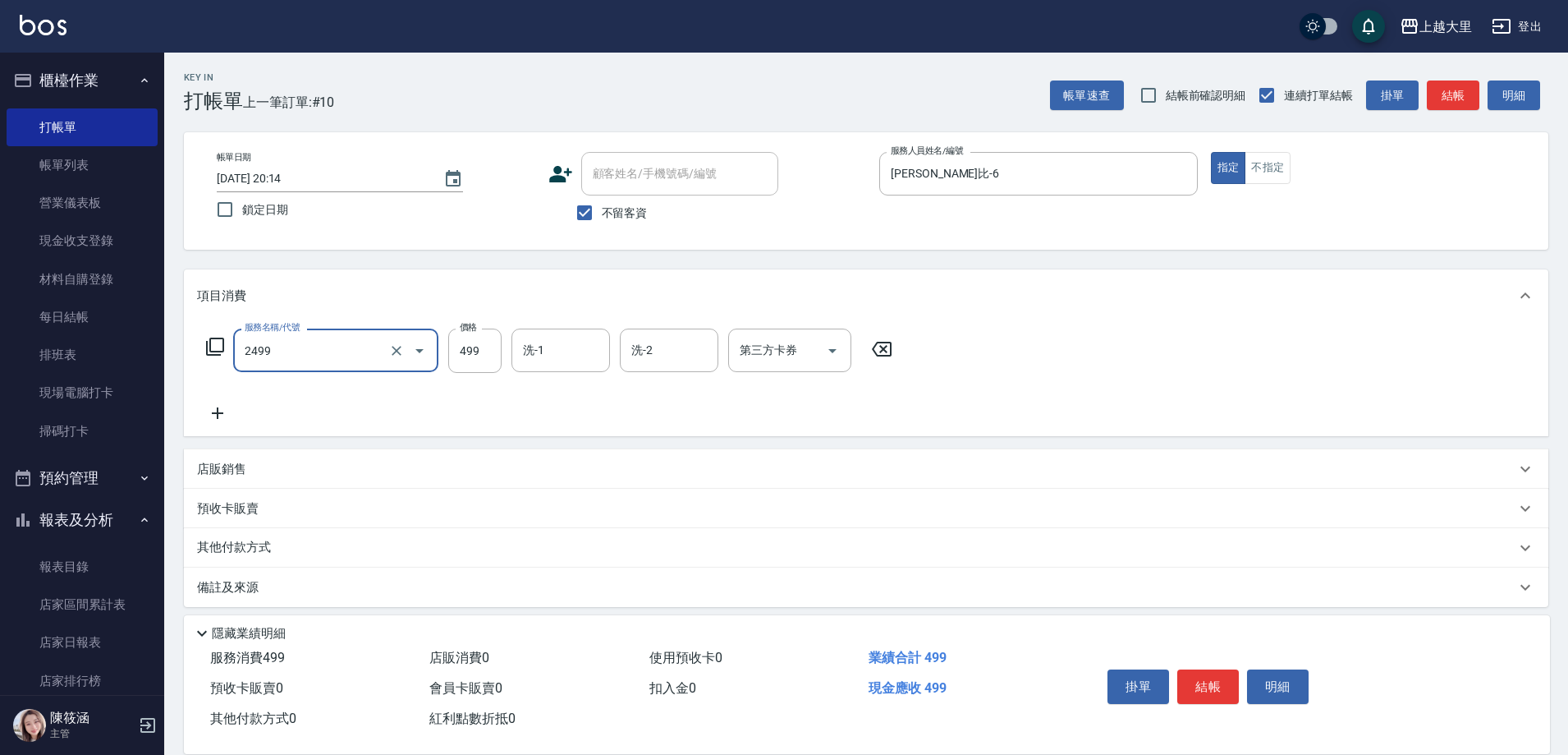
type input "499洗剪(2499)"
type input "[PERSON_NAME]-32"
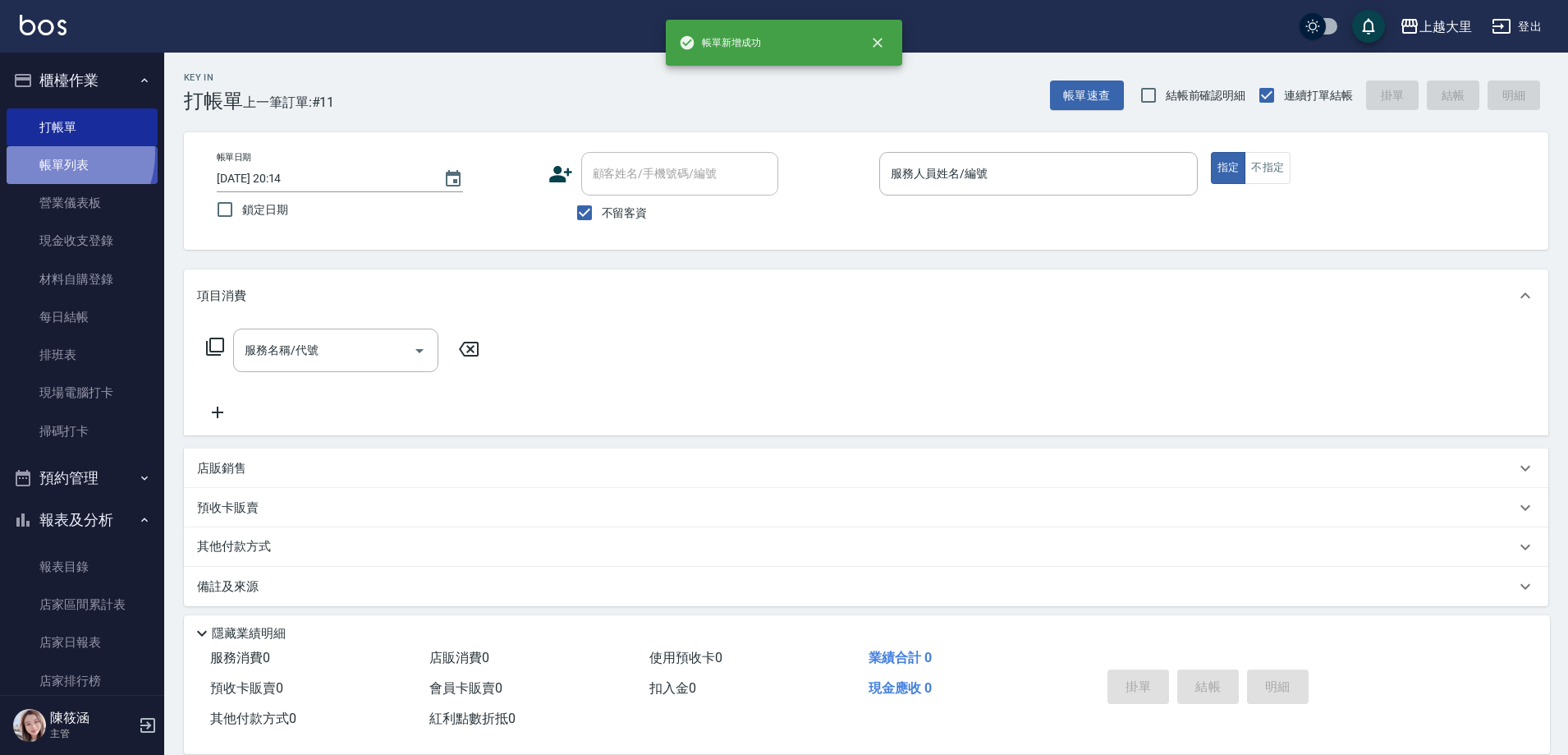
click at [56, 154] on link "帳單列表" at bounding box center [82, 165] width 151 height 38
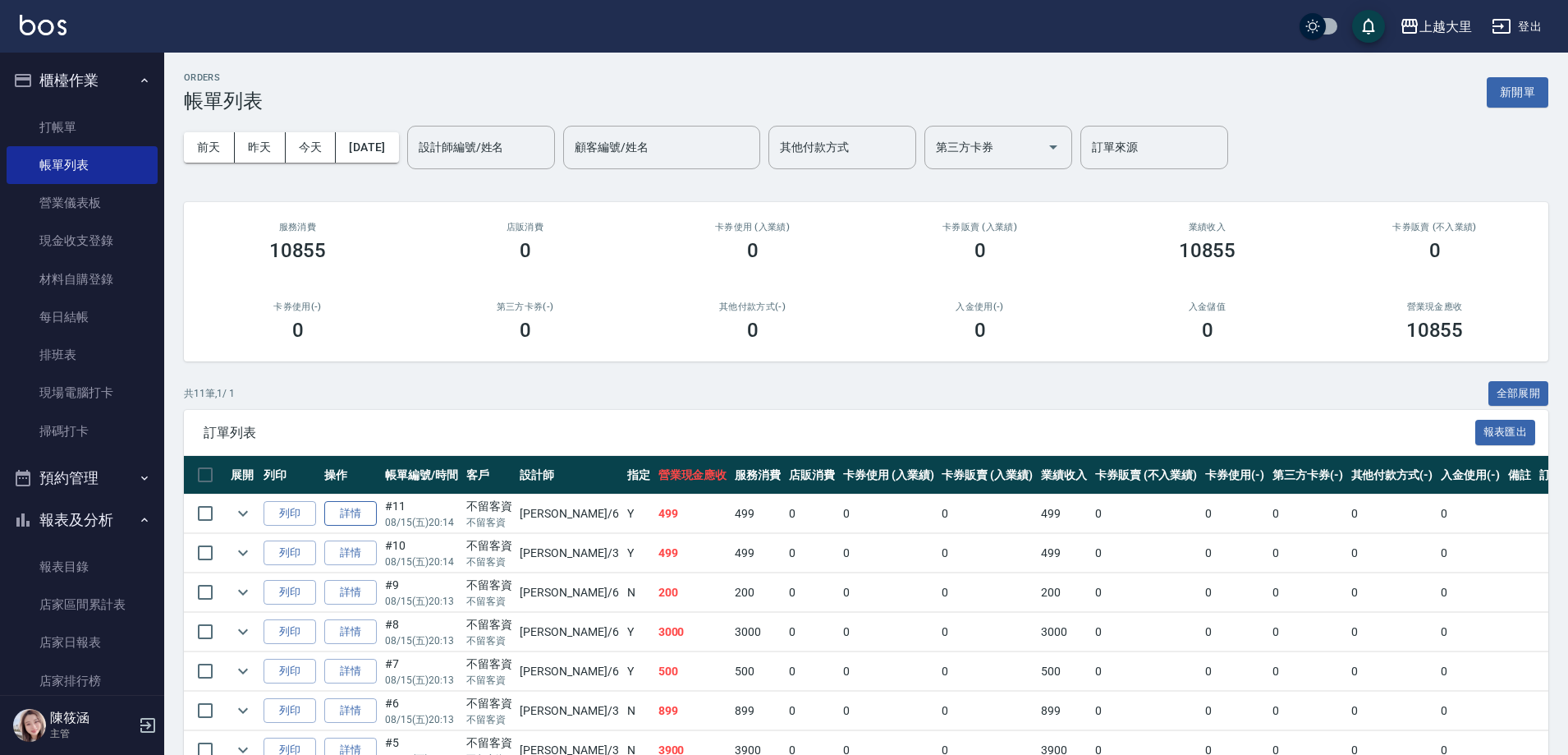
click at [345, 515] on link "詳情" at bounding box center [350, 514] width 52 height 26
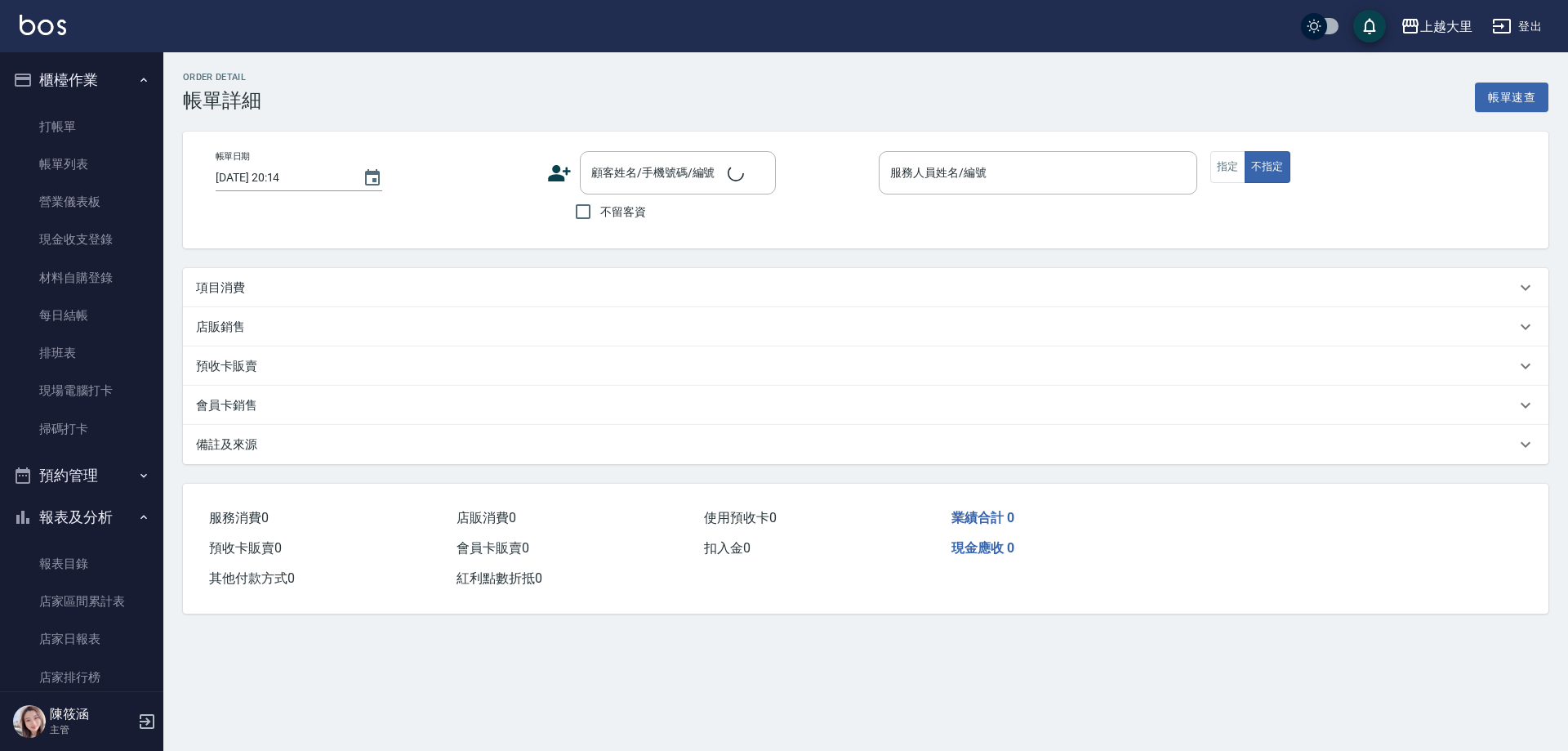
checkbox input "true"
type input "[PERSON_NAME]比-6"
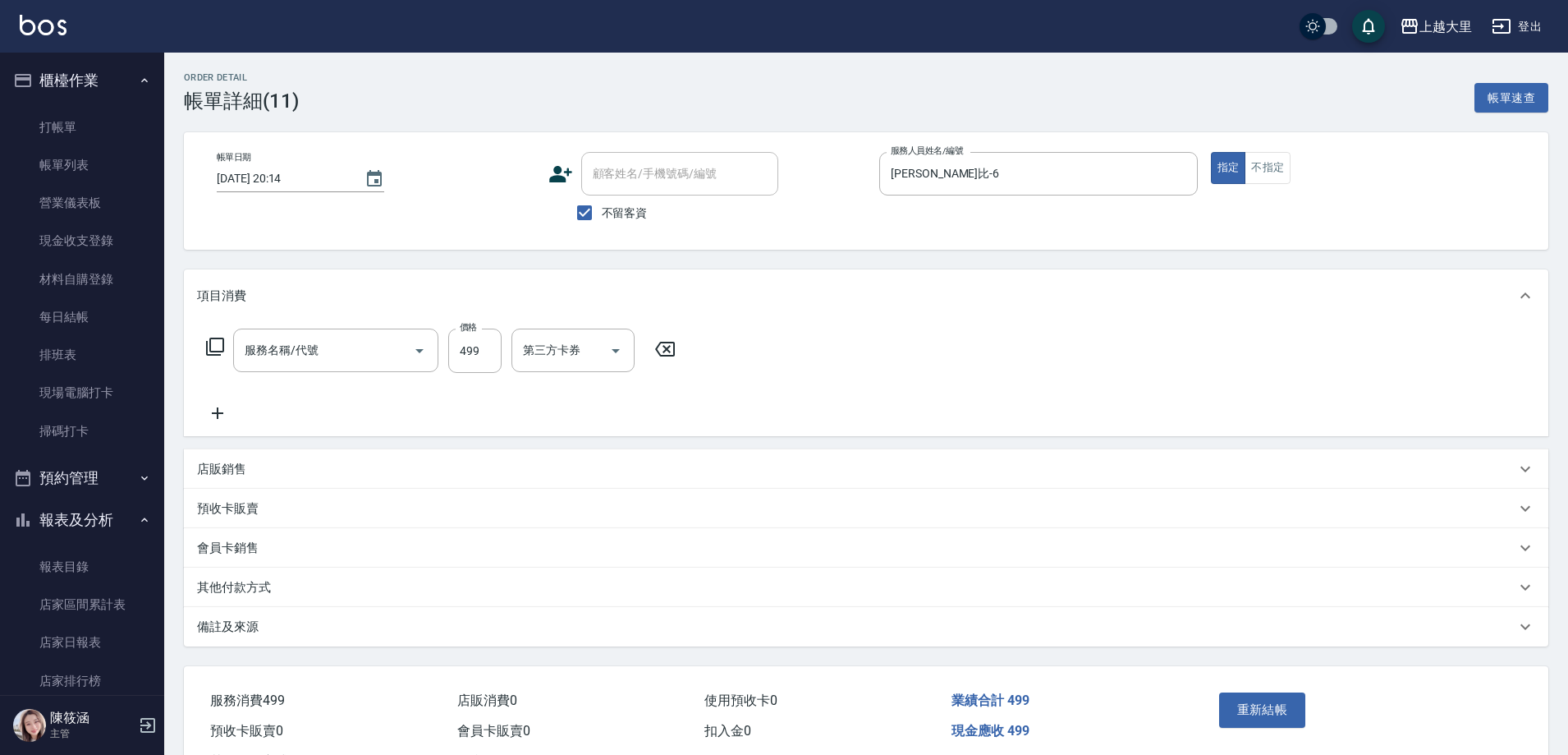
type input "499洗剪(2499)"
click at [484, 357] on input "499" at bounding box center [475, 351] width 53 height 44
type input "500"
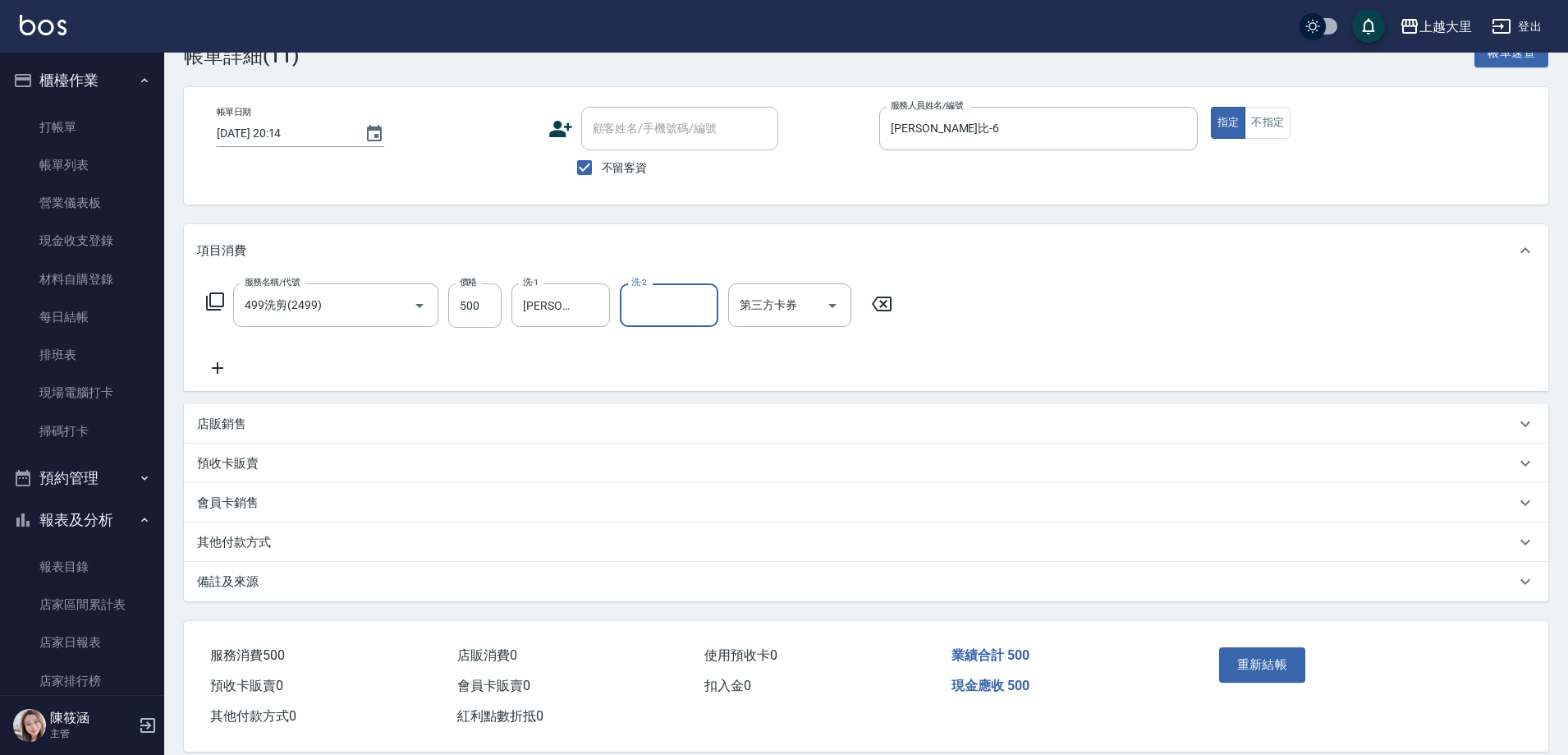
scroll to position [69, 0]
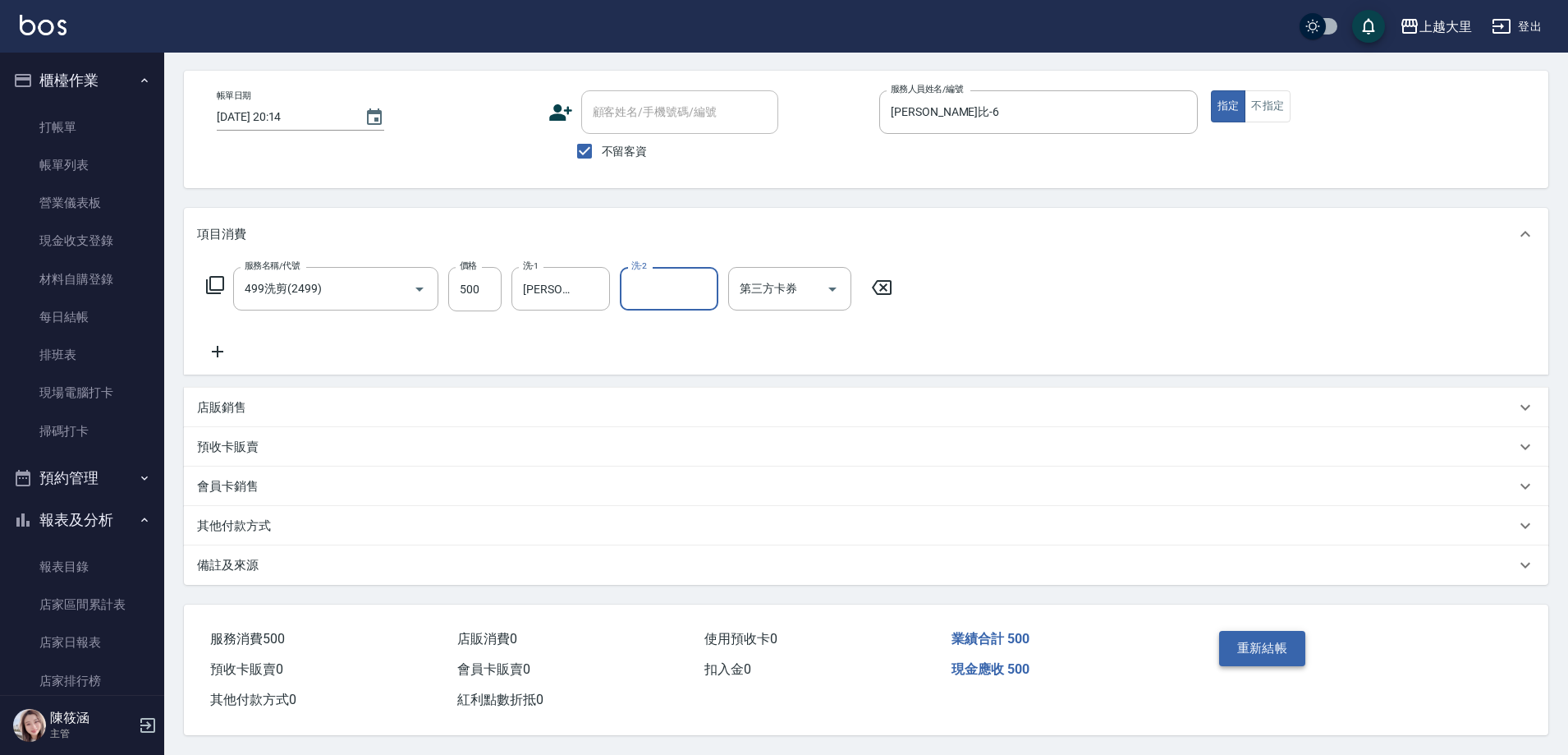
click at [1285, 638] on button "重新結帳" at bounding box center [1263, 648] width 87 height 34
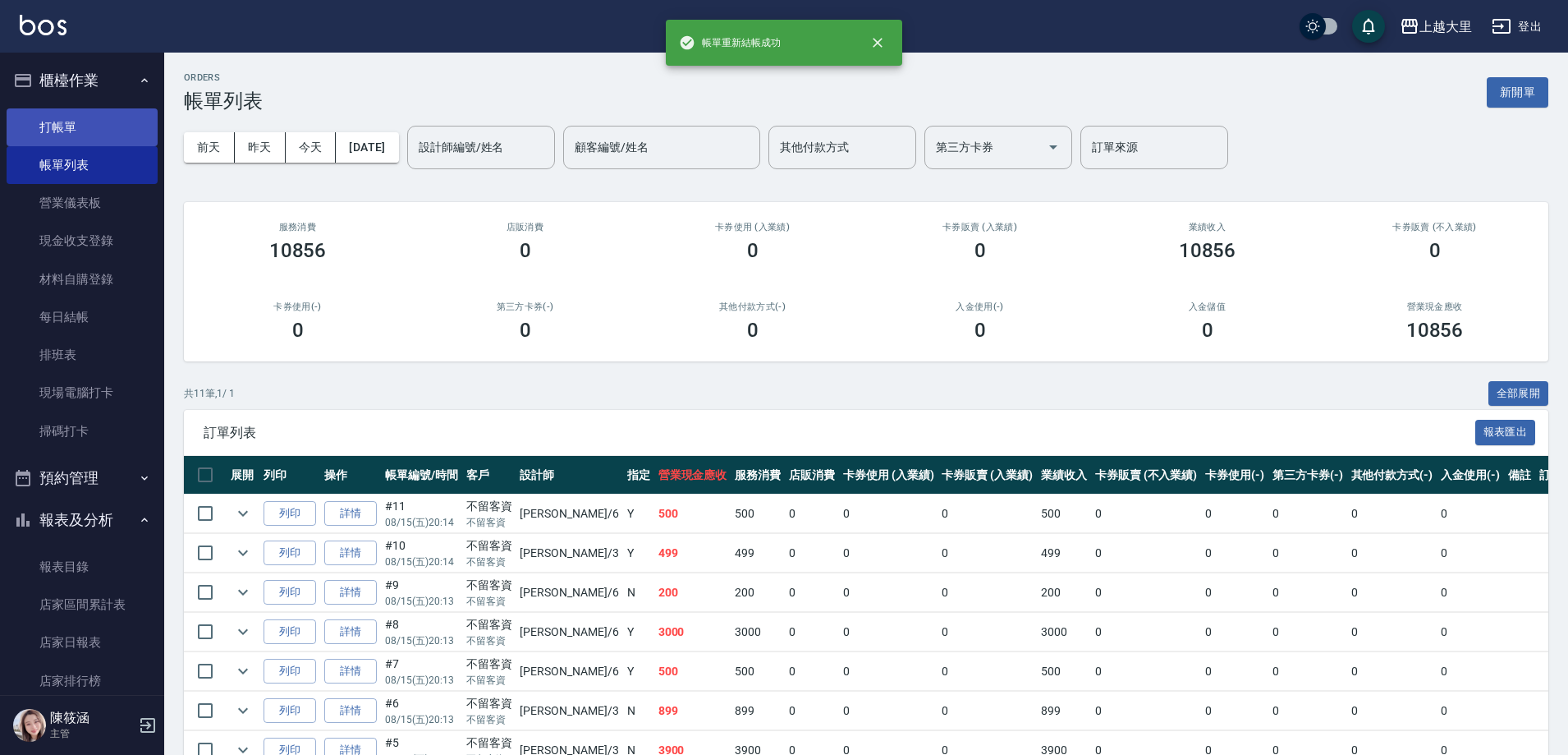
click at [99, 124] on link "打帳單" at bounding box center [82, 127] width 151 height 38
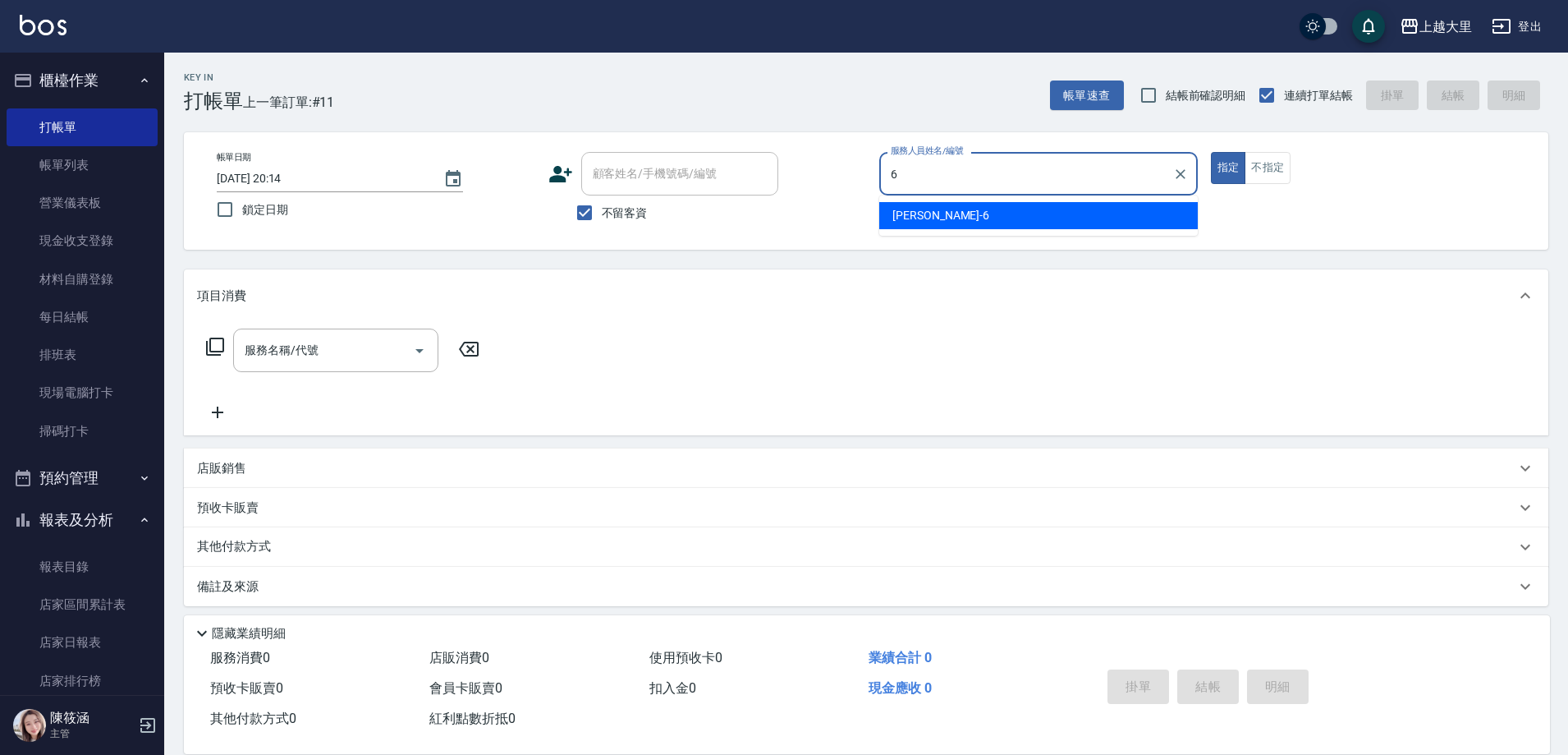
type input "[PERSON_NAME]比-6"
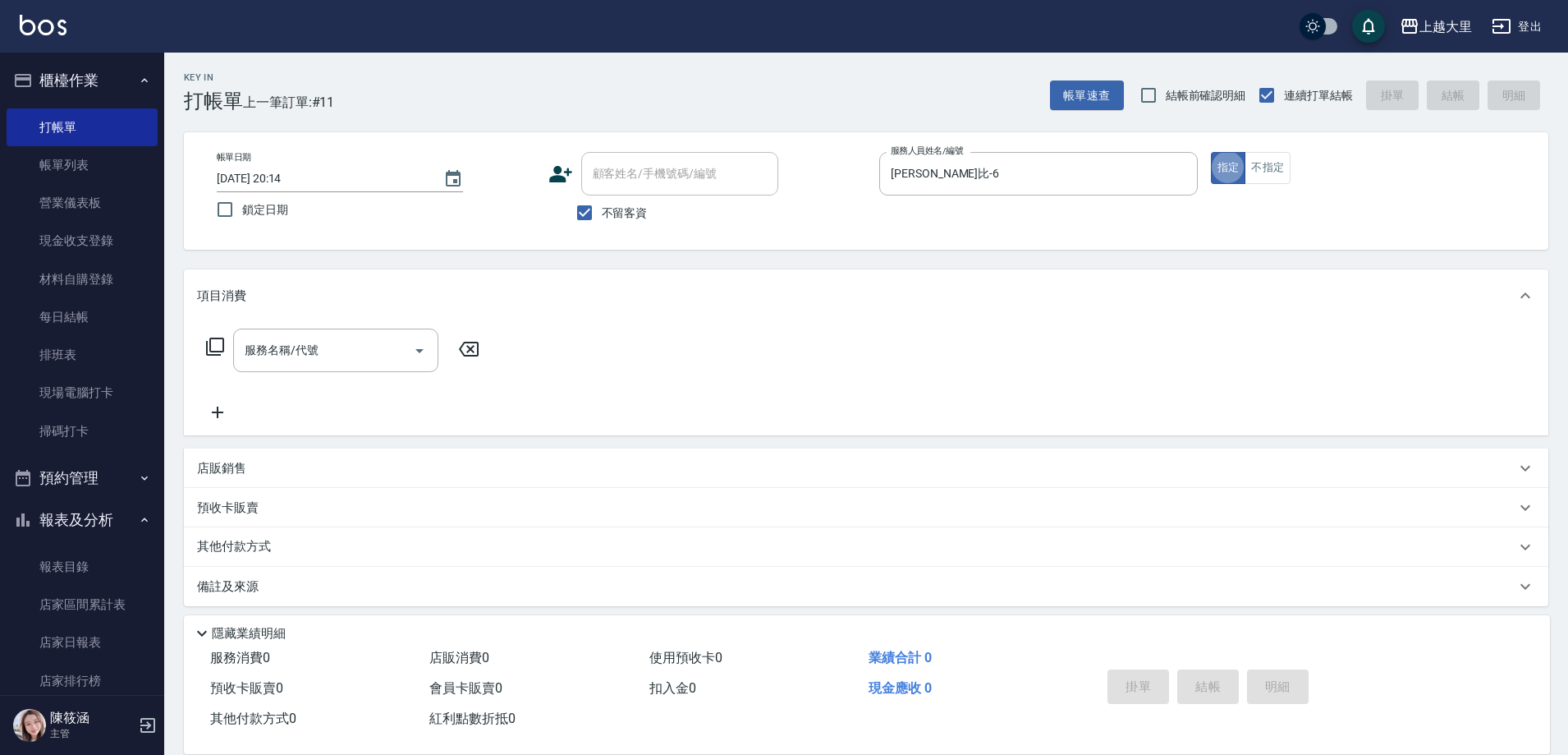
type button "true"
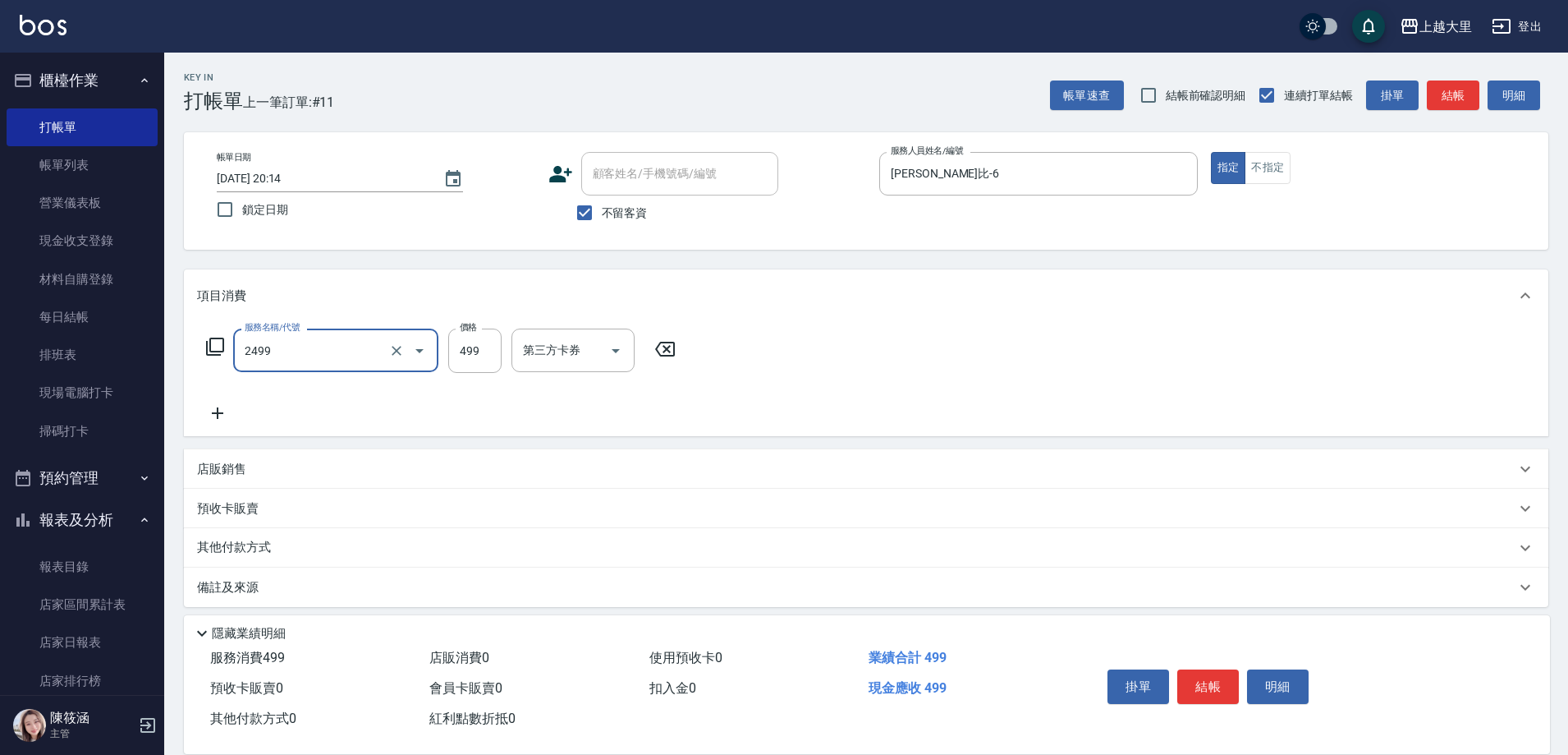
type input "499洗剪(2499)"
type input "500"
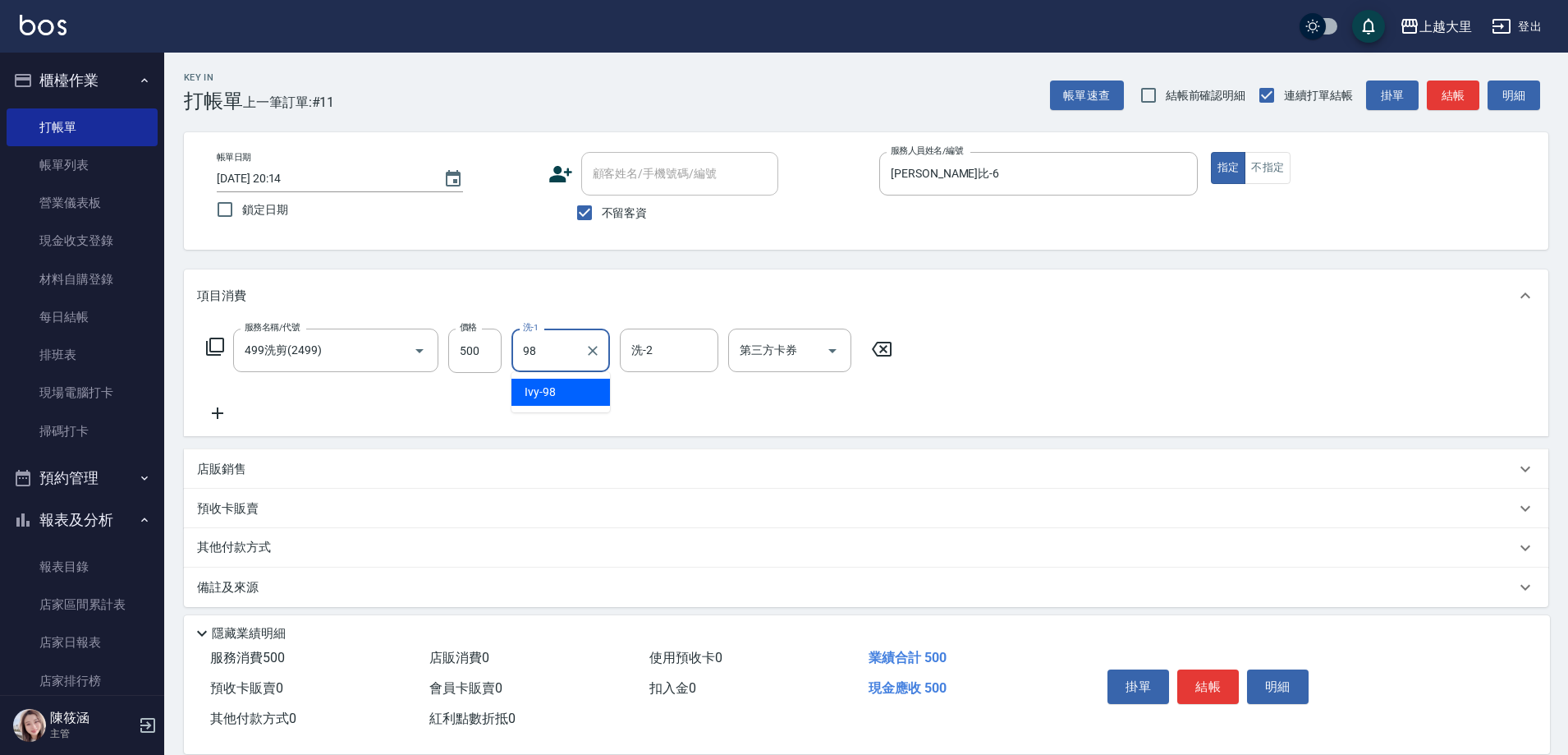
type input "Ivy-98"
click at [841, 345] on icon "Open" at bounding box center [832, 351] width 20 height 20
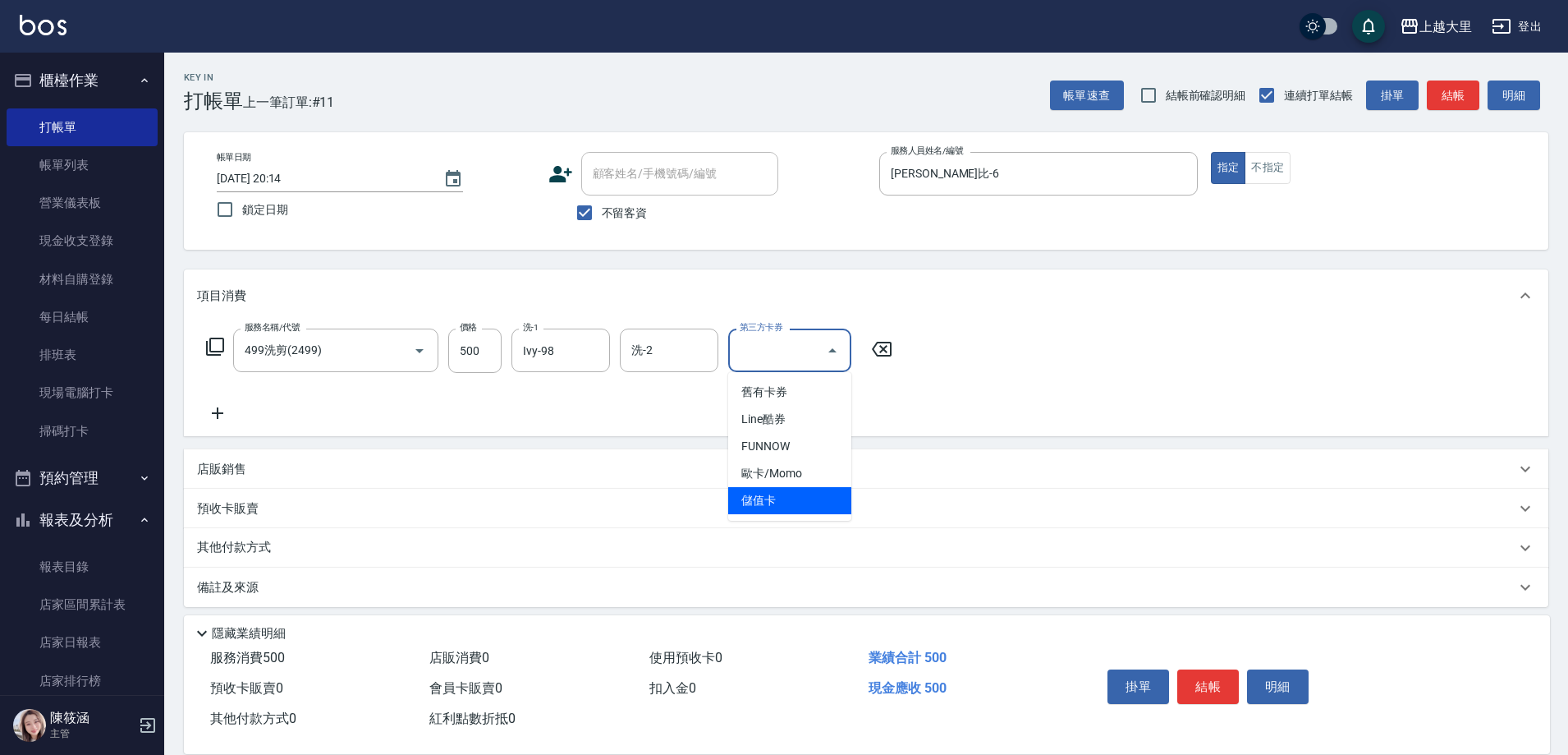
click at [820, 509] on span "儲值卡" at bounding box center [790, 501] width 123 height 27
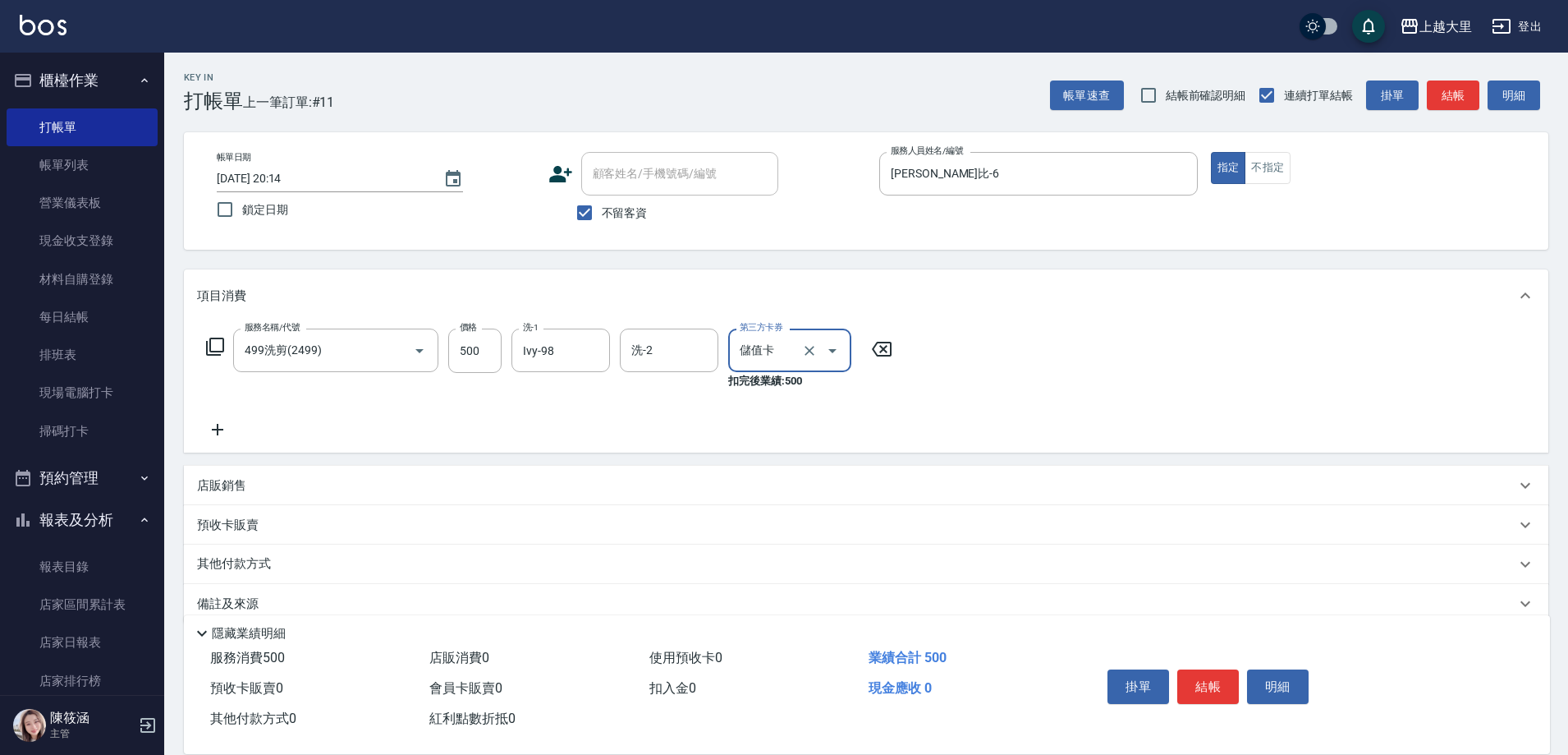
type input "儲值卡"
click at [1211, 681] on button "結帳" at bounding box center [1208, 687] width 62 height 34
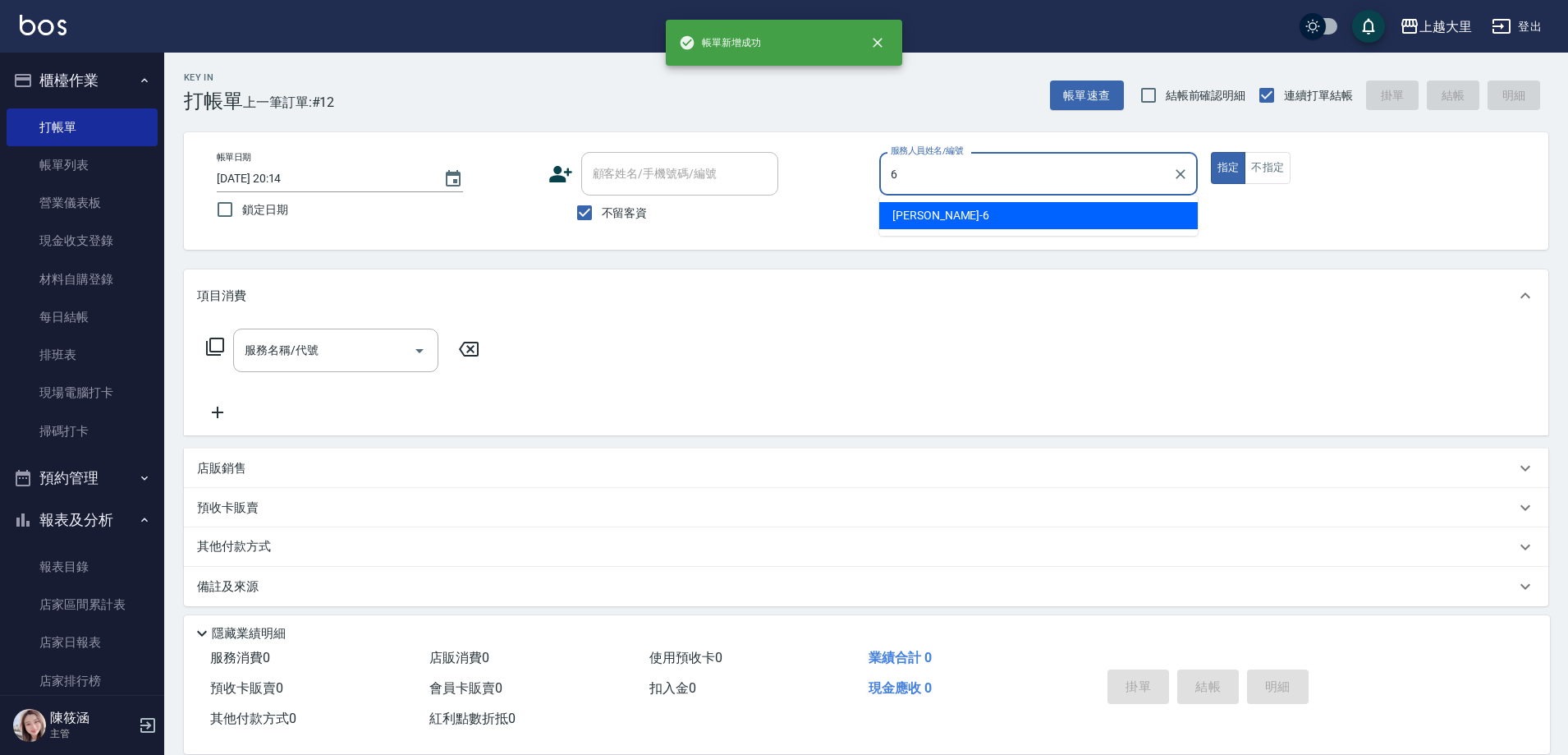
type input "[PERSON_NAME]比-6"
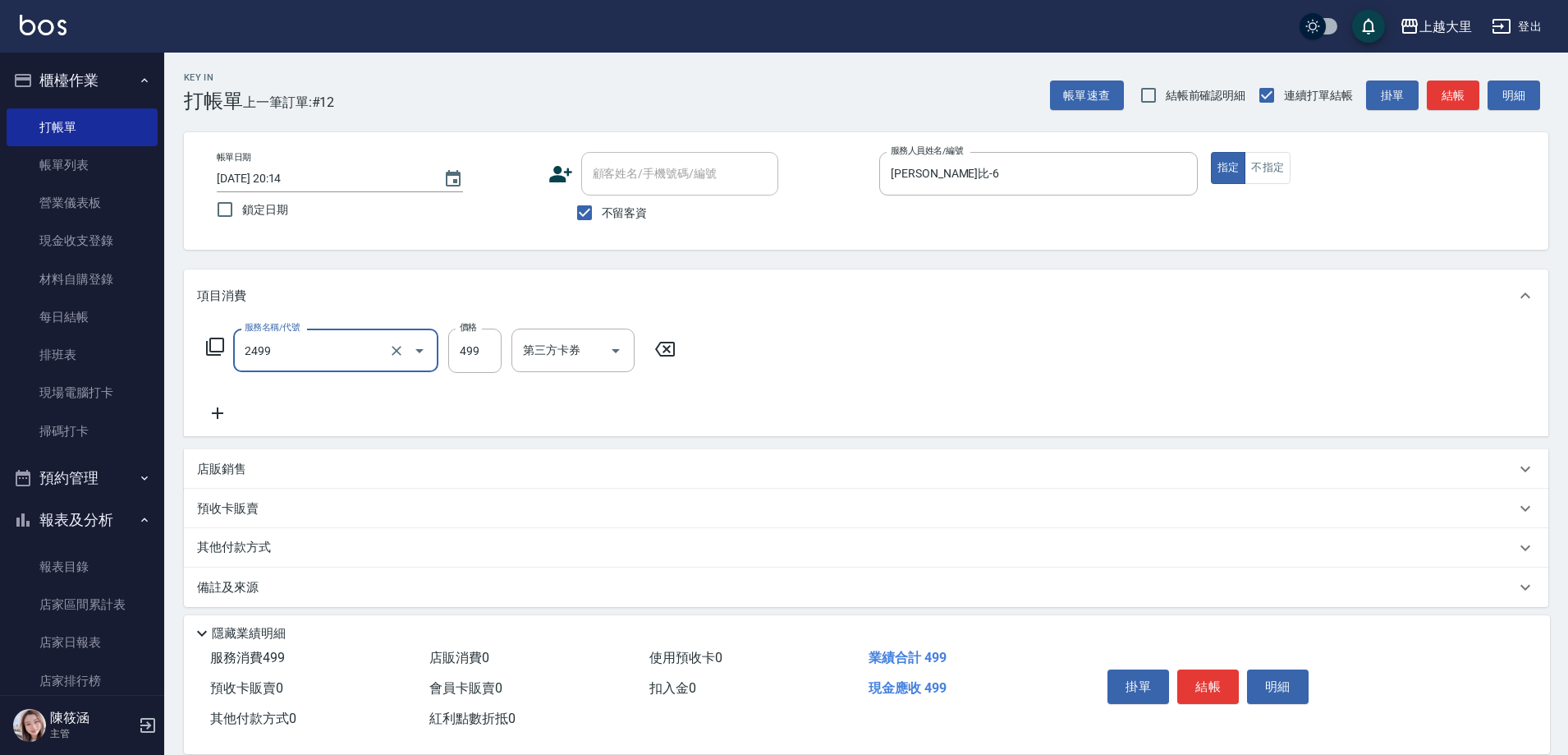
type input "499洗剪(2499)"
type input "500"
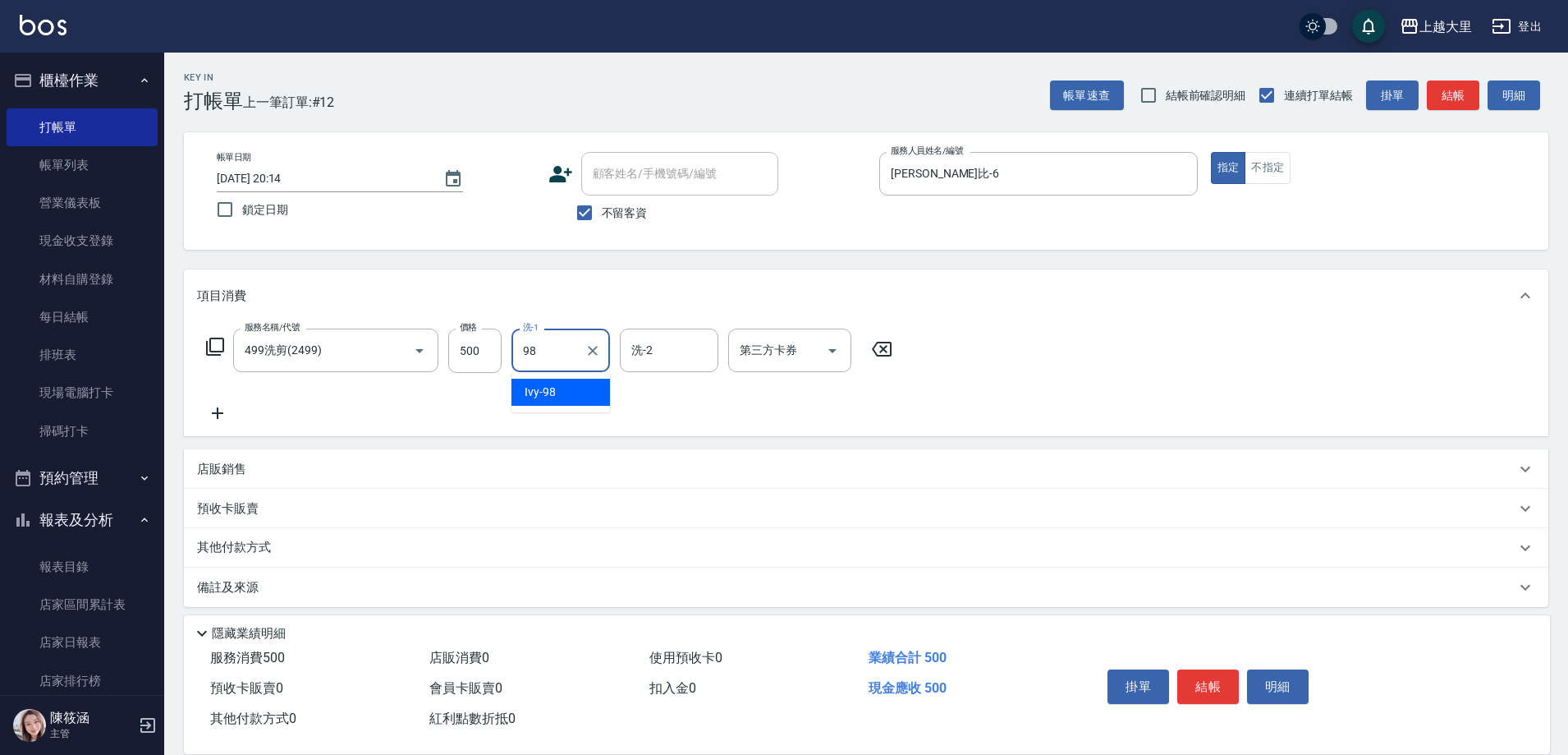
type input "Ivy-98"
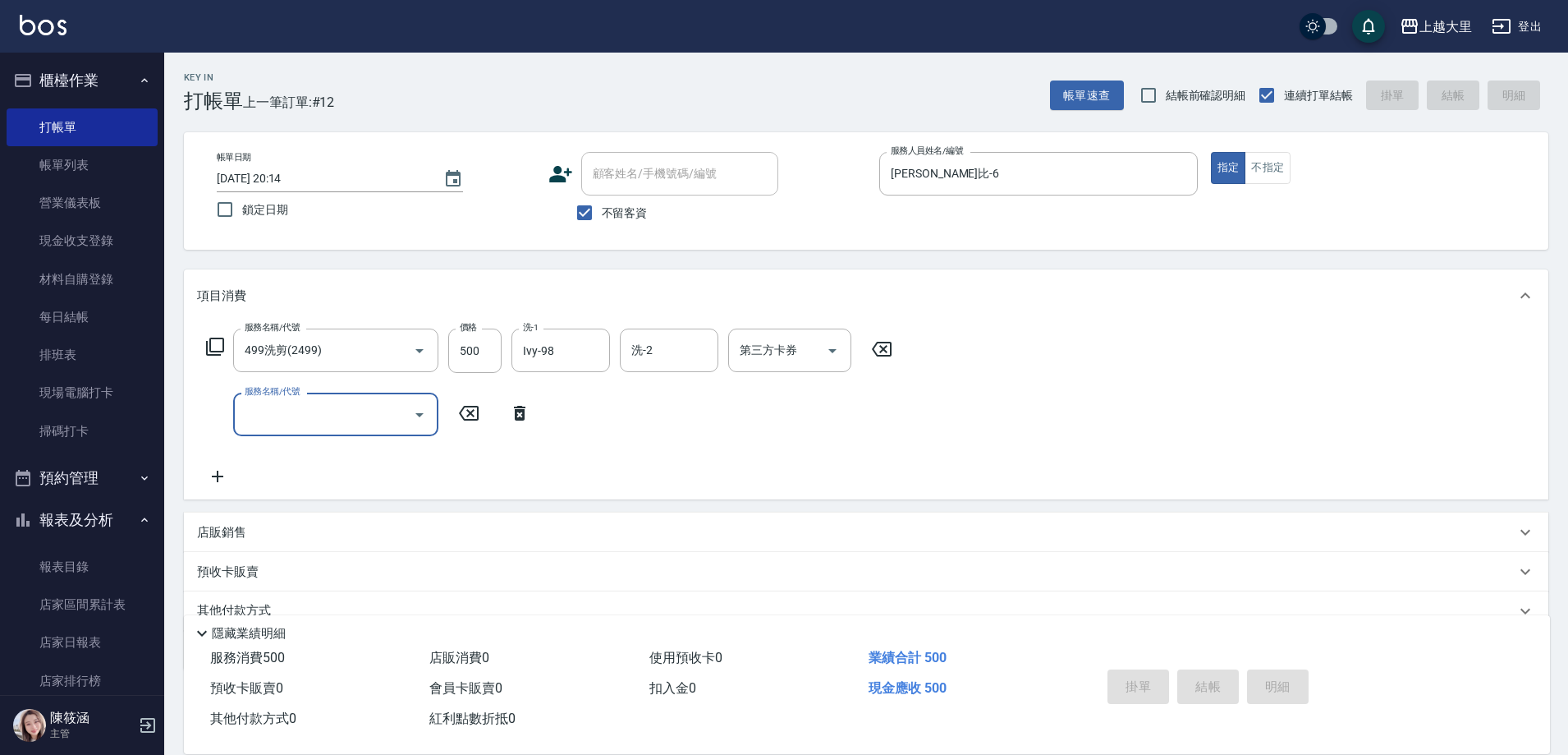
type input "[DATE] 20:15"
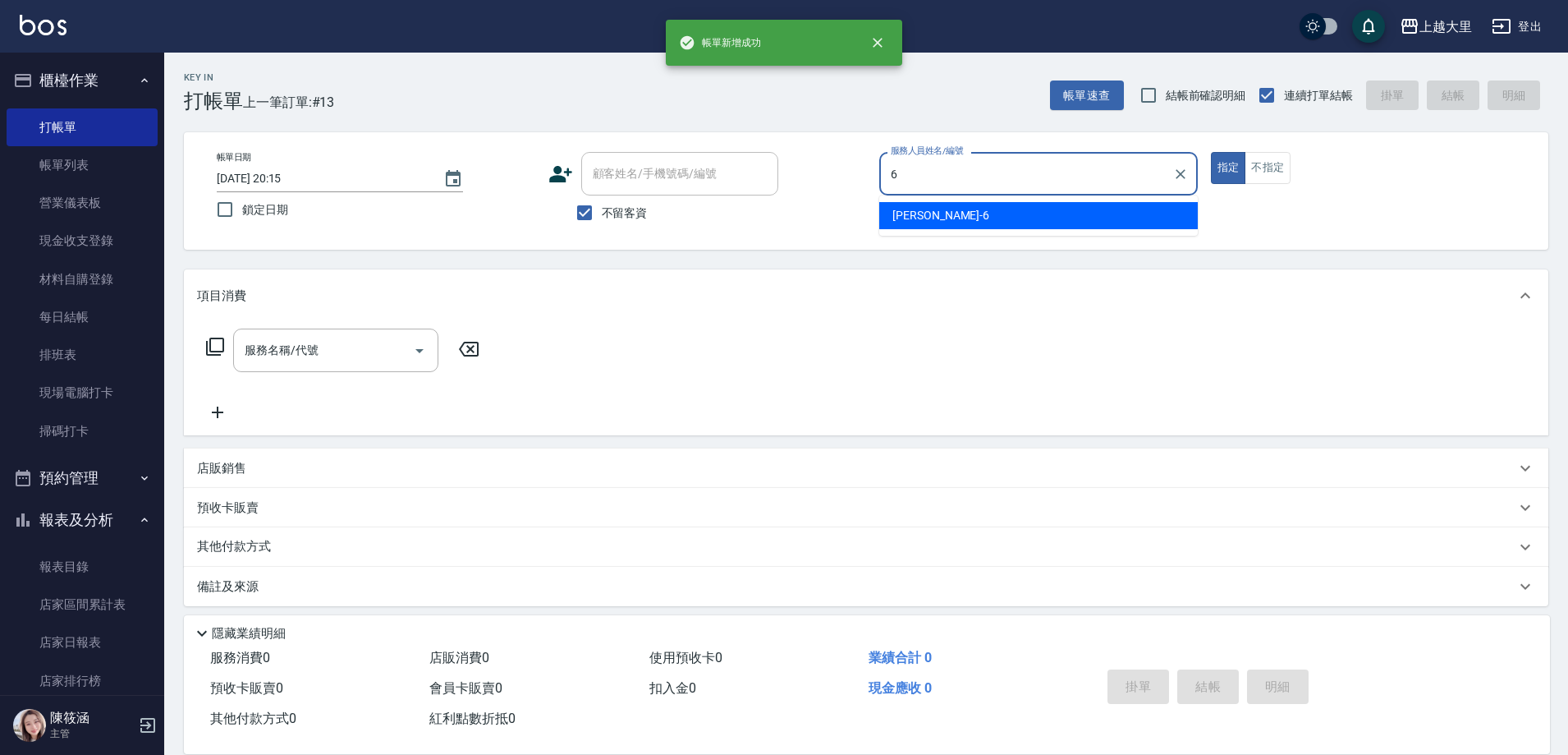
type input "[PERSON_NAME]比-6"
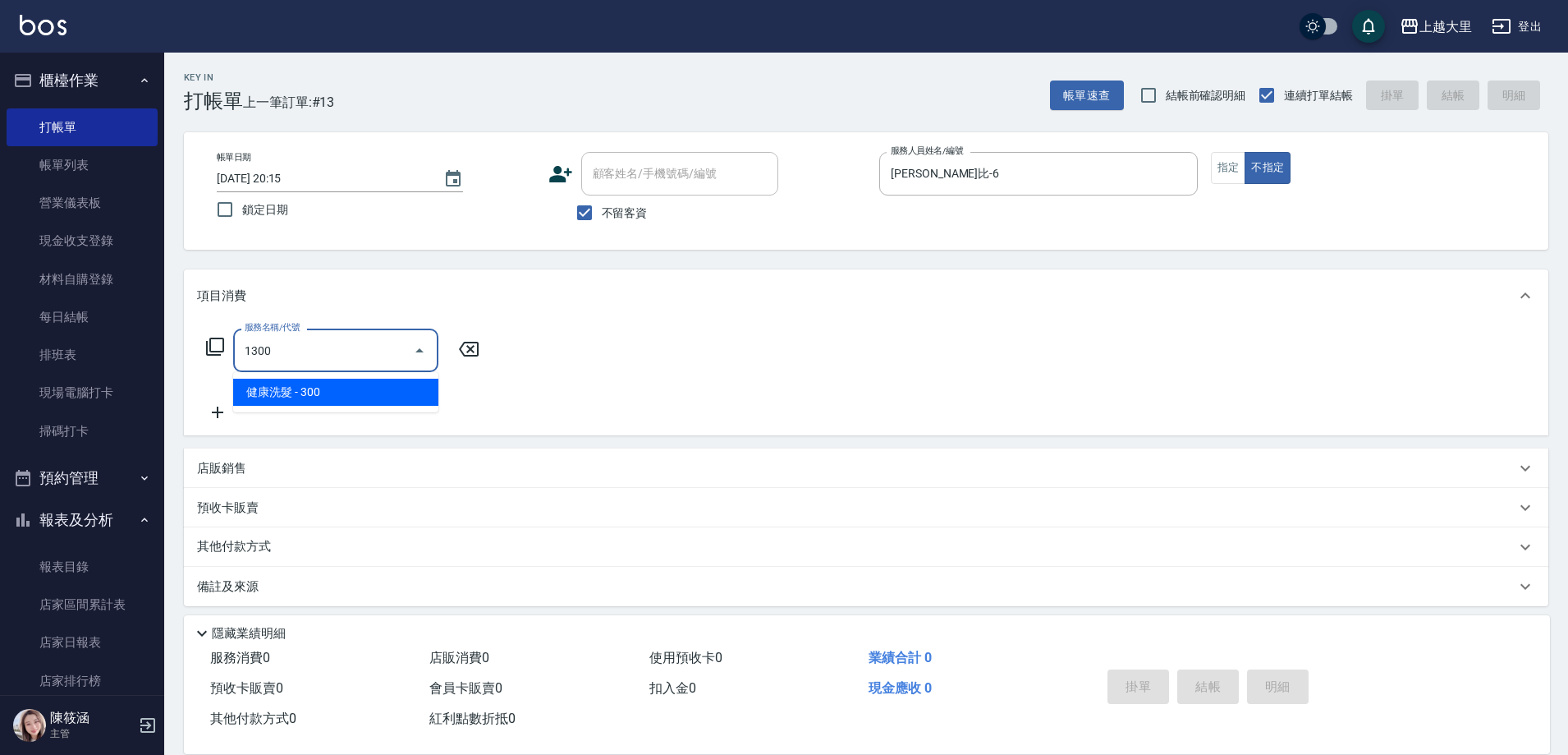
type input "健康洗髮(1300)"
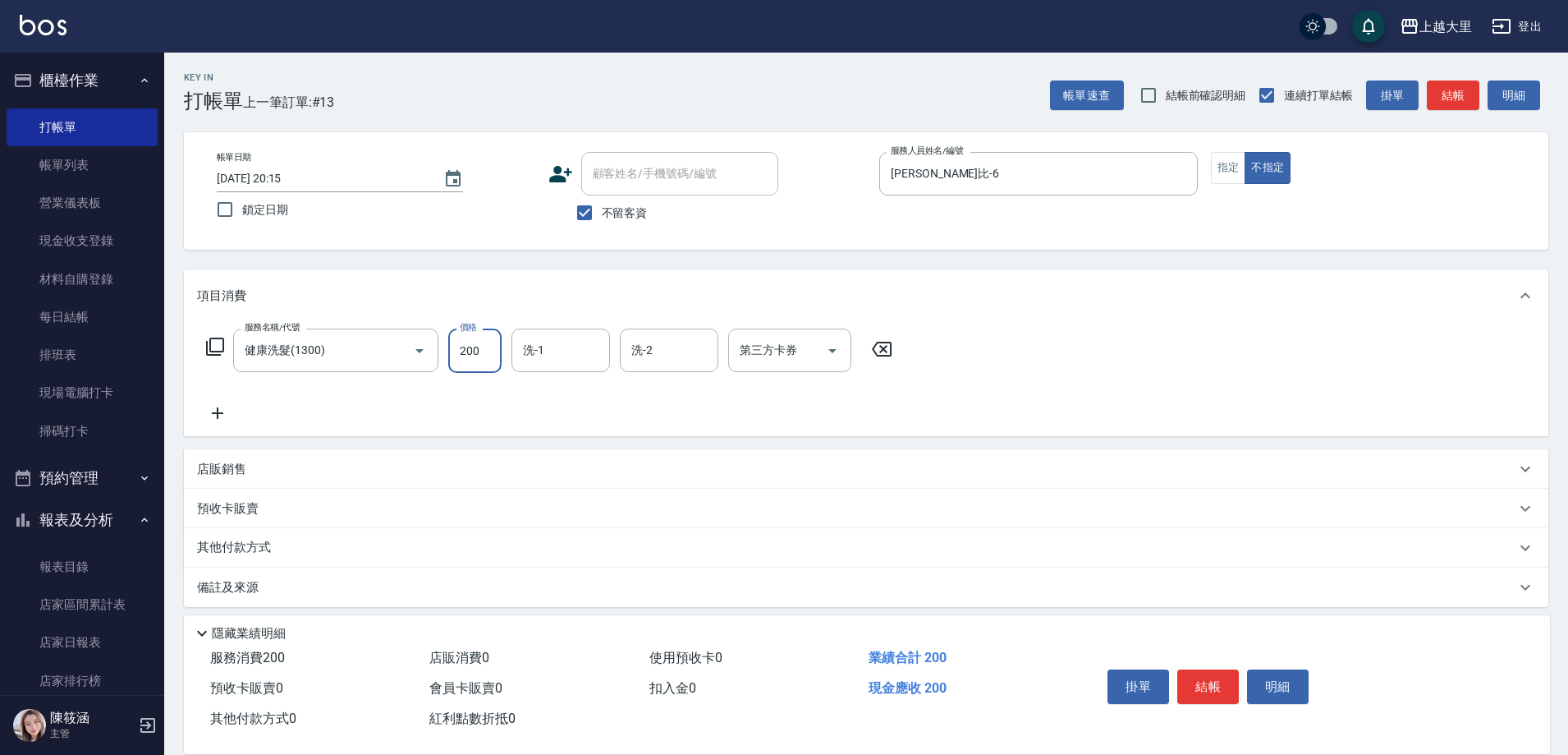
type input "200"
type input "[PERSON_NAME]-32"
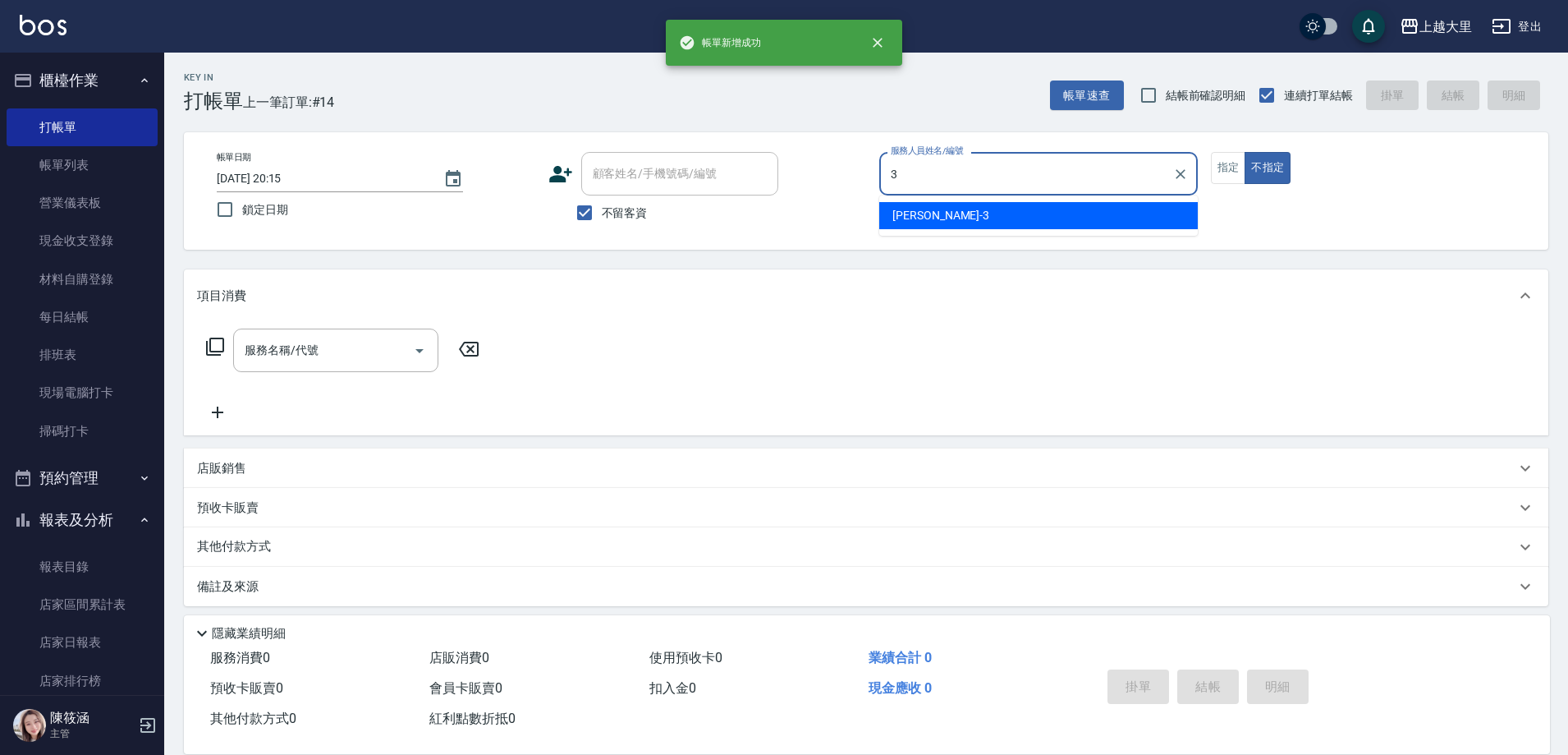
type input "[PERSON_NAME]-3"
type button "false"
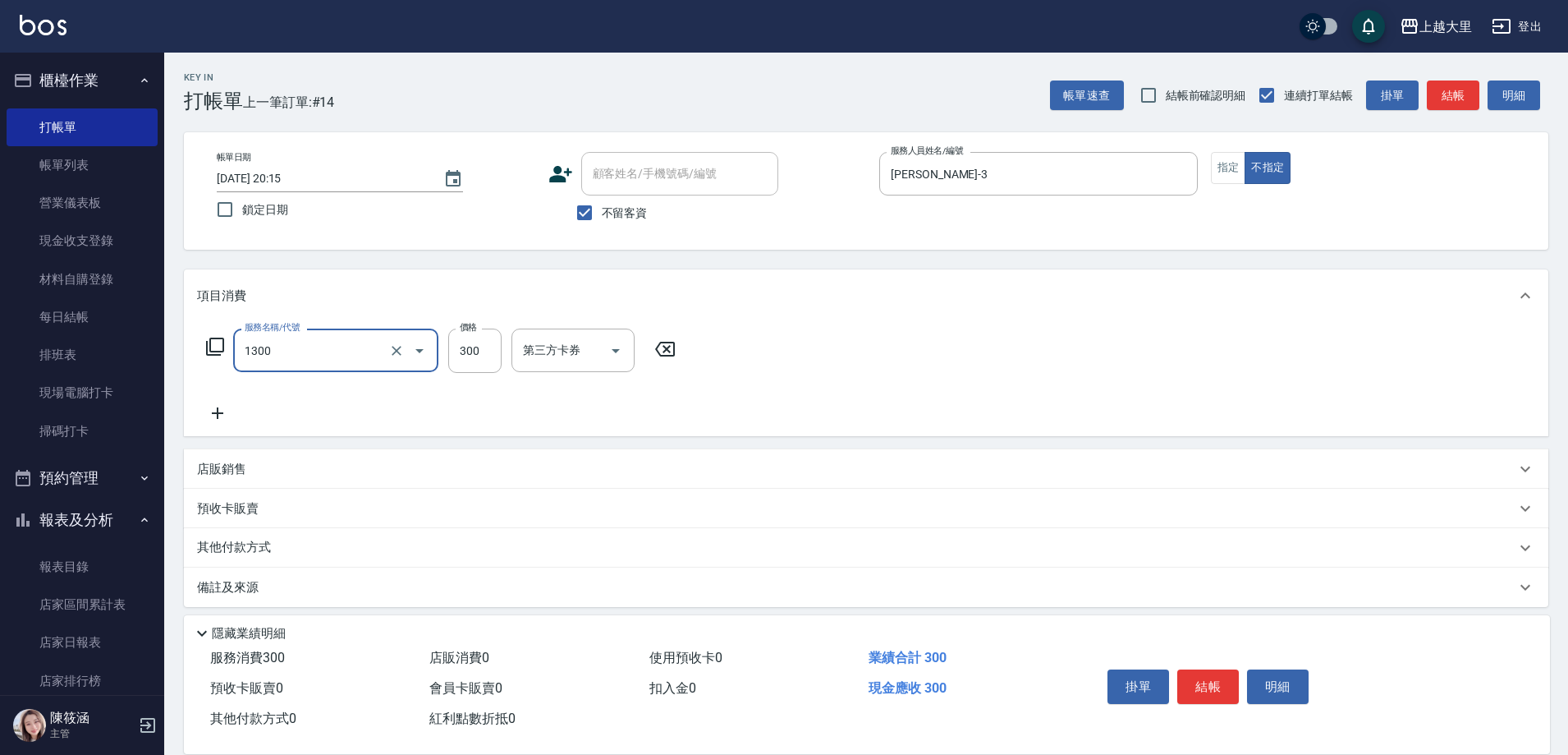
type input "健康洗髮(1300)"
type input "200"
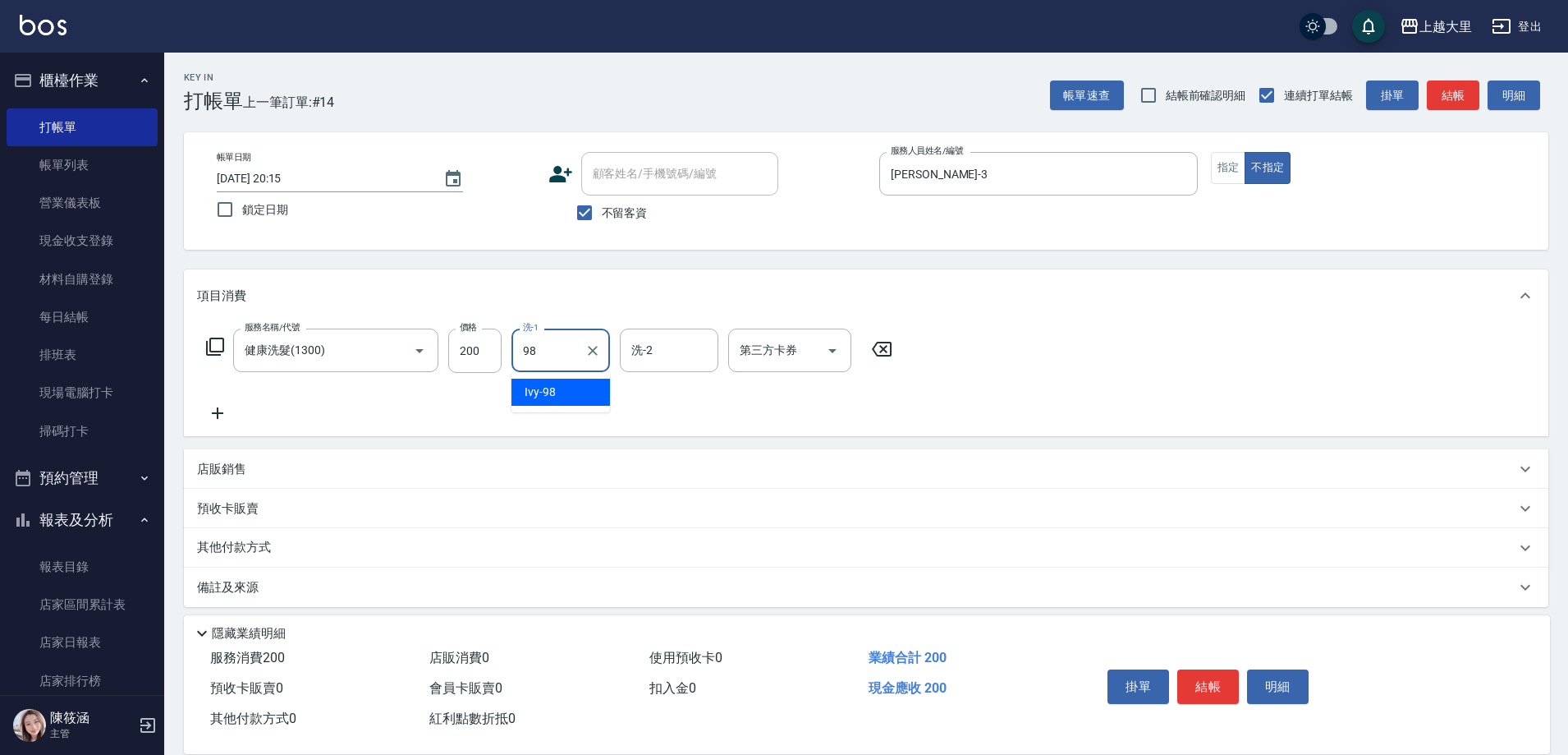
type input "Ivy-98"
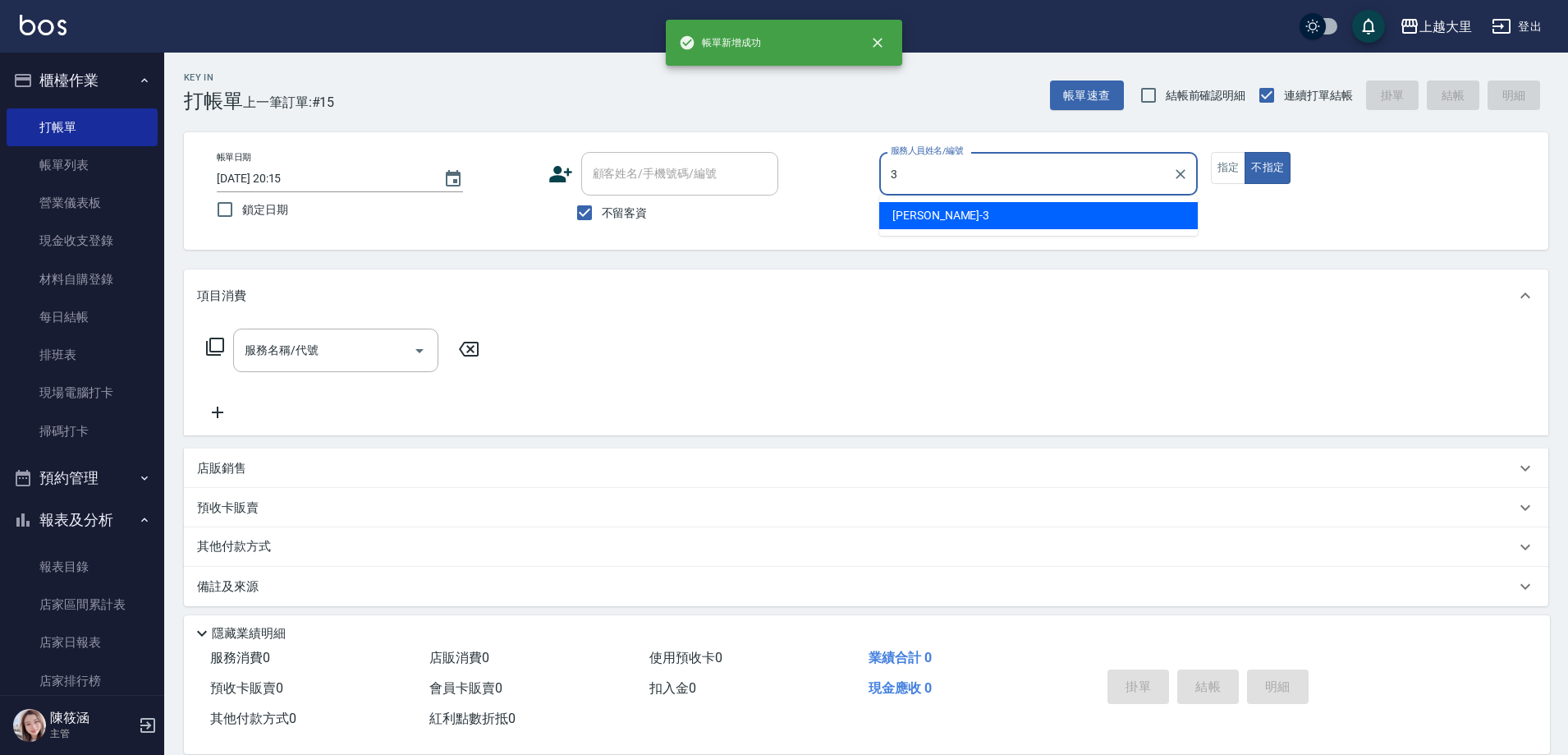
type input "[PERSON_NAME]-3"
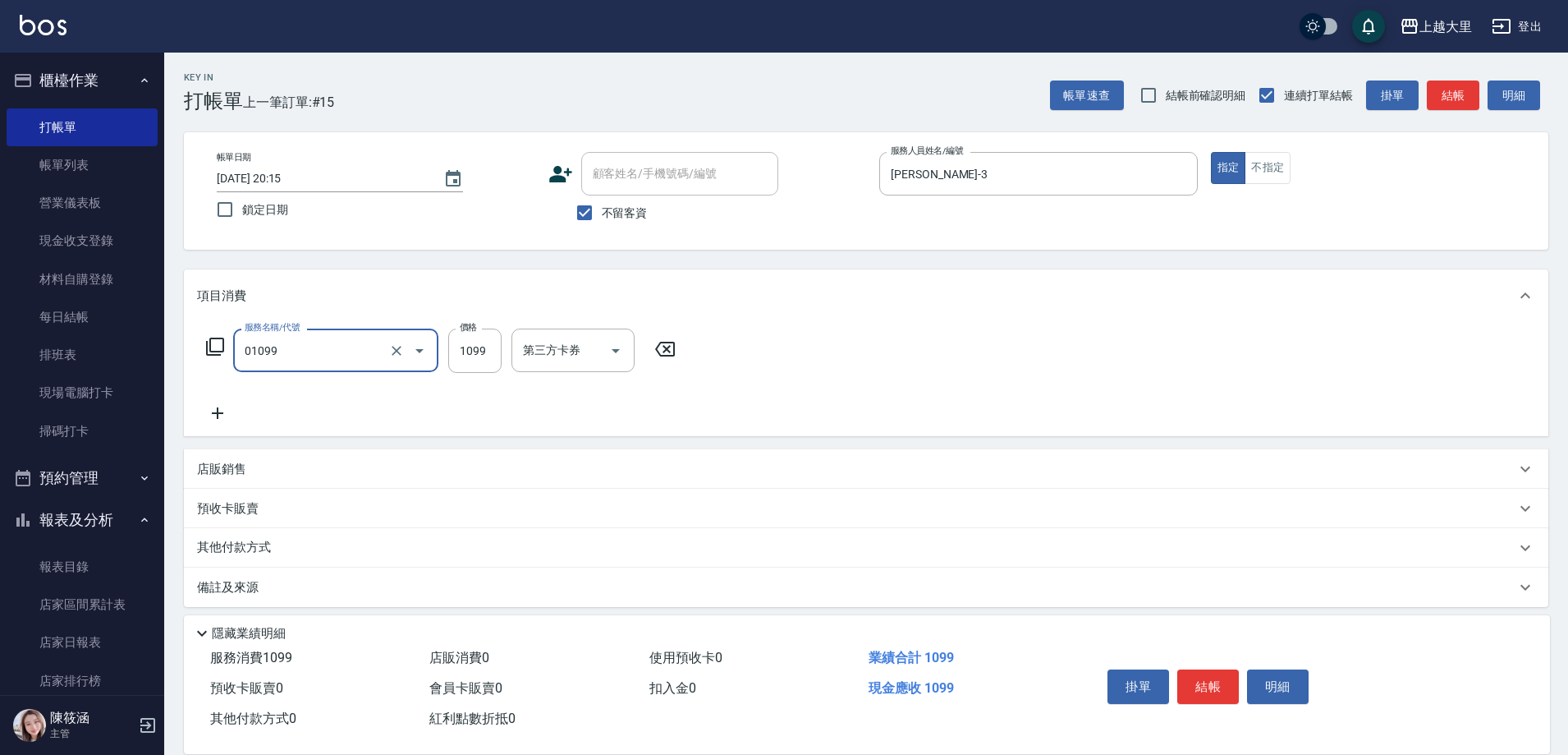
type input "精油SPA+剪（套餐）(01099)"
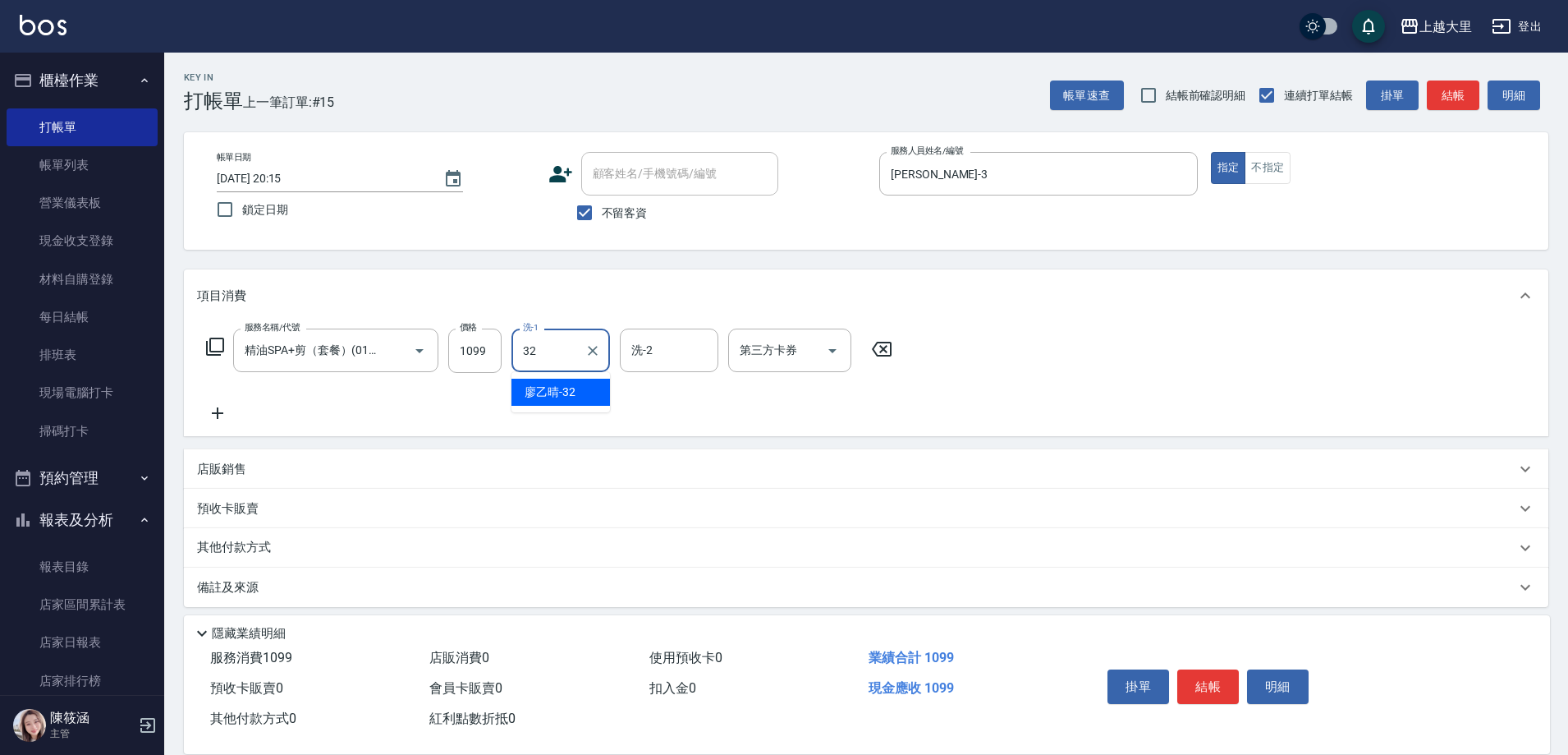
type input "[PERSON_NAME]-32"
click at [830, 348] on icon "Open" at bounding box center [832, 351] width 20 height 20
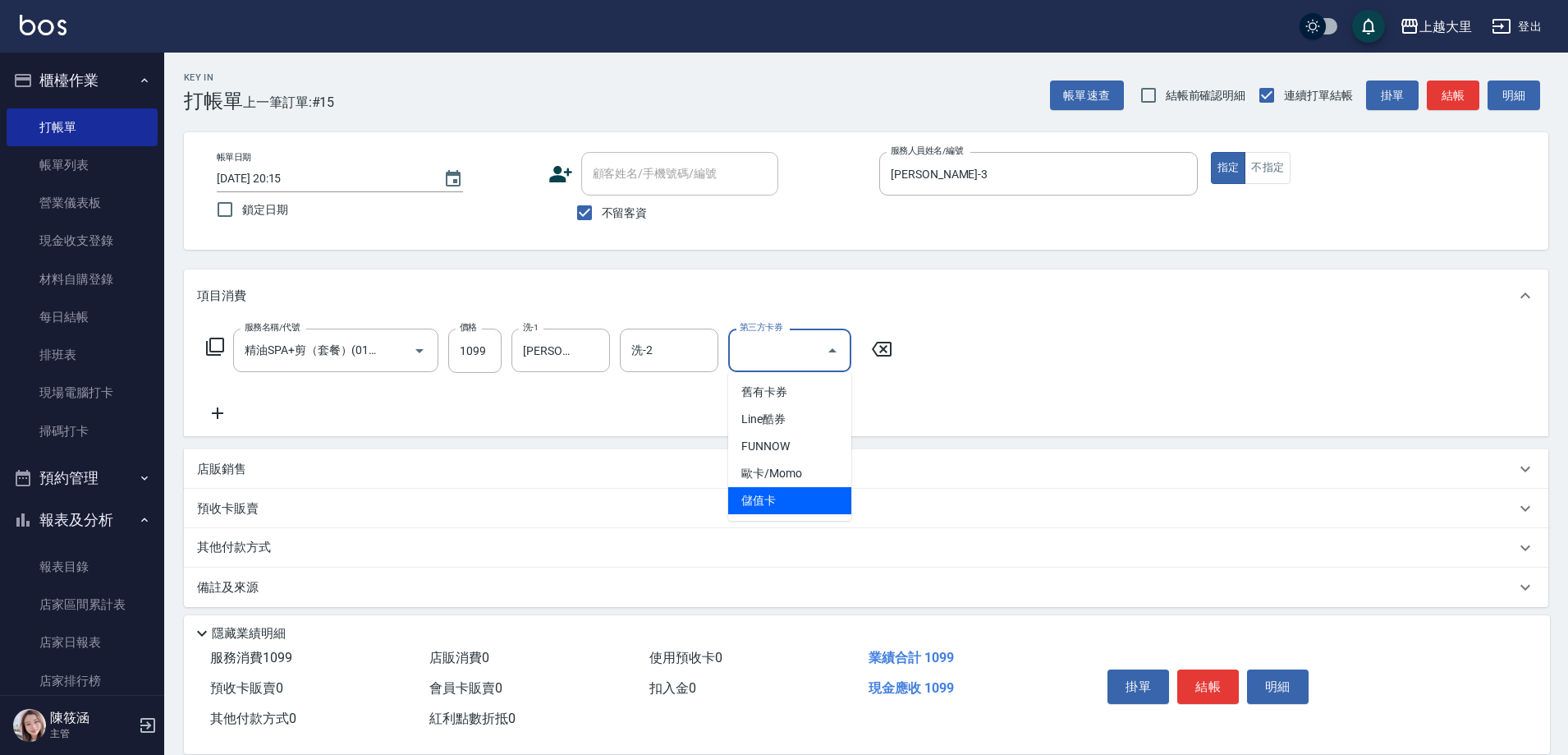
click at [822, 497] on span "儲值卡" at bounding box center [790, 501] width 123 height 27
type input "儲值卡"
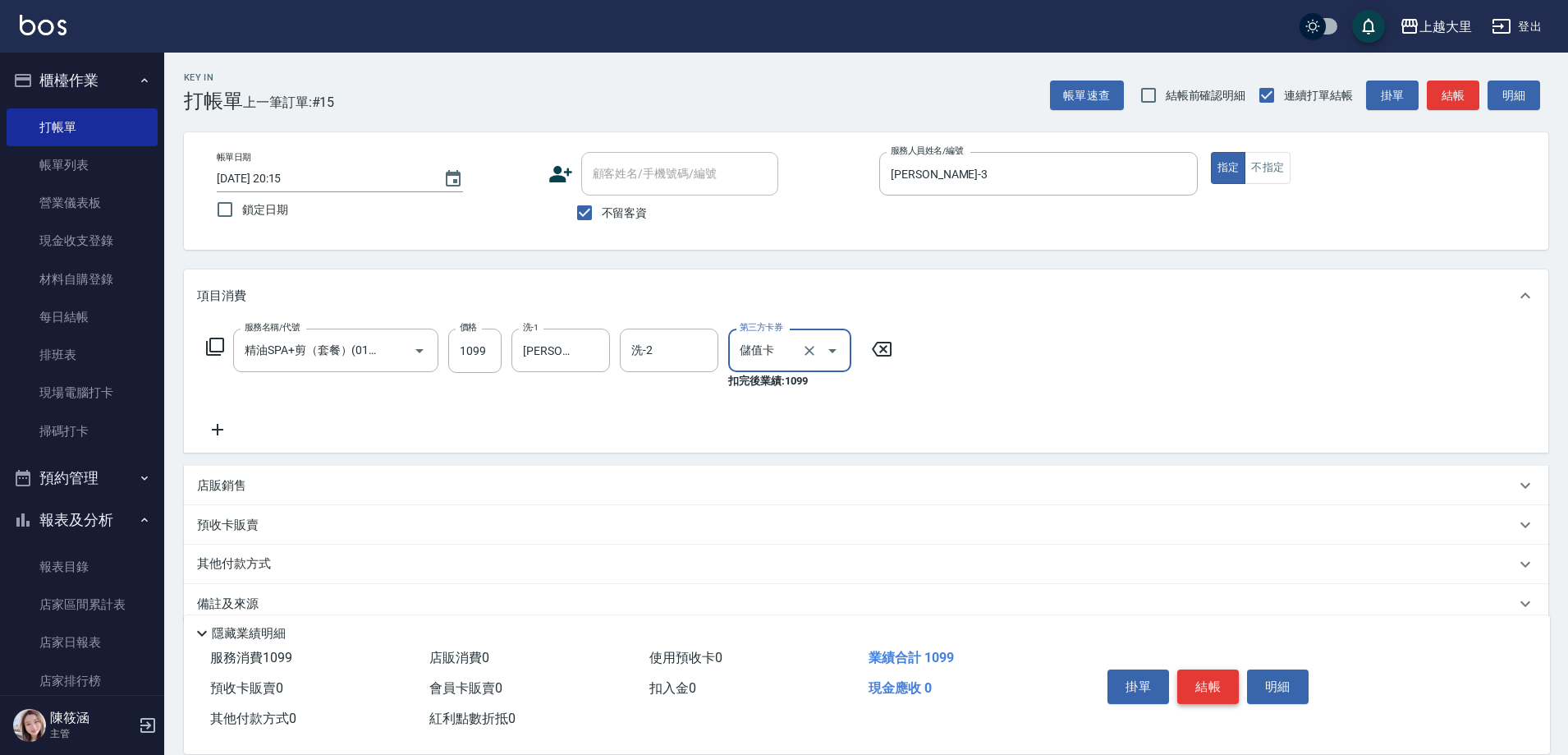
click at [1212, 675] on button "結帳" at bounding box center [1208, 687] width 62 height 34
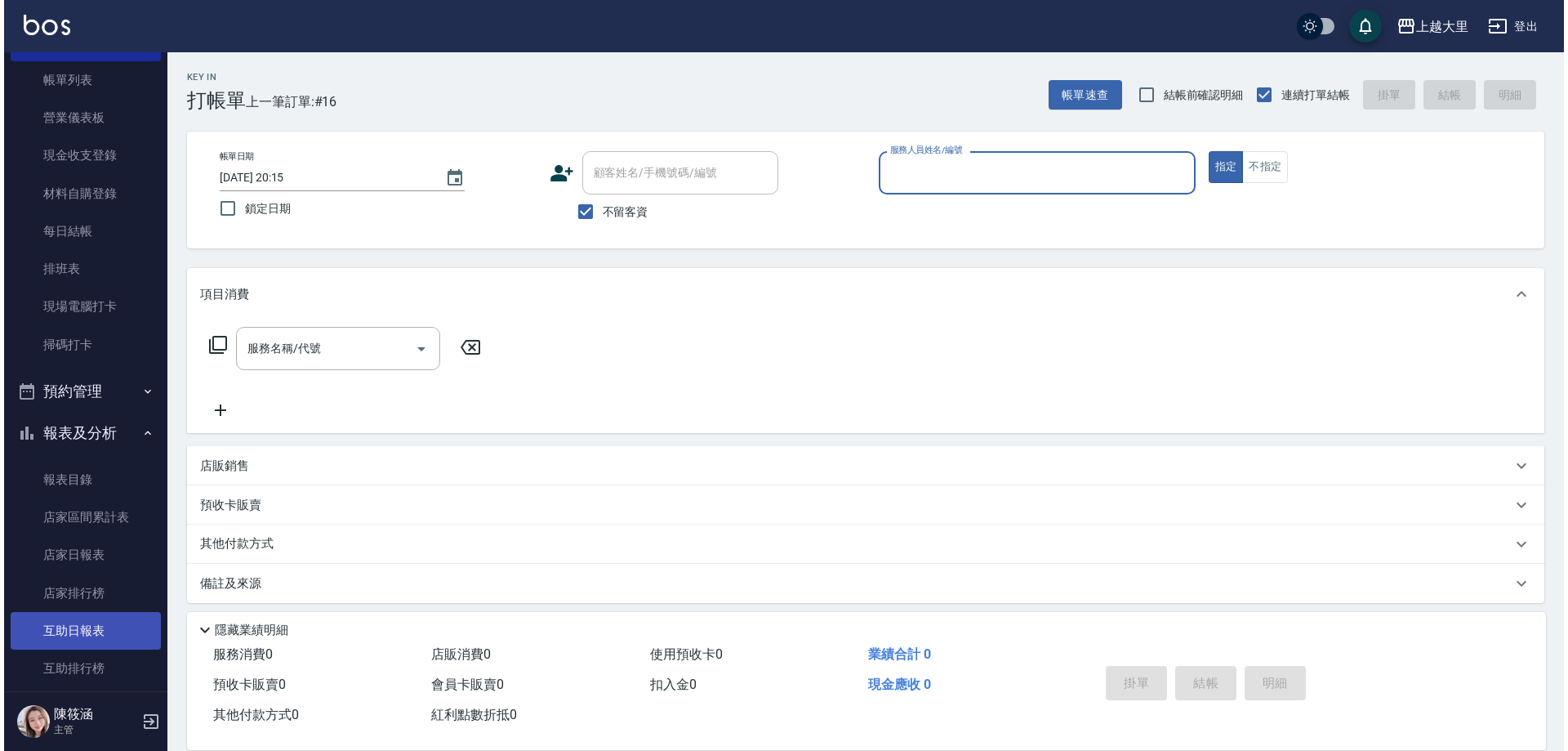
scroll to position [163, 0]
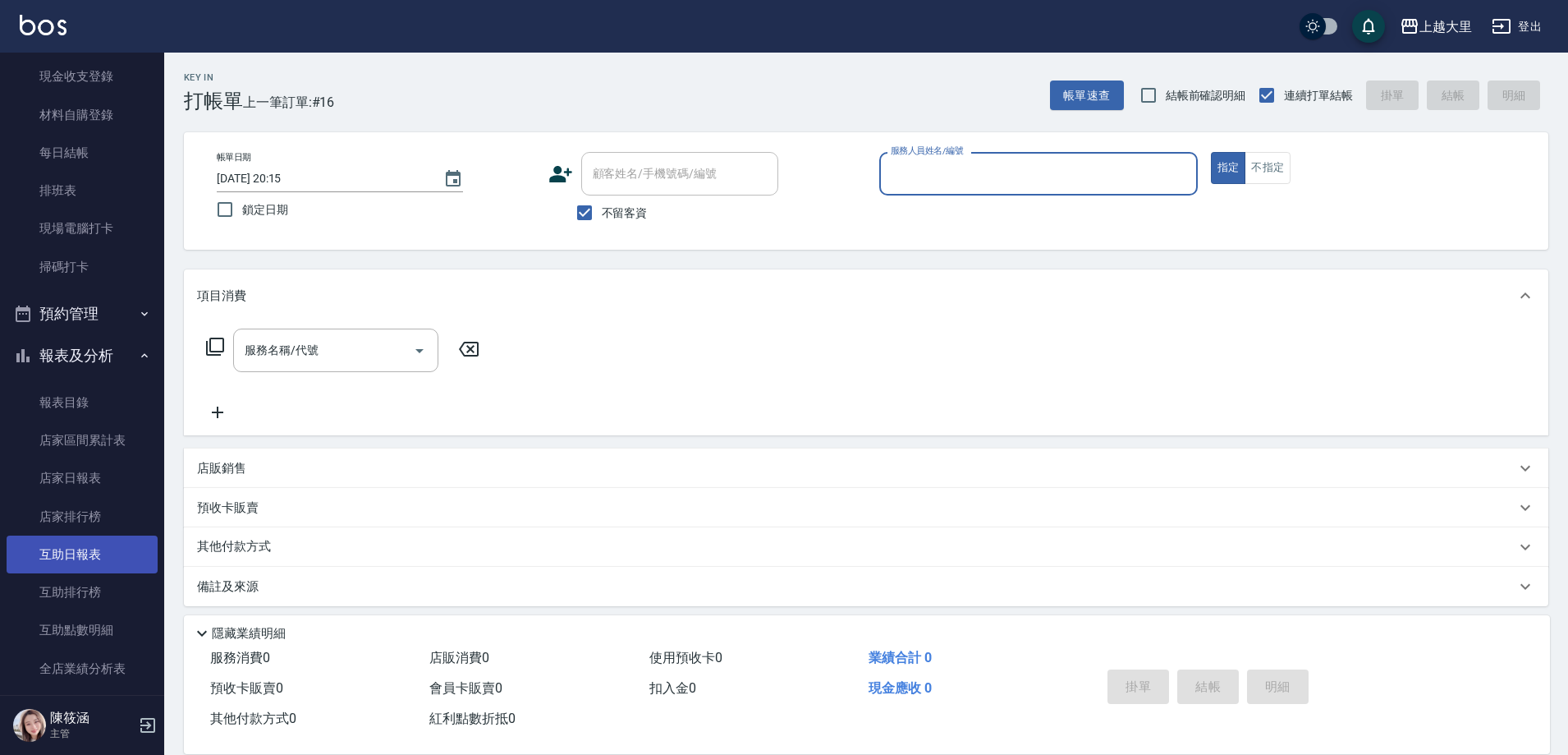
click at [50, 548] on link "互助日報表" at bounding box center [82, 554] width 151 height 38
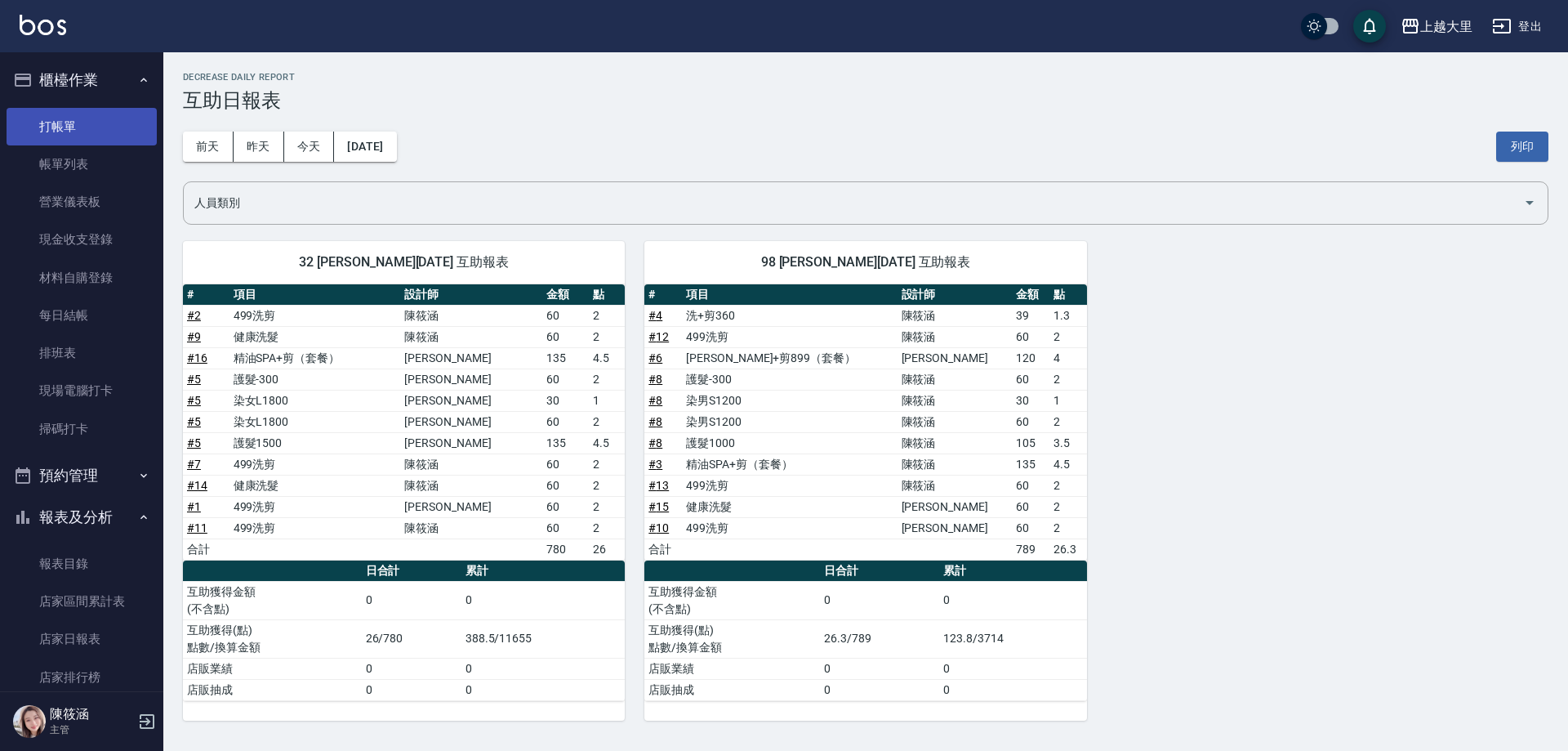
click at [95, 134] on link "打帳單" at bounding box center [82, 127] width 151 height 37
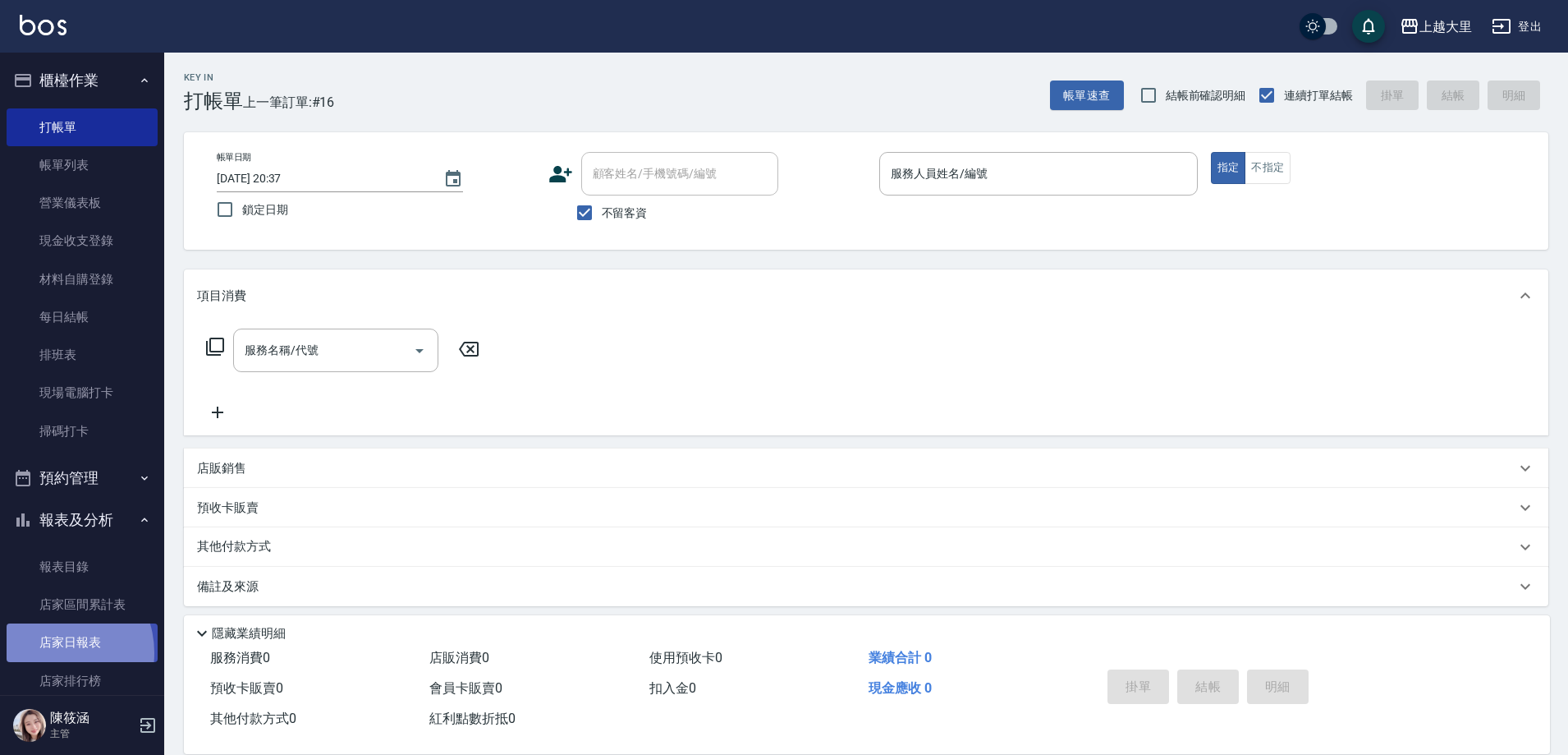
click at [55, 652] on link "店家日報表" at bounding box center [82, 642] width 151 height 38
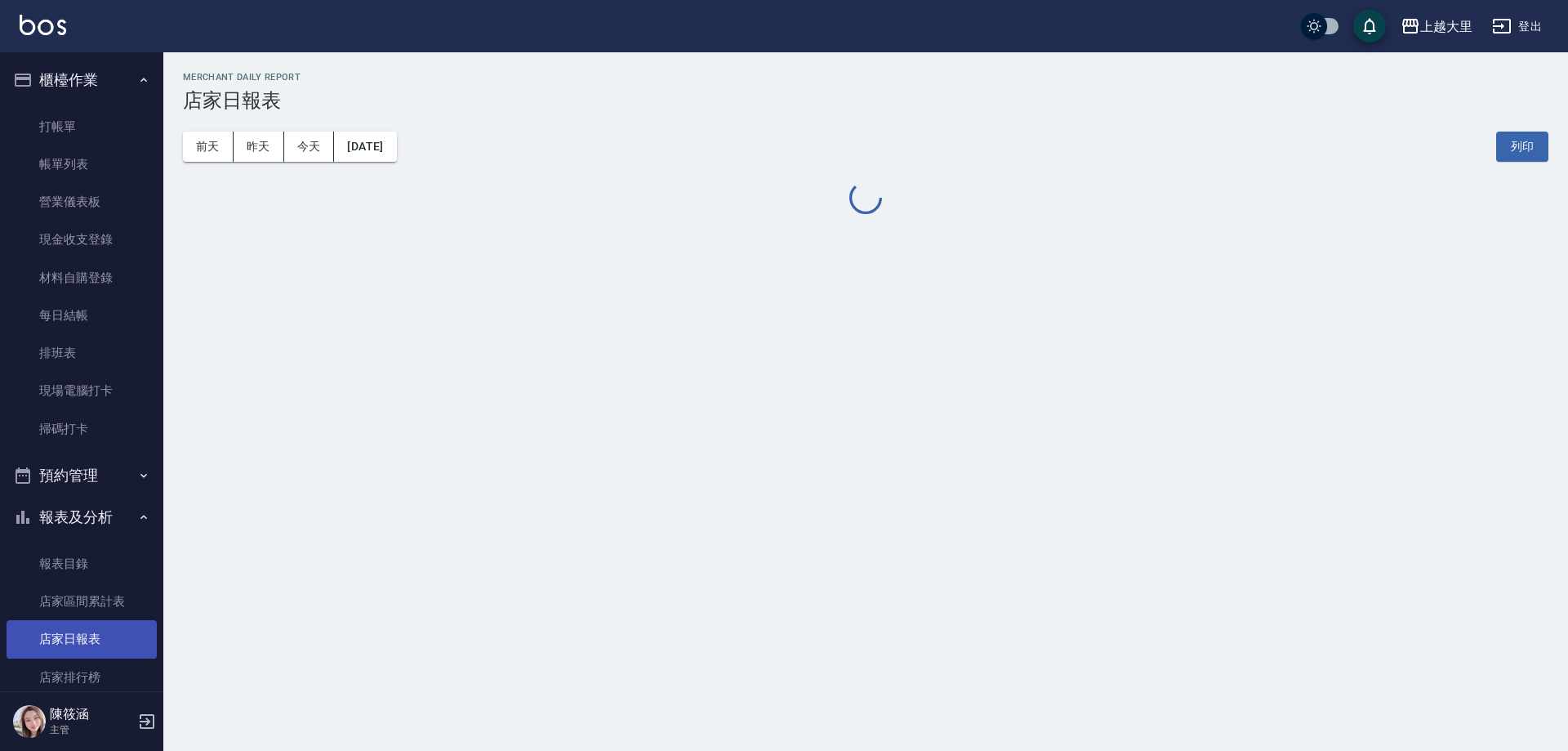
scroll to position [245, 0]
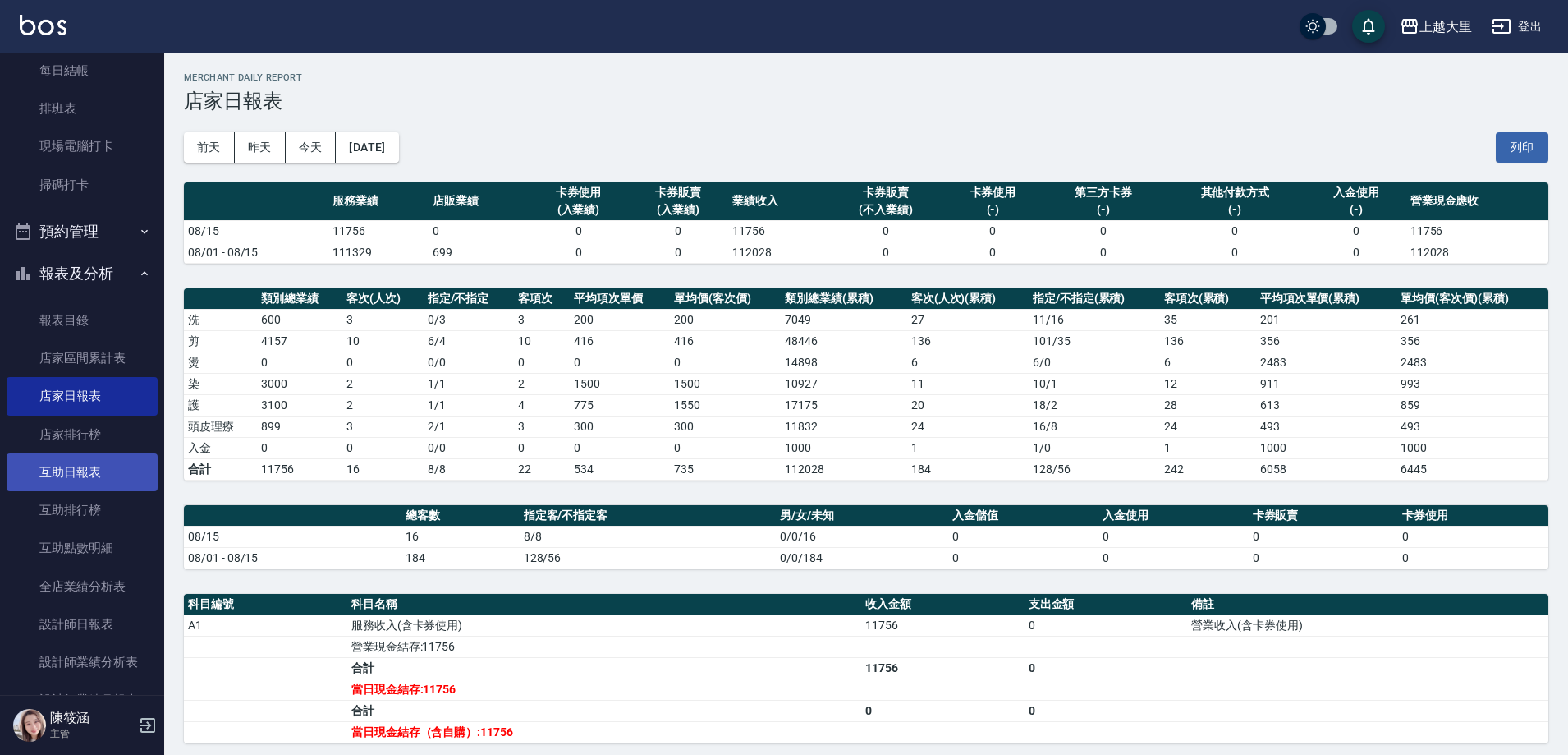
click at [103, 474] on link "互助日報表" at bounding box center [82, 472] width 151 height 38
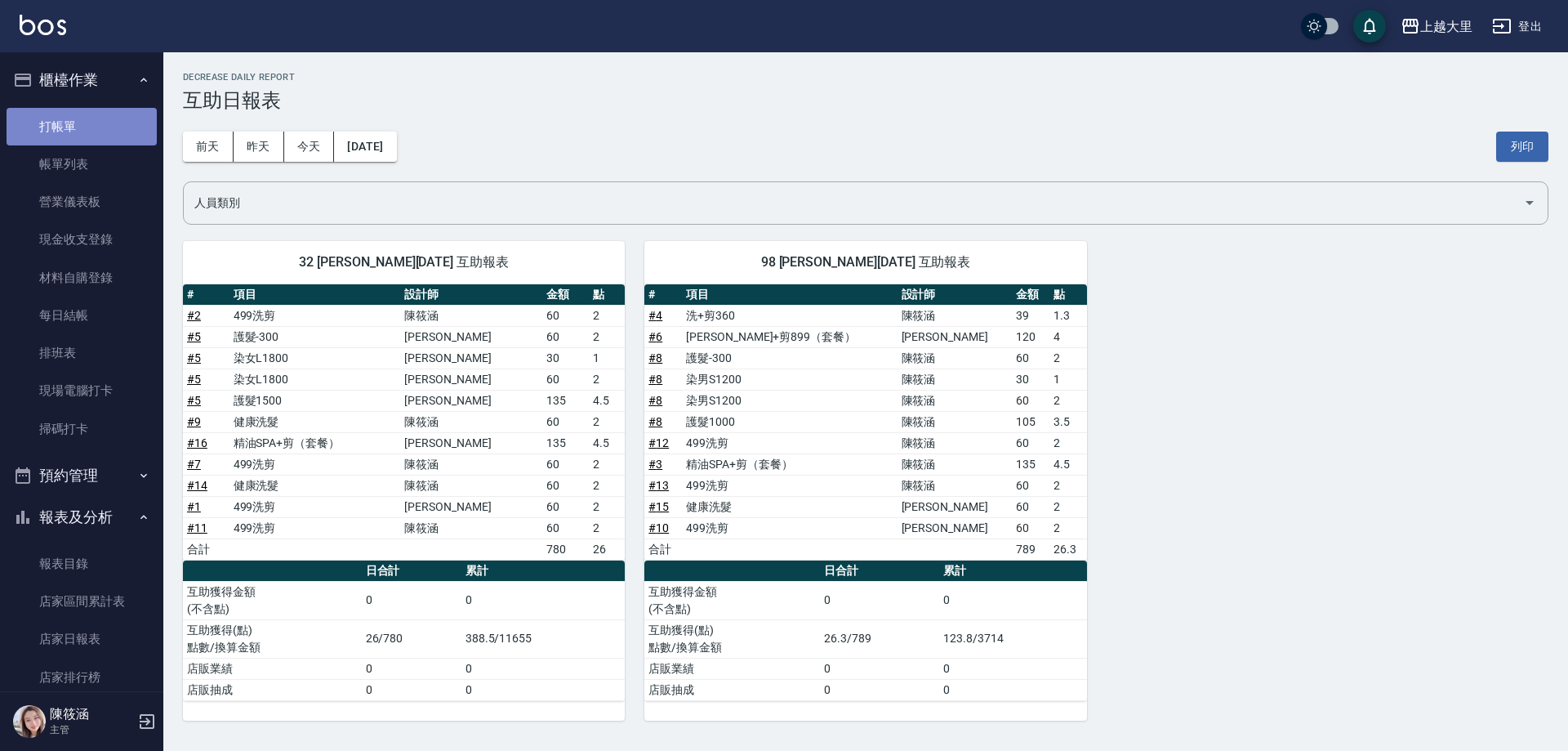
click at [85, 114] on link "打帳單" at bounding box center [82, 127] width 151 height 37
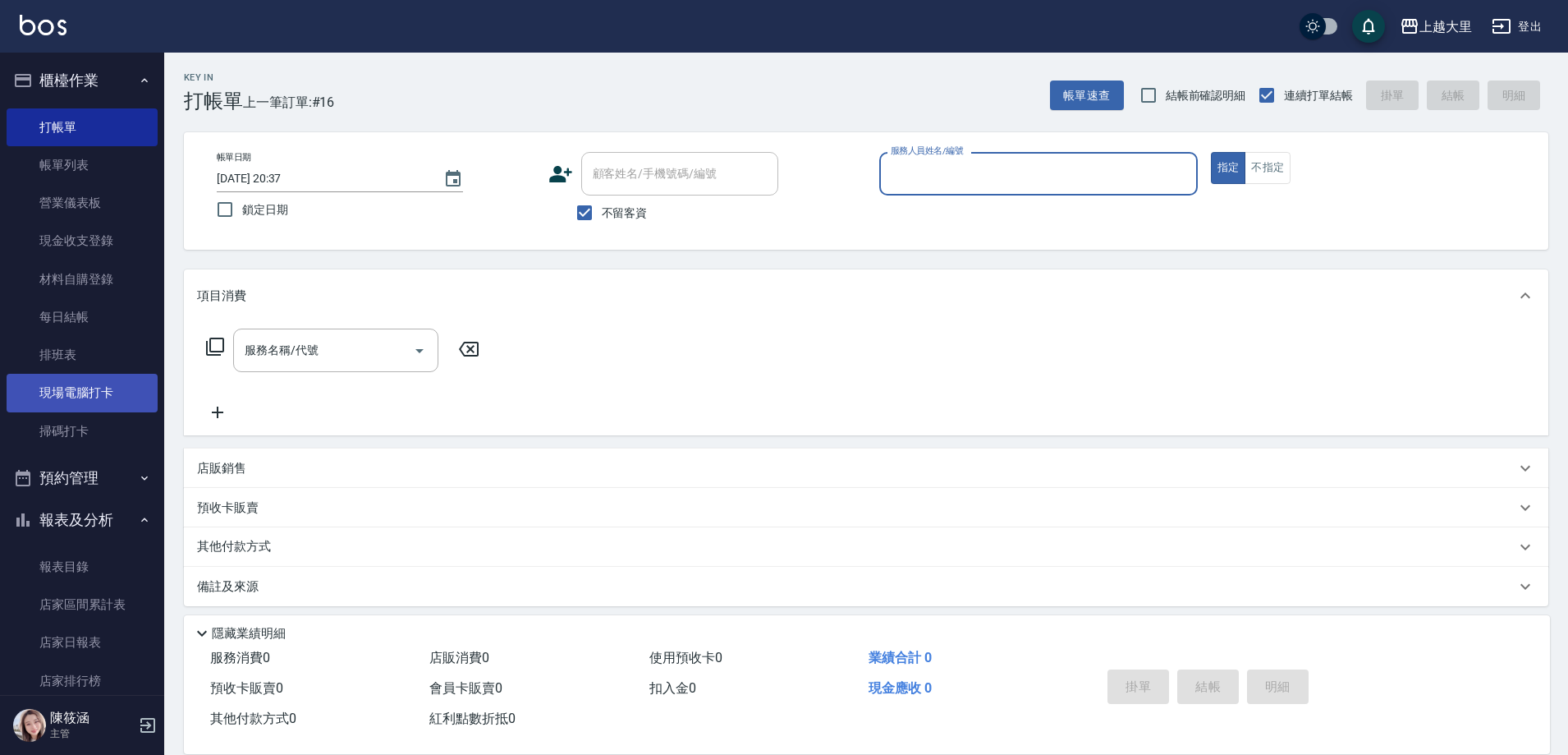
click at [68, 389] on link "現場電腦打卡" at bounding box center [82, 392] width 151 height 38
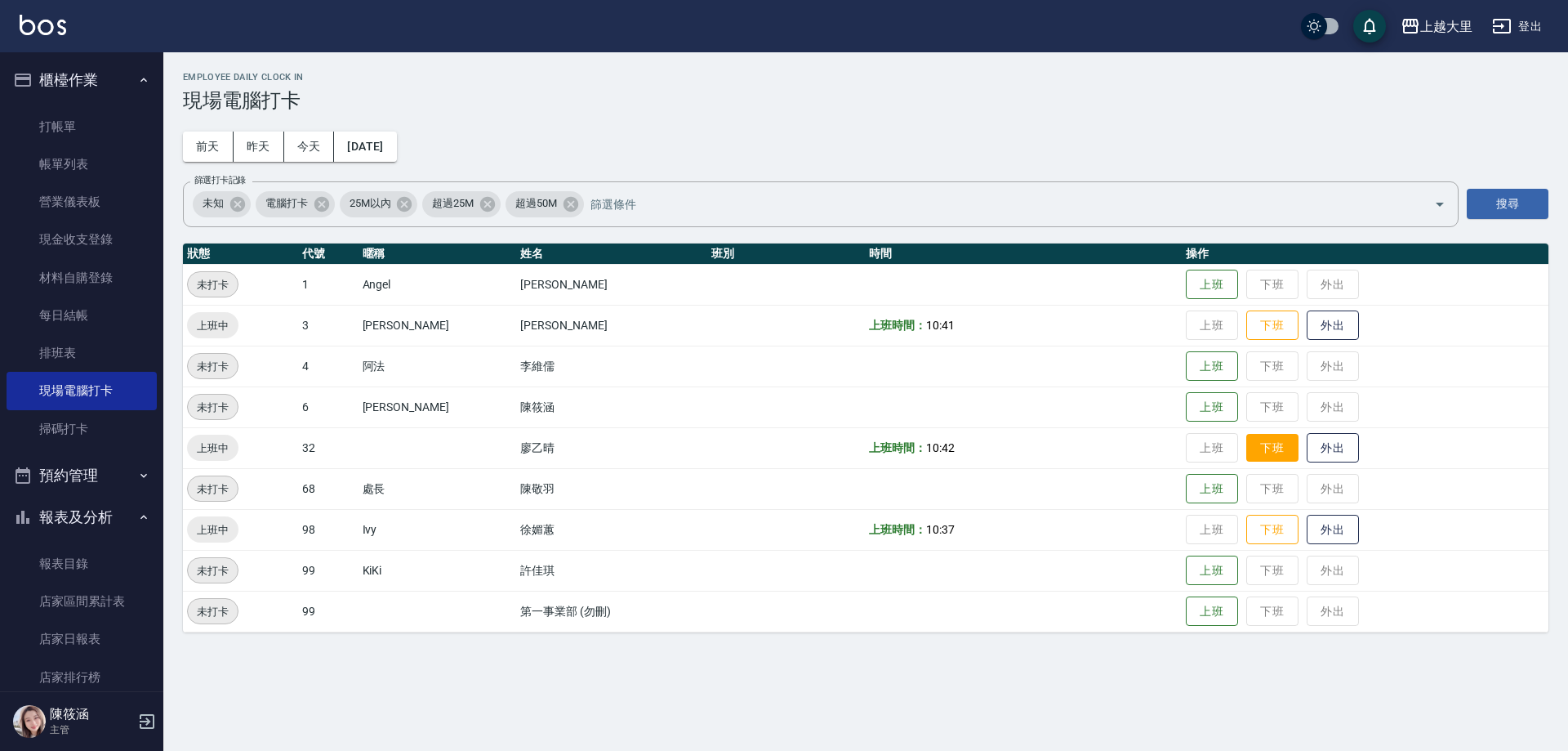
click at [1259, 445] on button "下班" at bounding box center [1272, 448] width 52 height 29
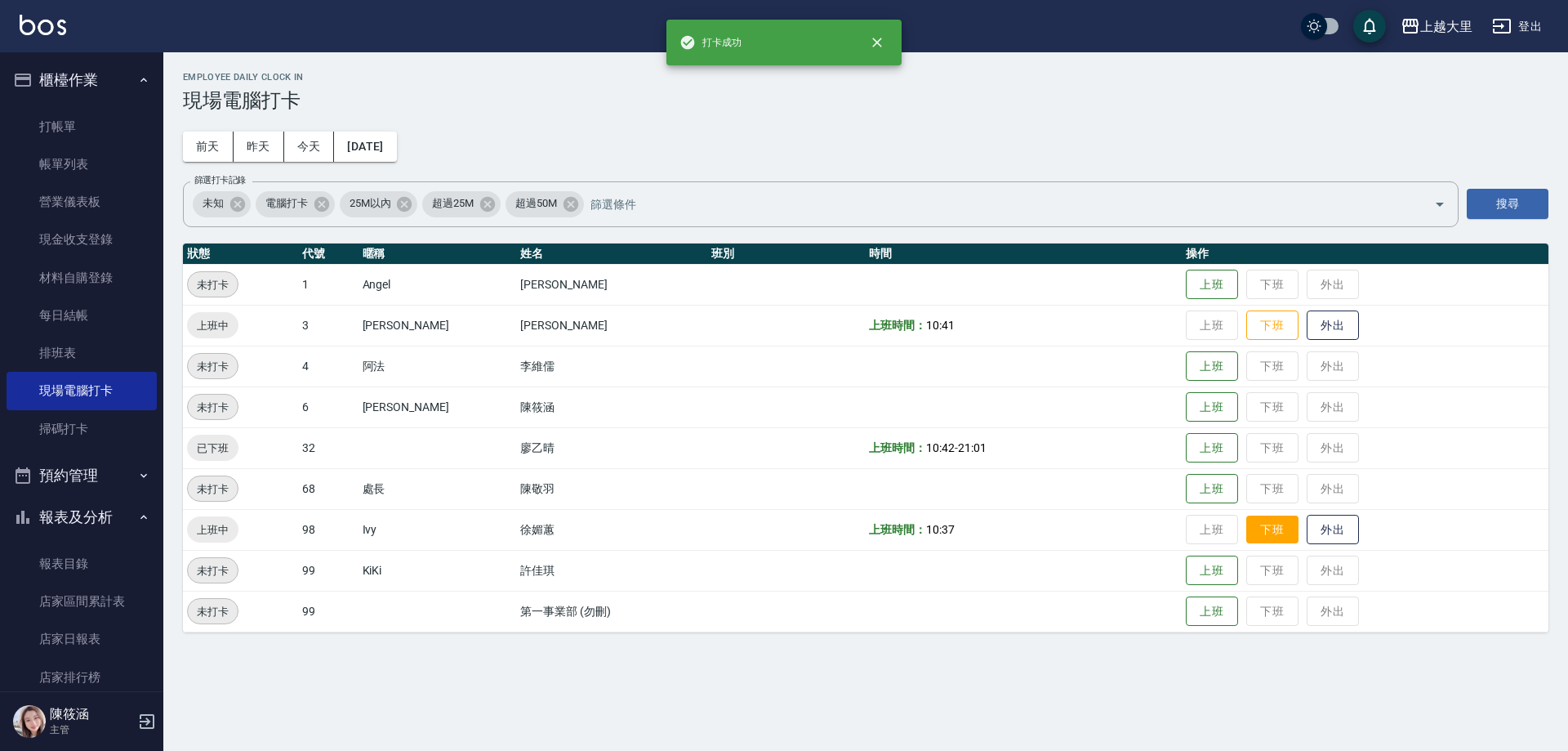
click at [1259, 530] on button "下班" at bounding box center [1272, 530] width 52 height 29
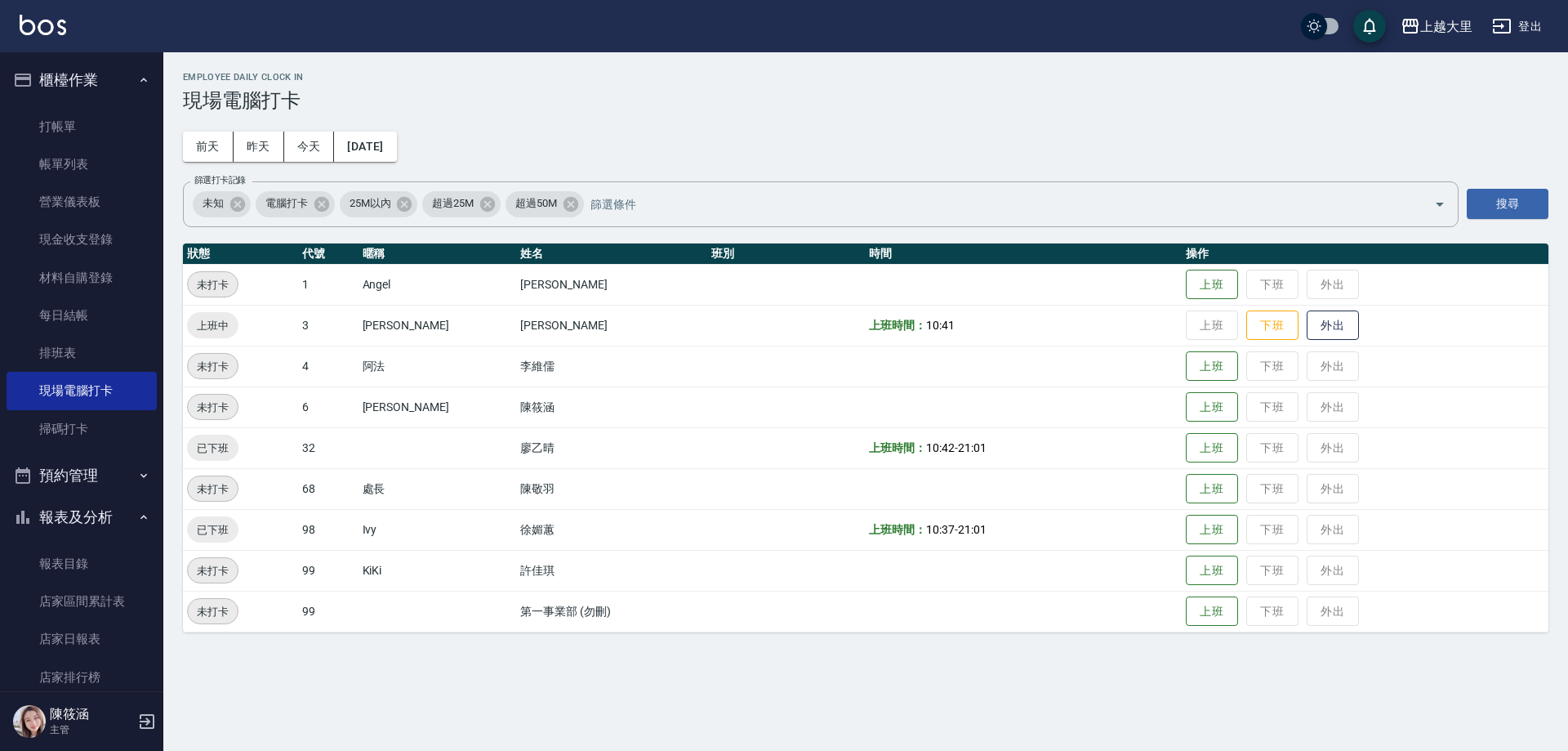
click at [1281, 417] on td "上班 下班 外出" at bounding box center [1365, 407] width 366 height 41
click at [107, 112] on link "打帳單" at bounding box center [82, 127] width 151 height 37
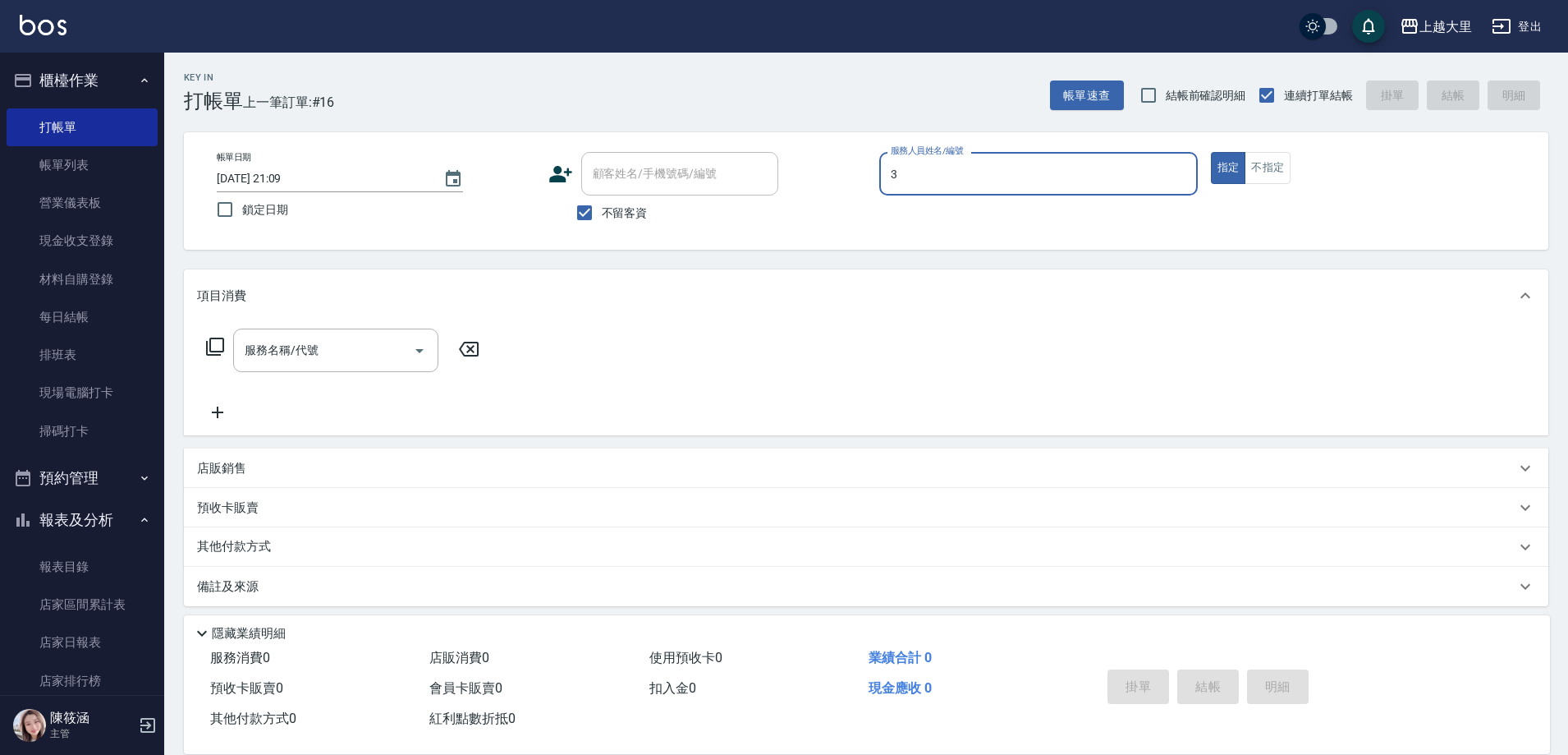
type input "[PERSON_NAME]-3"
type button "true"
click at [372, 350] on input "服務名稱/代號" at bounding box center [323, 351] width 166 height 29
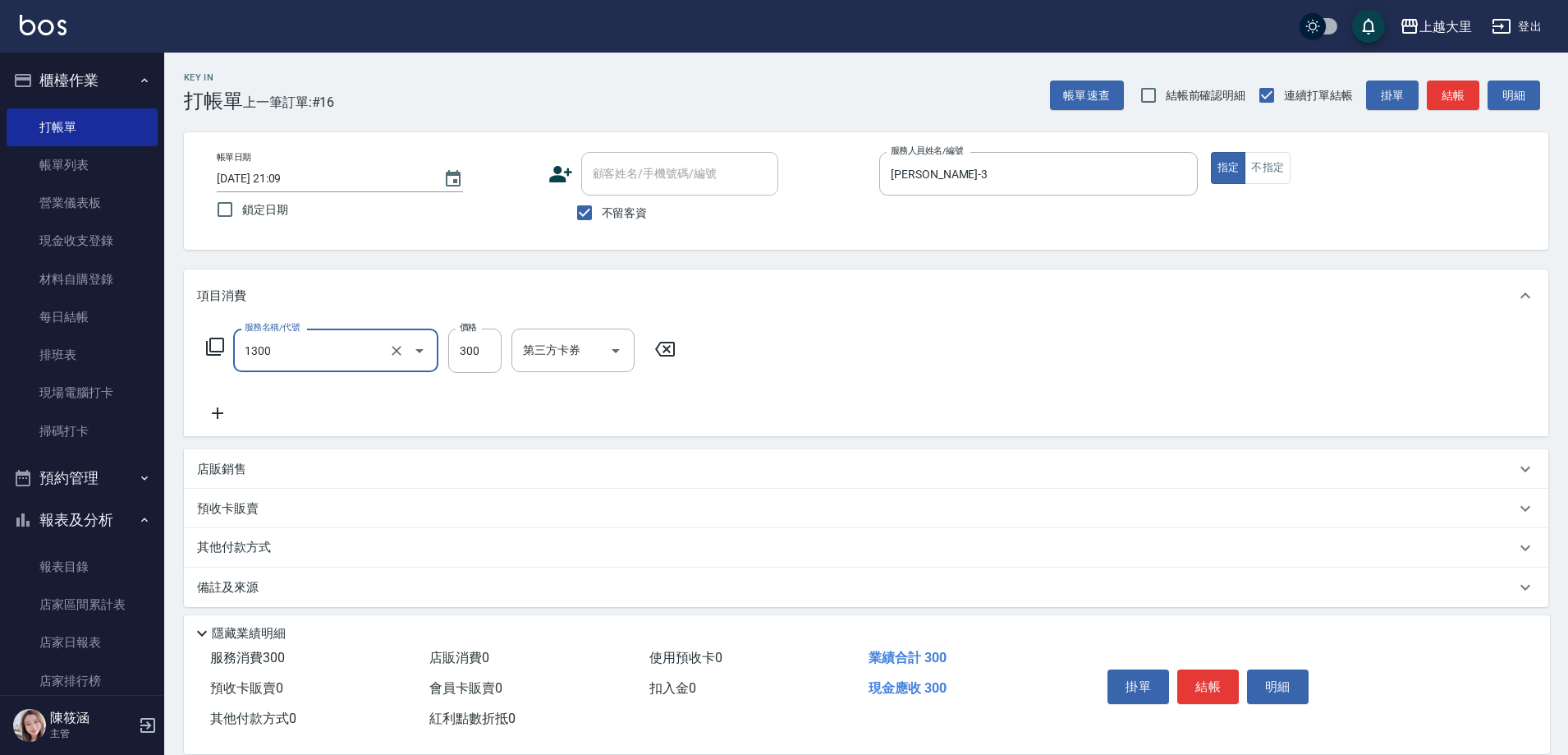
type input "健康洗髮(1300)"
type input "[PERSON_NAME]-32"
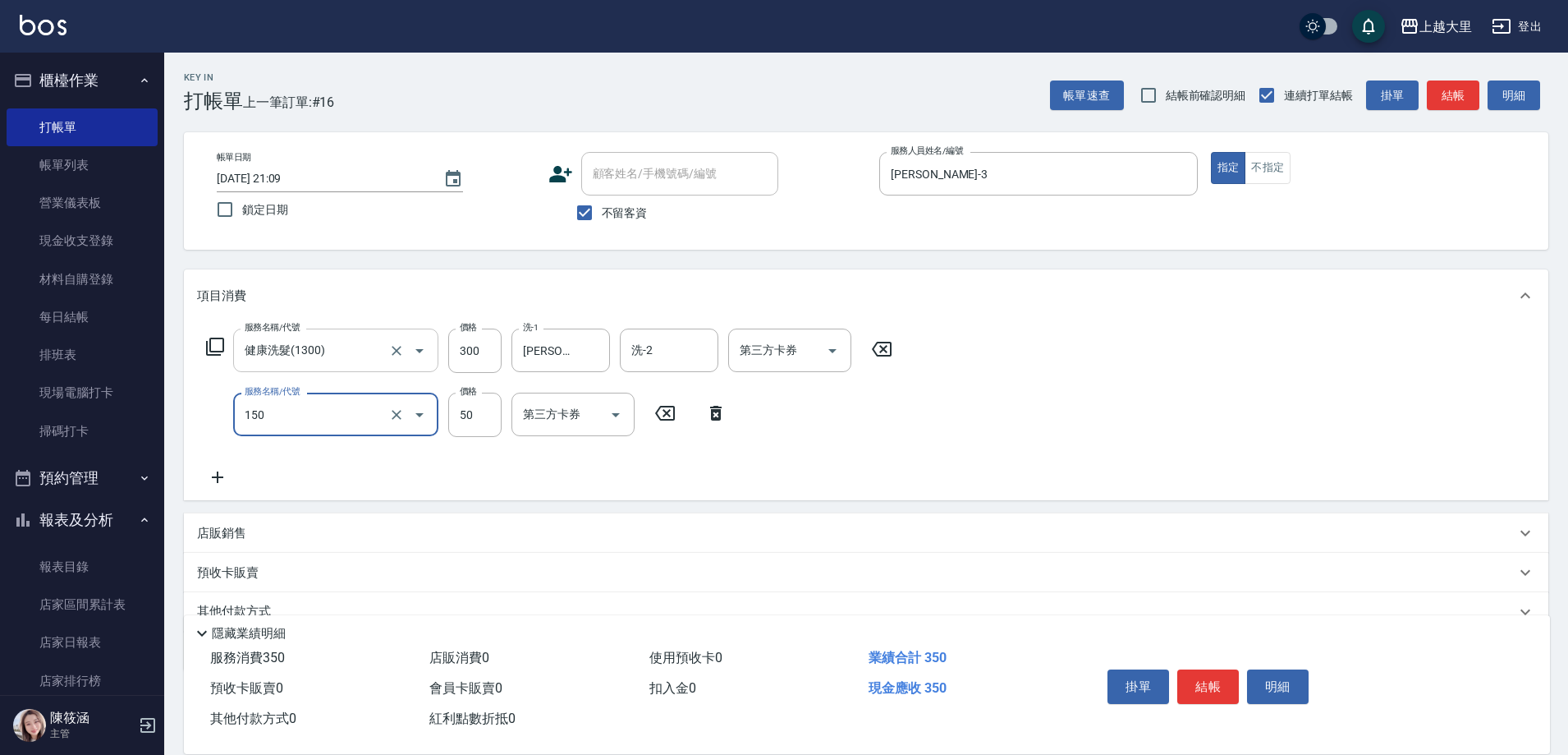
type input "精油50(150)"
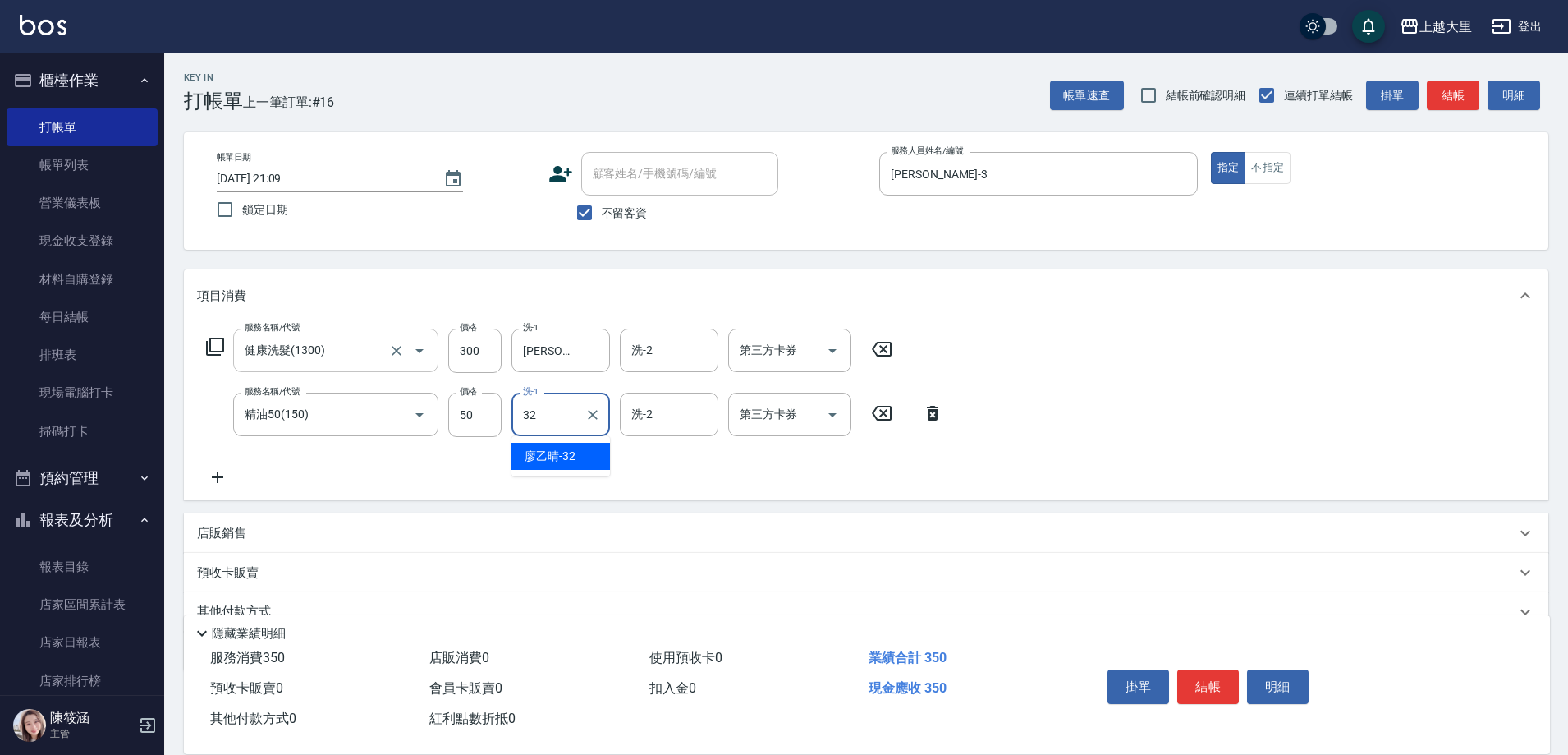
type input "[PERSON_NAME]-32"
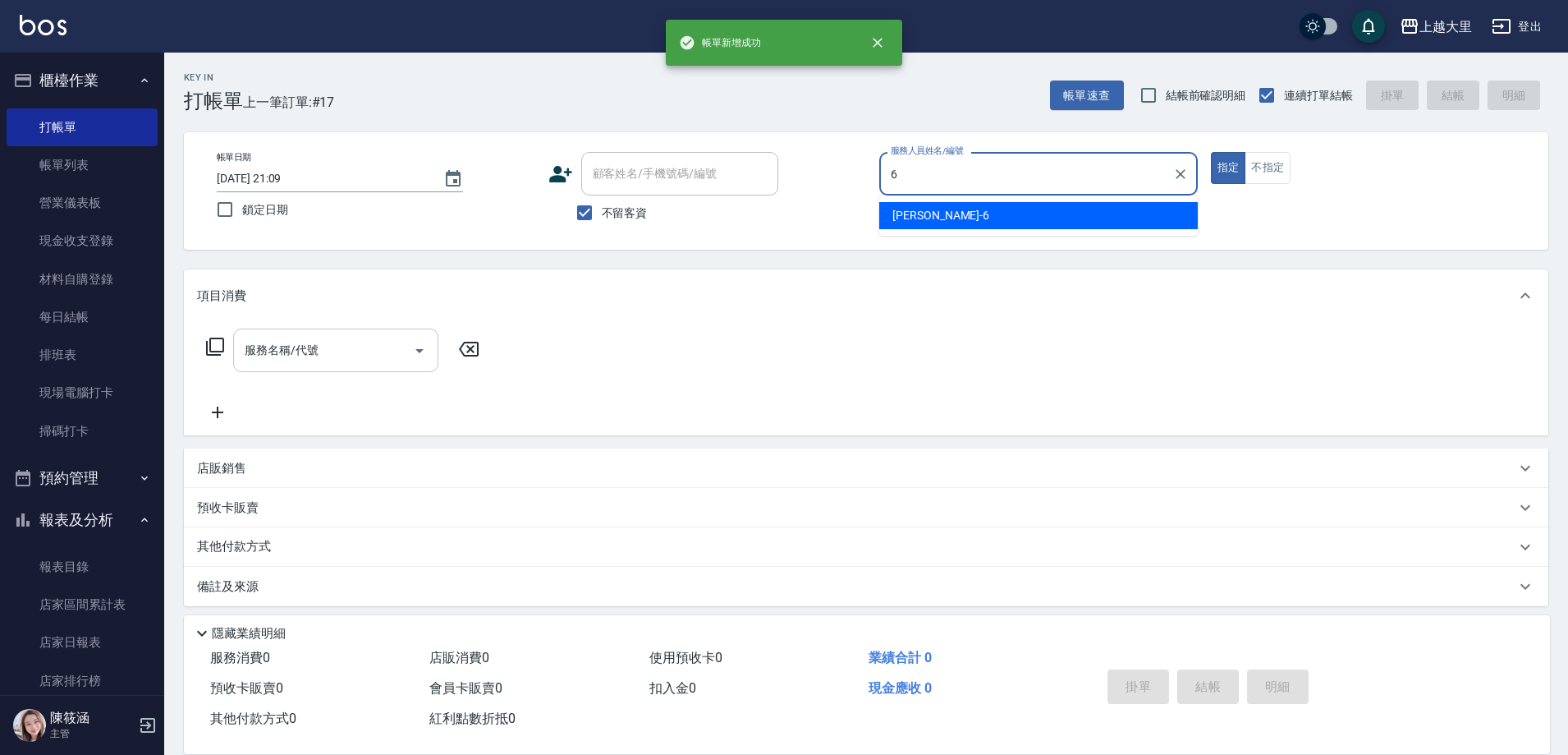
type input "[PERSON_NAME]比-6"
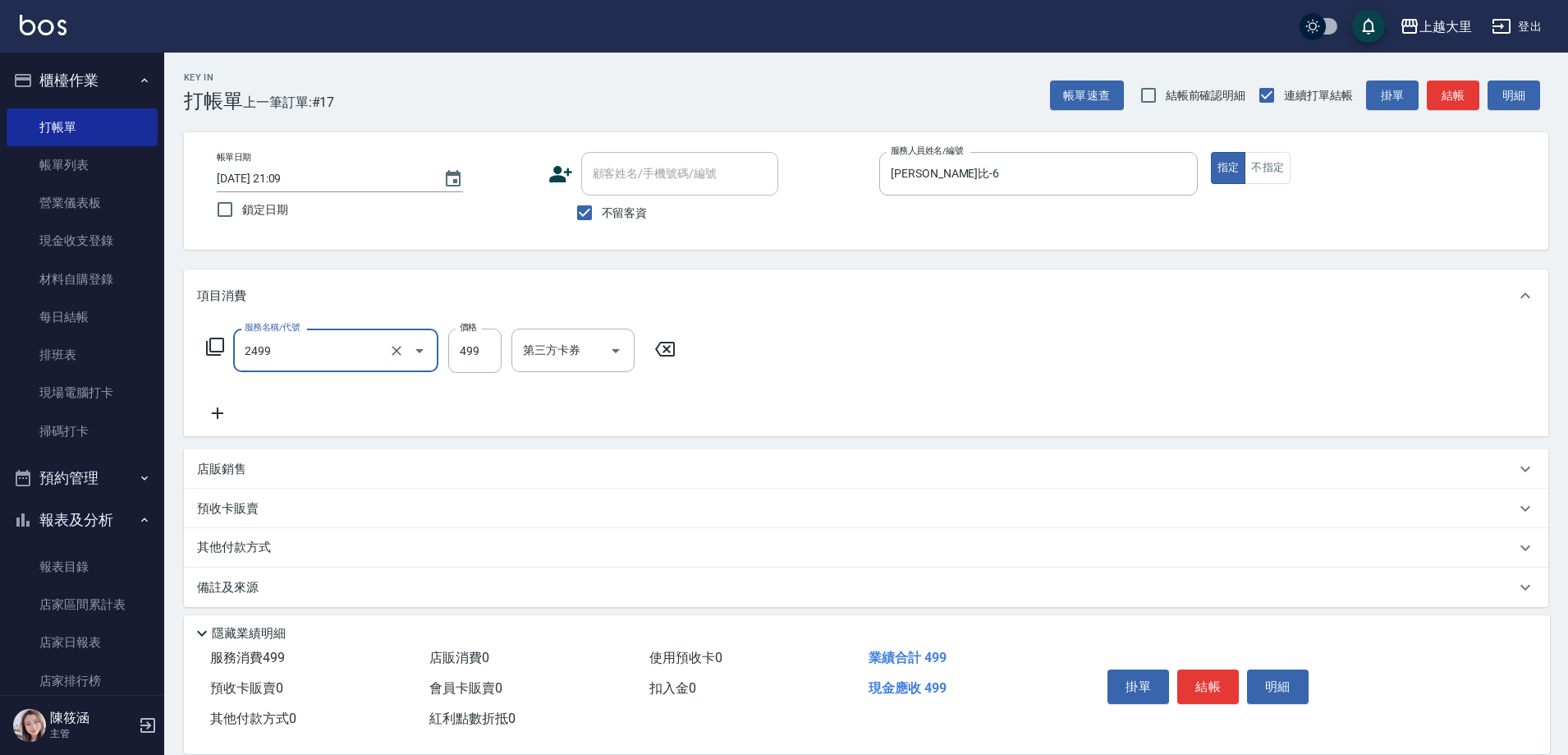
type input "499洗剪(2499)"
type input "500"
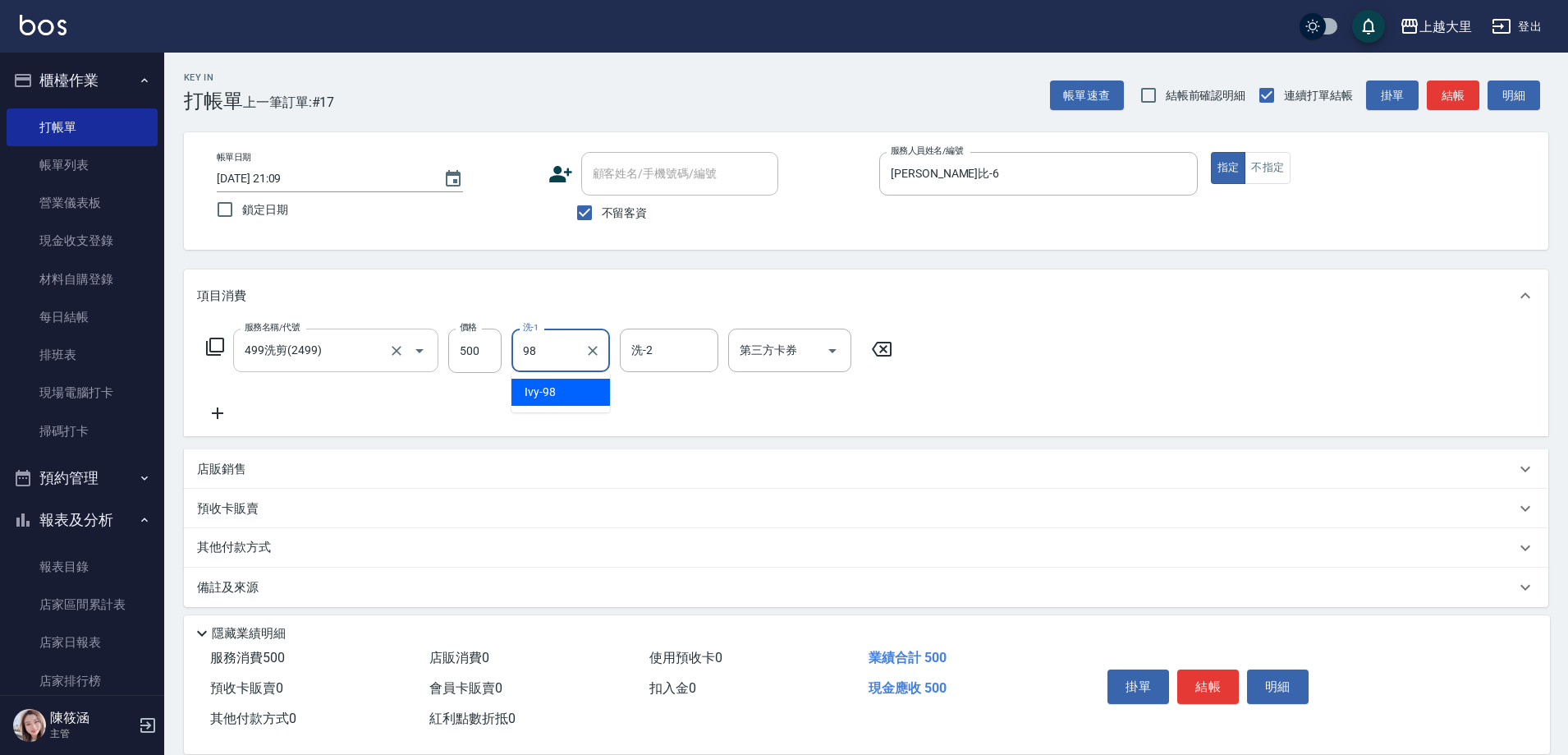
type input "Ivy-98"
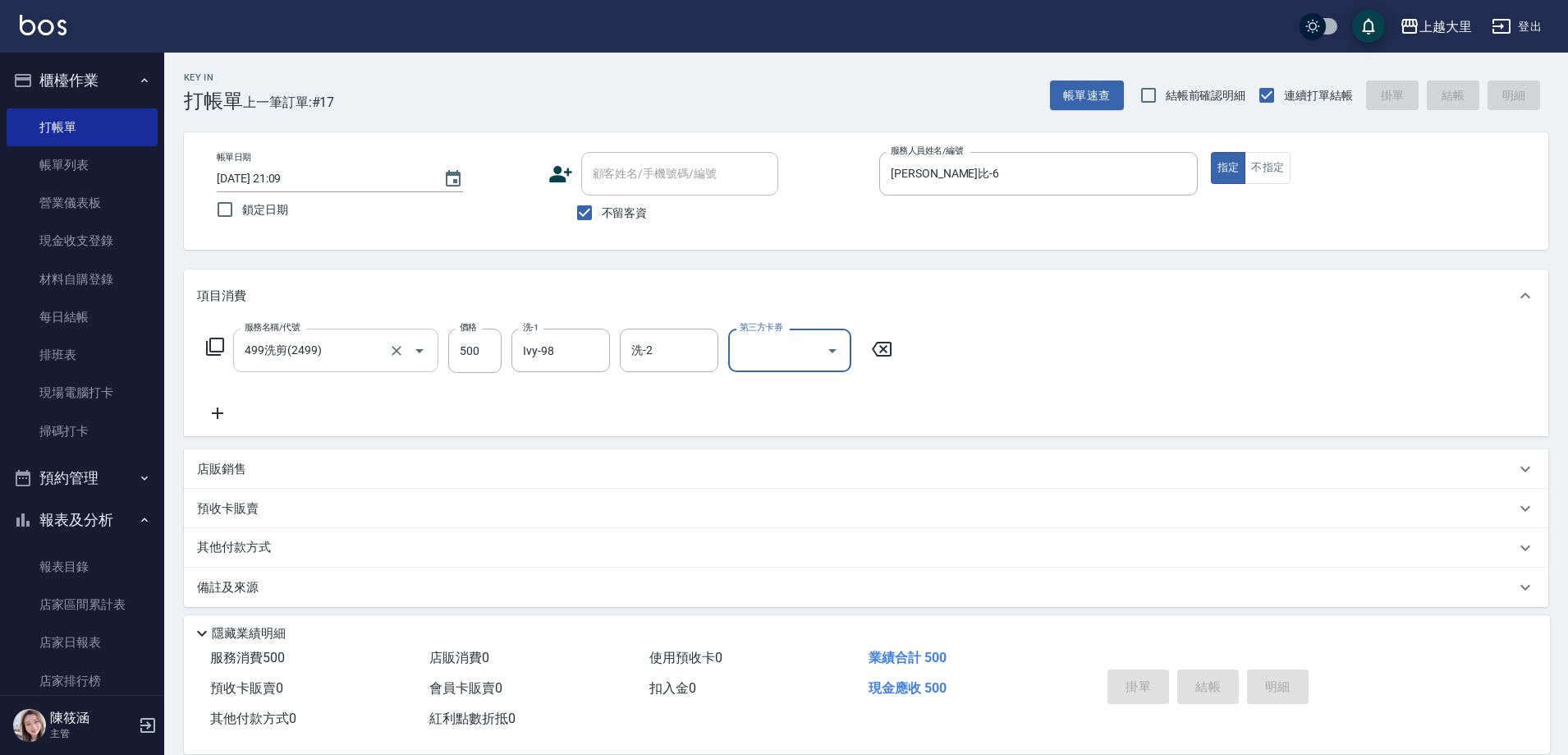
type input "[DATE] 21:10"
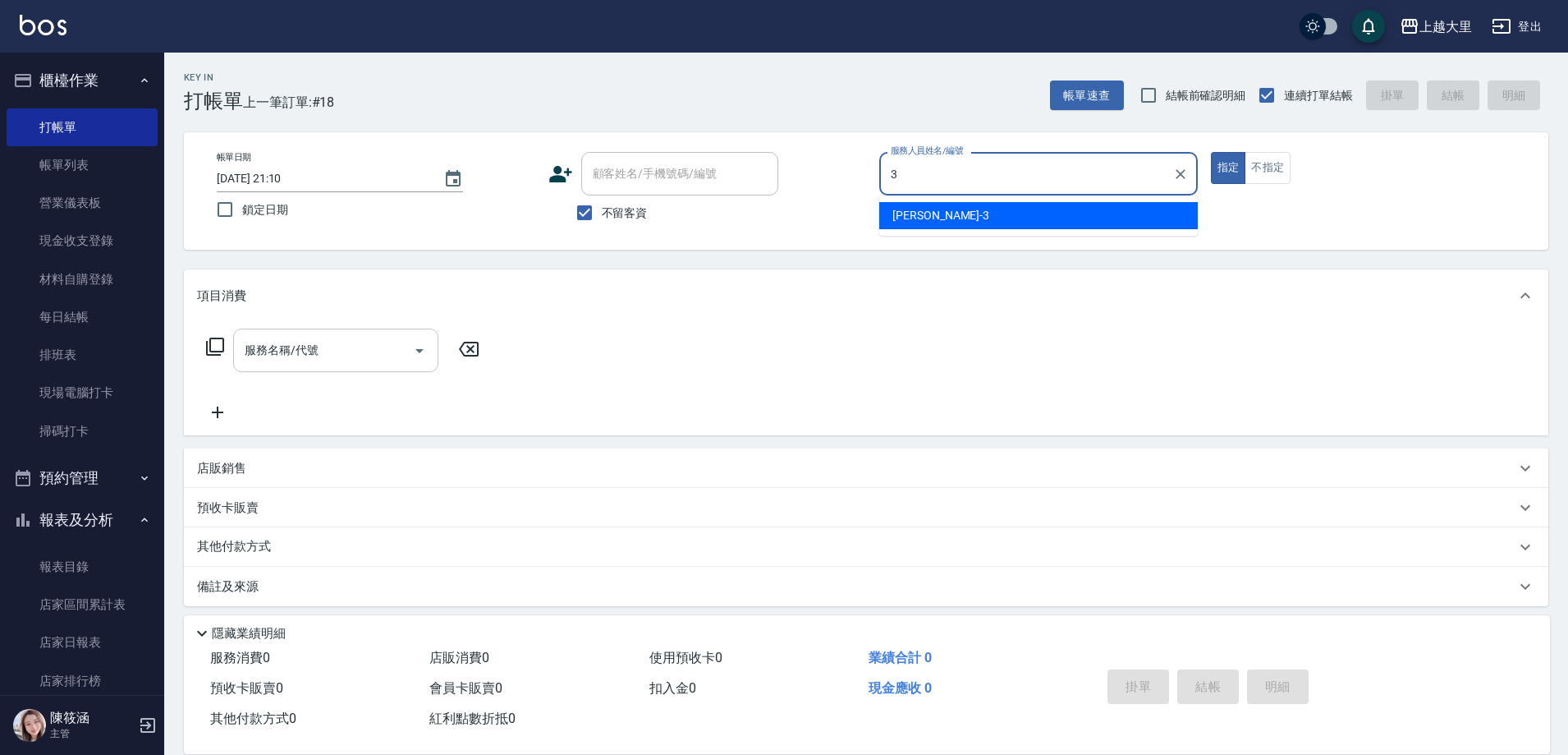
type input "[PERSON_NAME]-3"
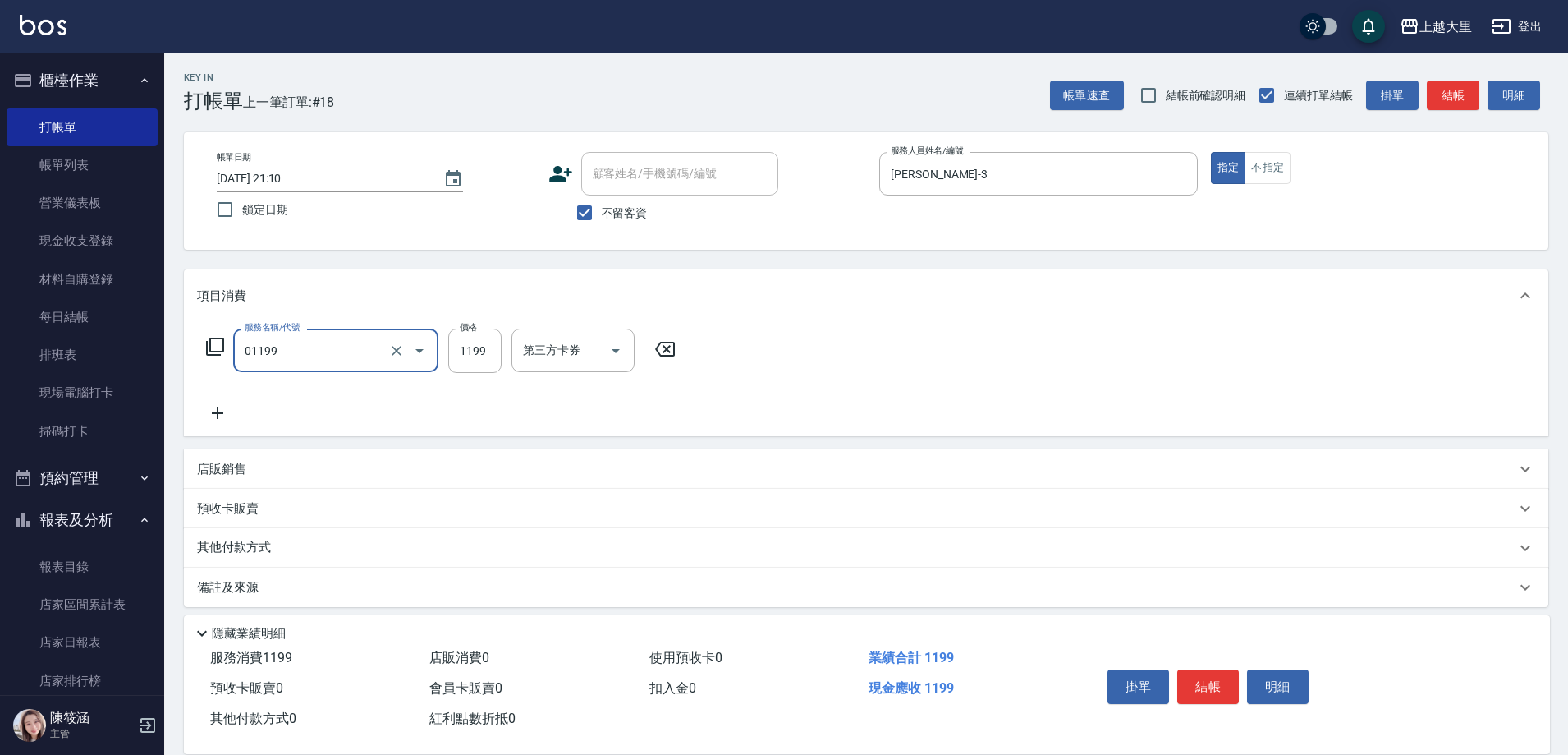
type input "滾珠精油+剪髮(套餐）(01199)"
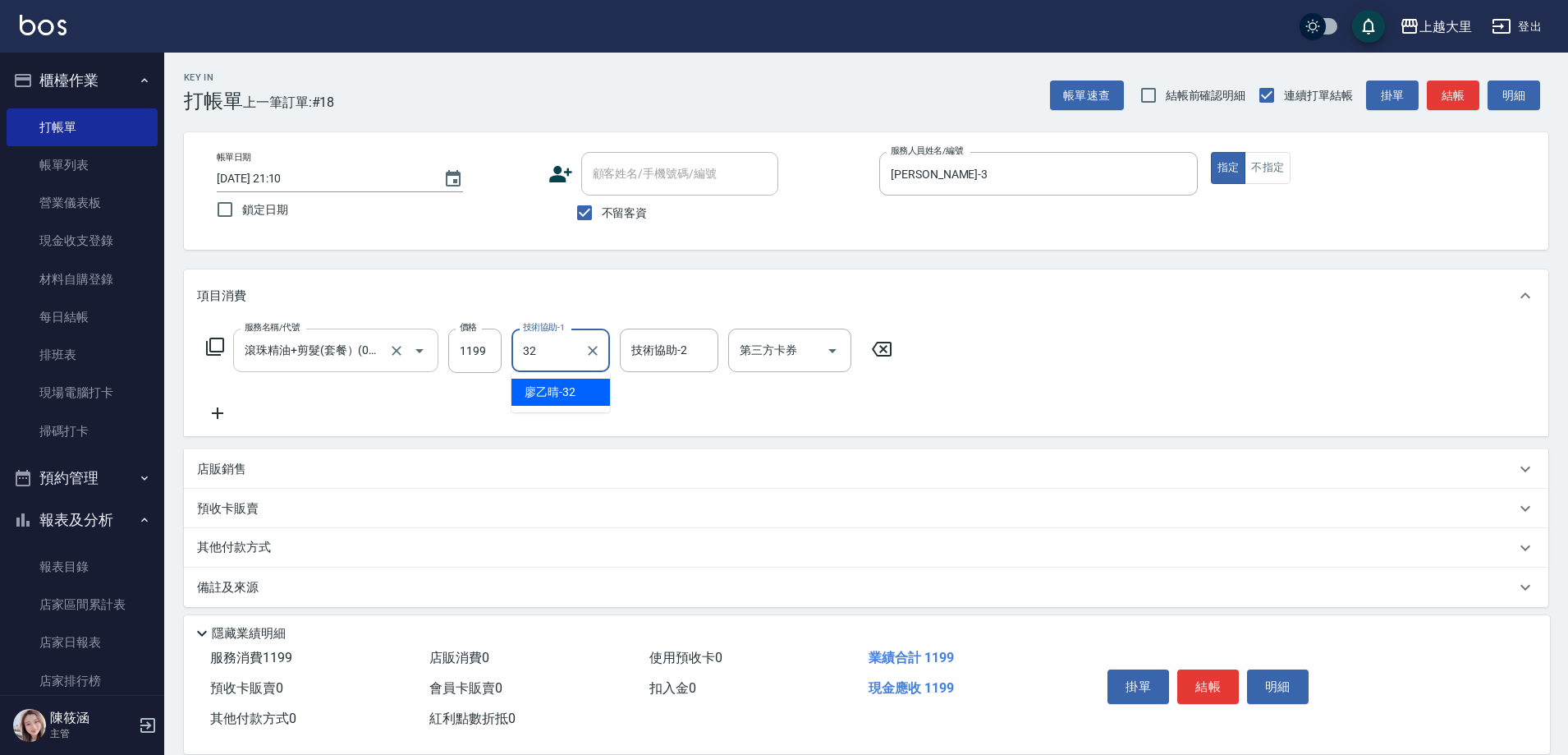
type input "[PERSON_NAME]-32"
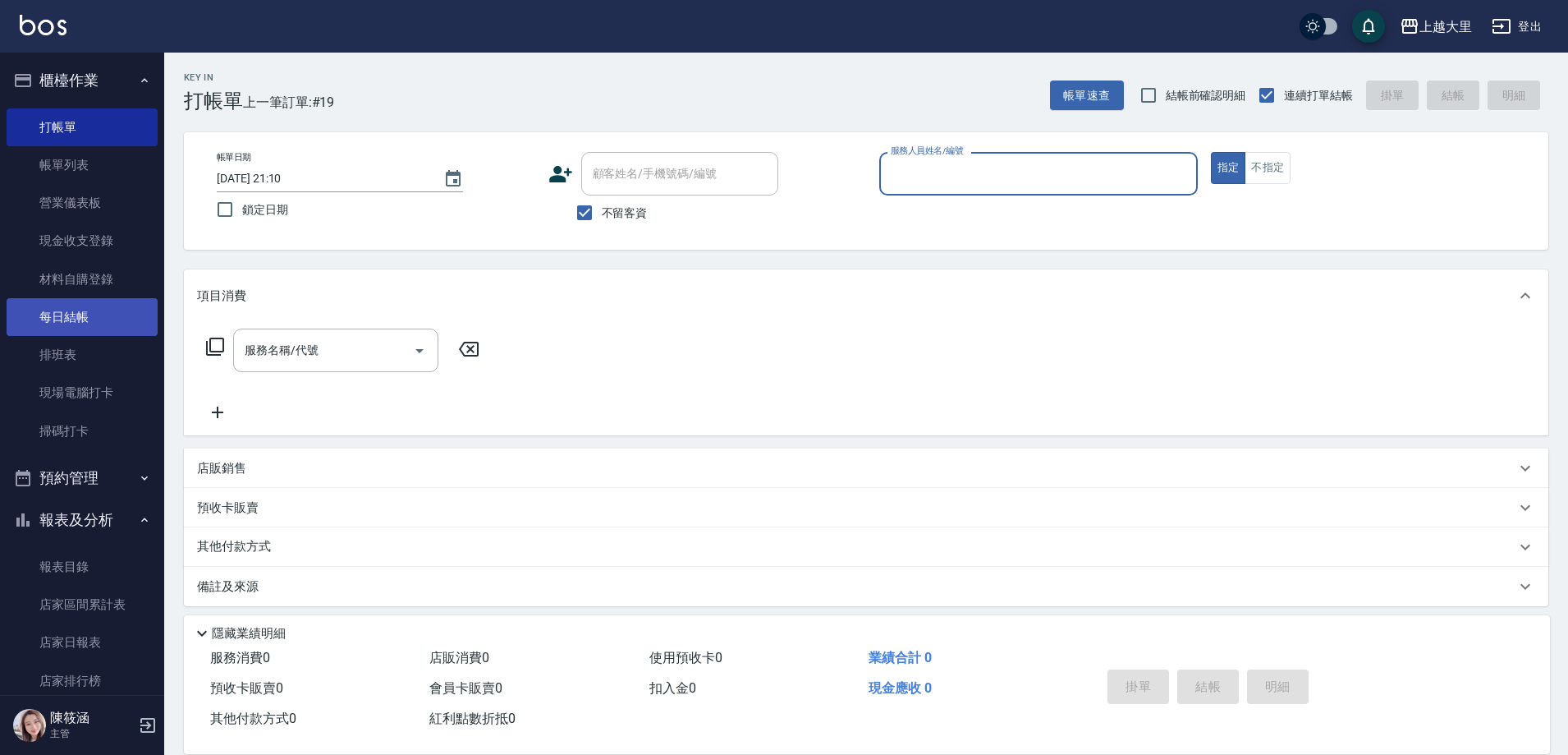
click at [113, 313] on link "每日結帳" at bounding box center [82, 317] width 151 height 38
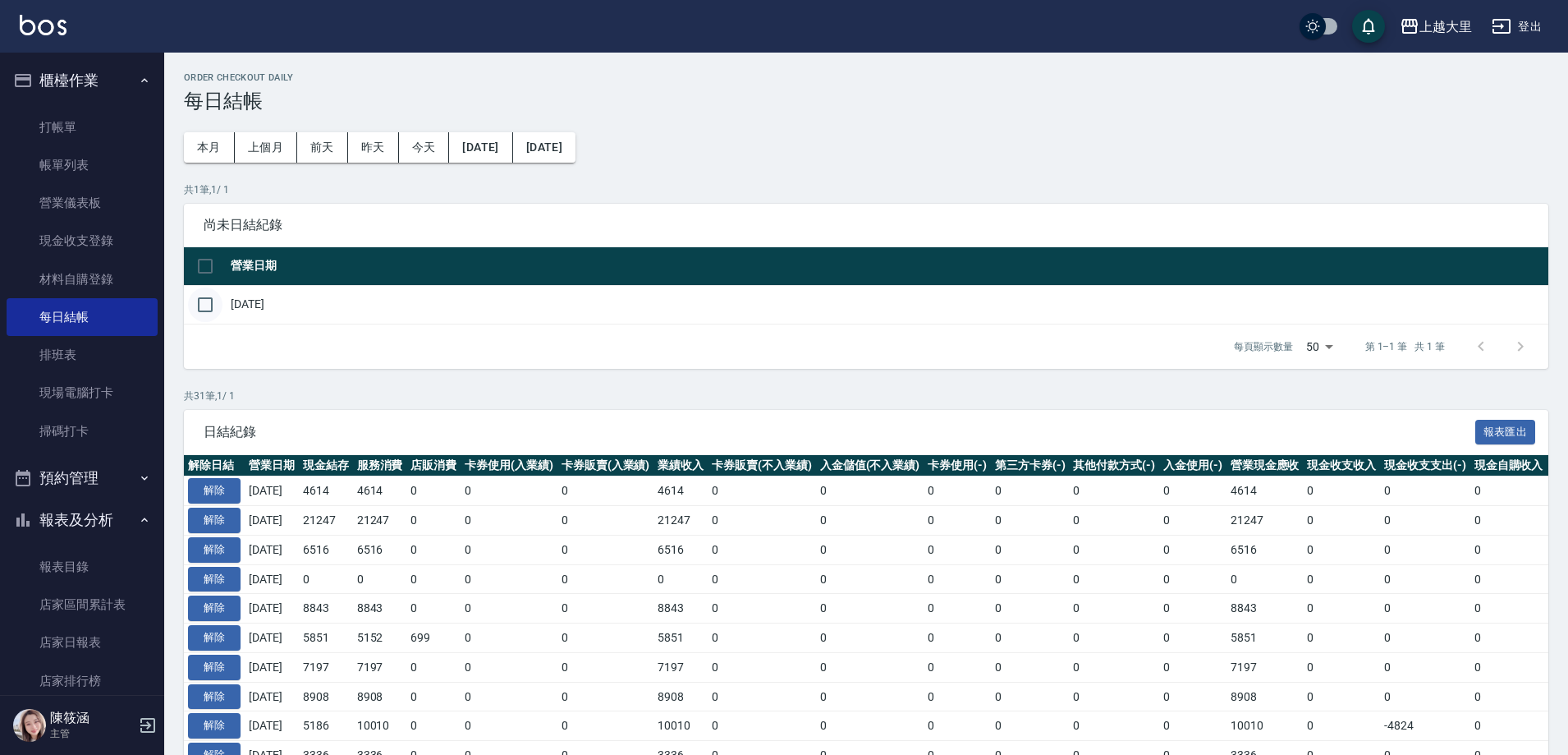
click at [211, 289] on input "checkbox" at bounding box center [205, 304] width 34 height 34
checkbox input "true"
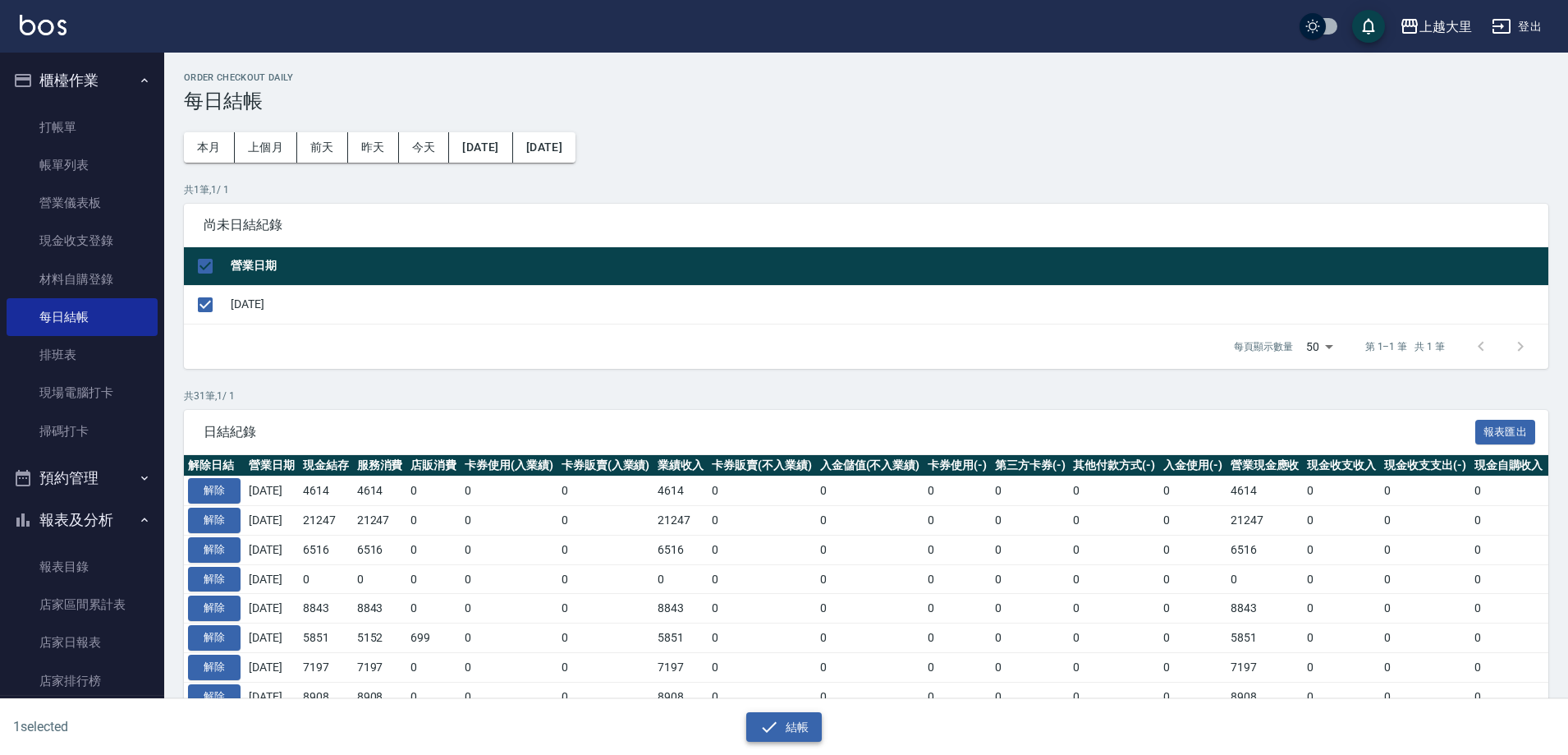
click at [797, 730] on button "結帳" at bounding box center [784, 728] width 76 height 31
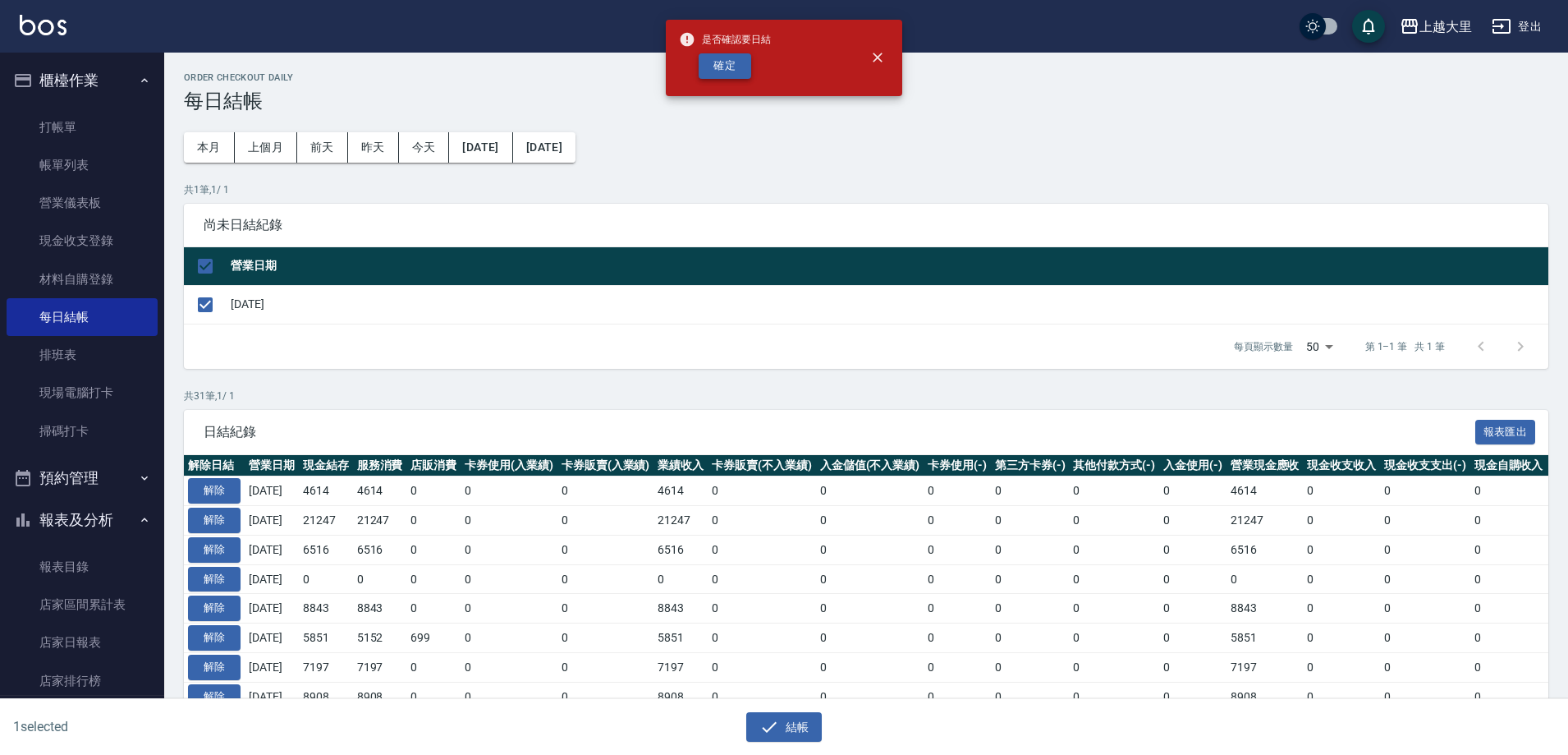
click at [731, 67] on button "確定" at bounding box center [724, 66] width 52 height 26
checkbox input "false"
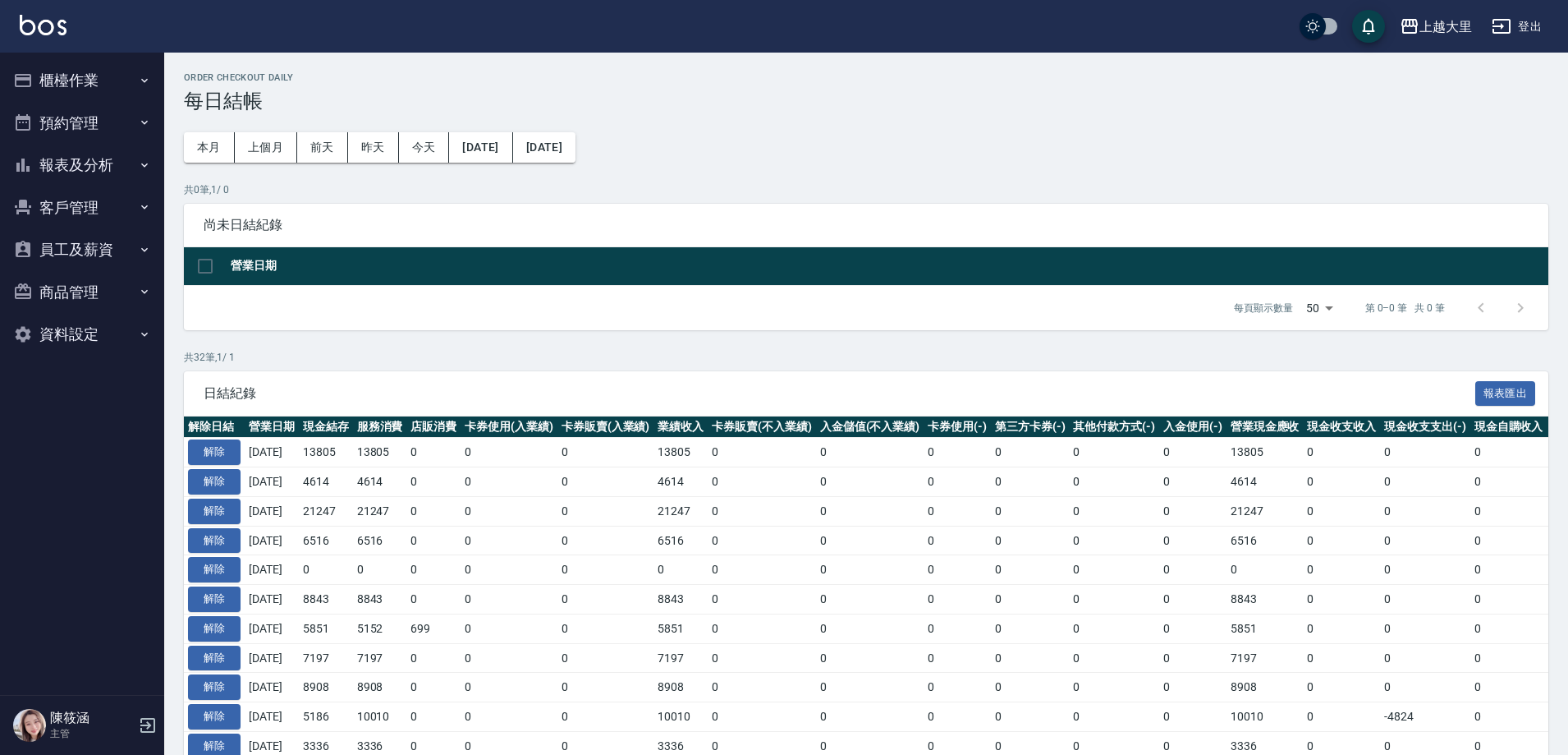
click at [97, 168] on button "報表及分析" at bounding box center [82, 165] width 151 height 43
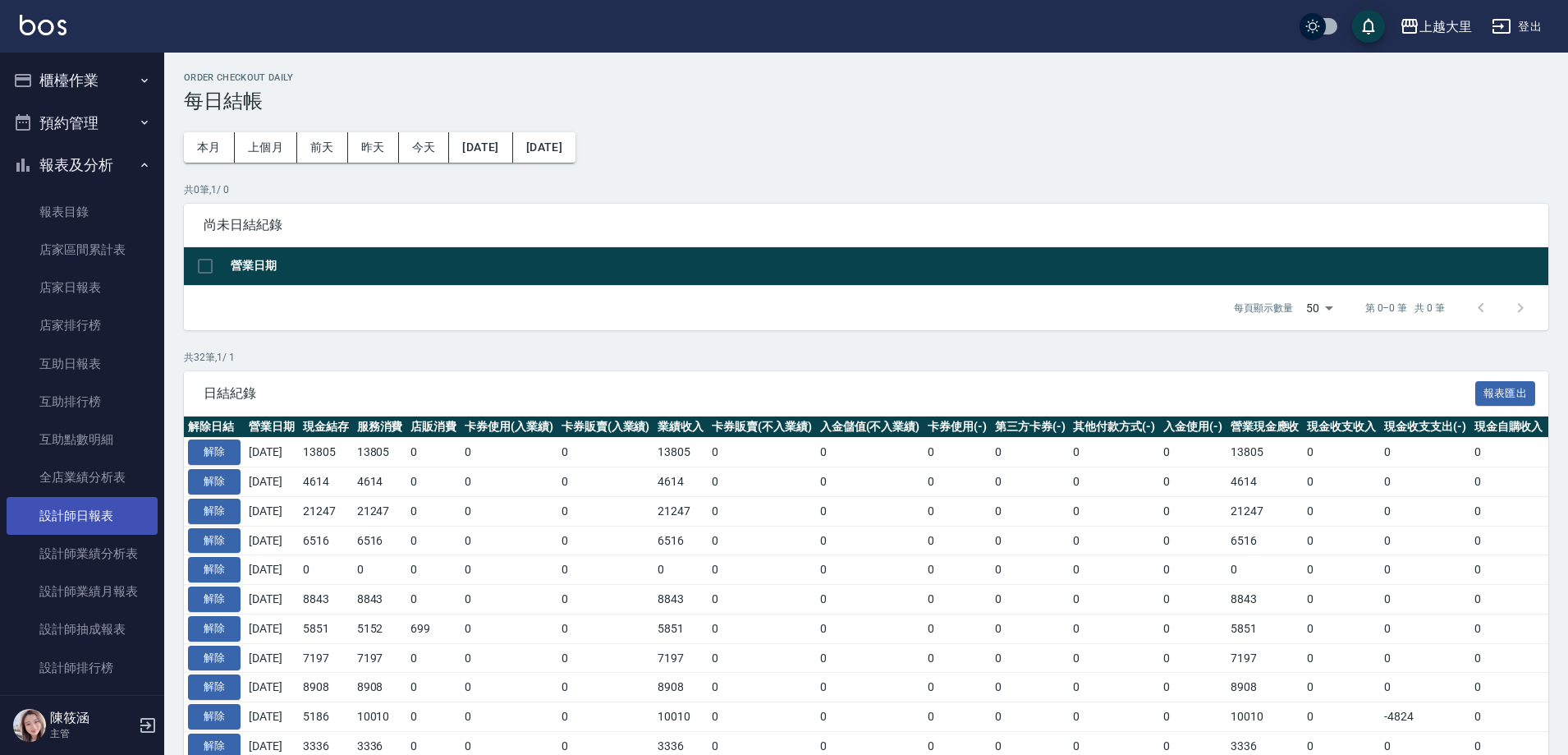
click at [131, 510] on link "設計師日報表" at bounding box center [82, 516] width 151 height 38
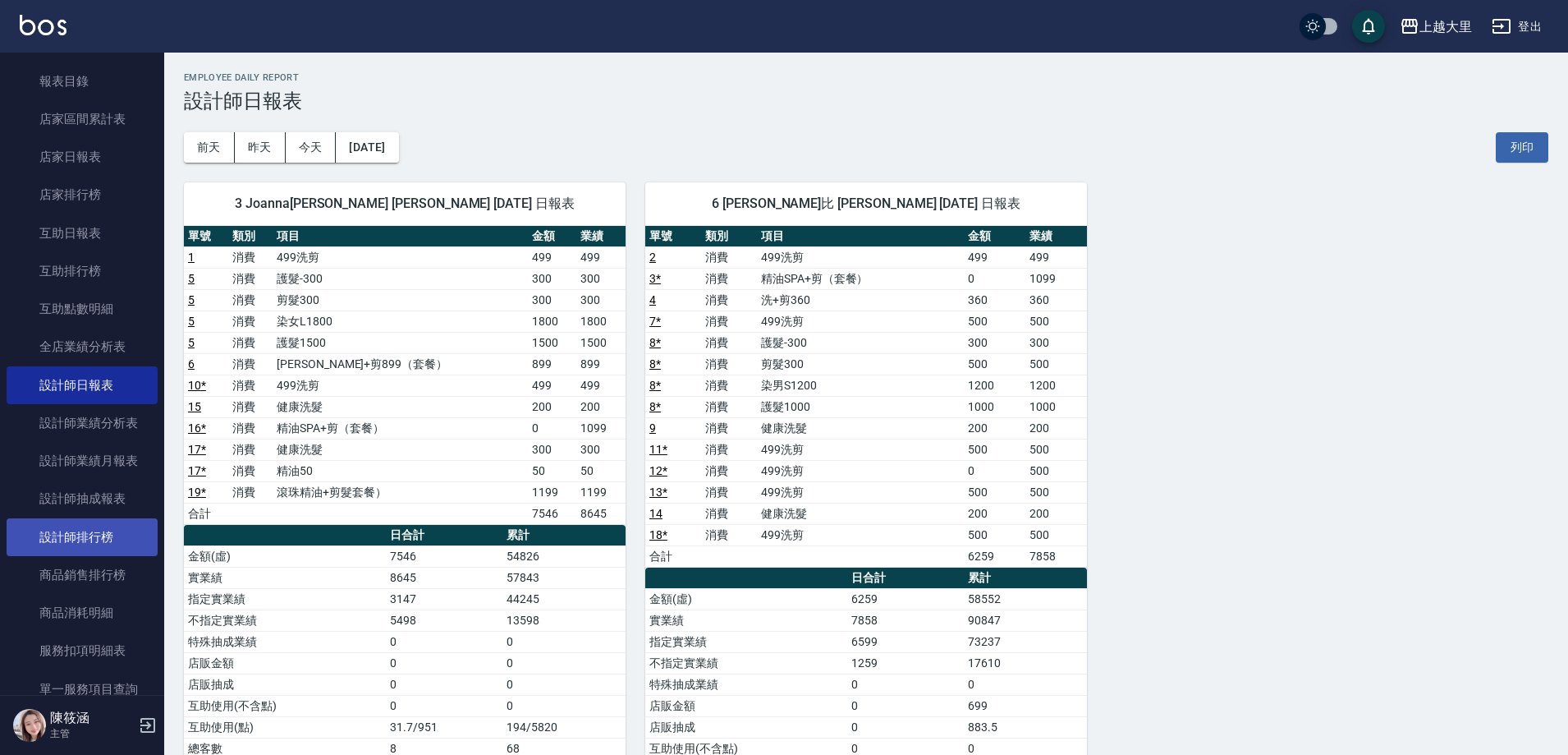
scroll to position [82, 0]
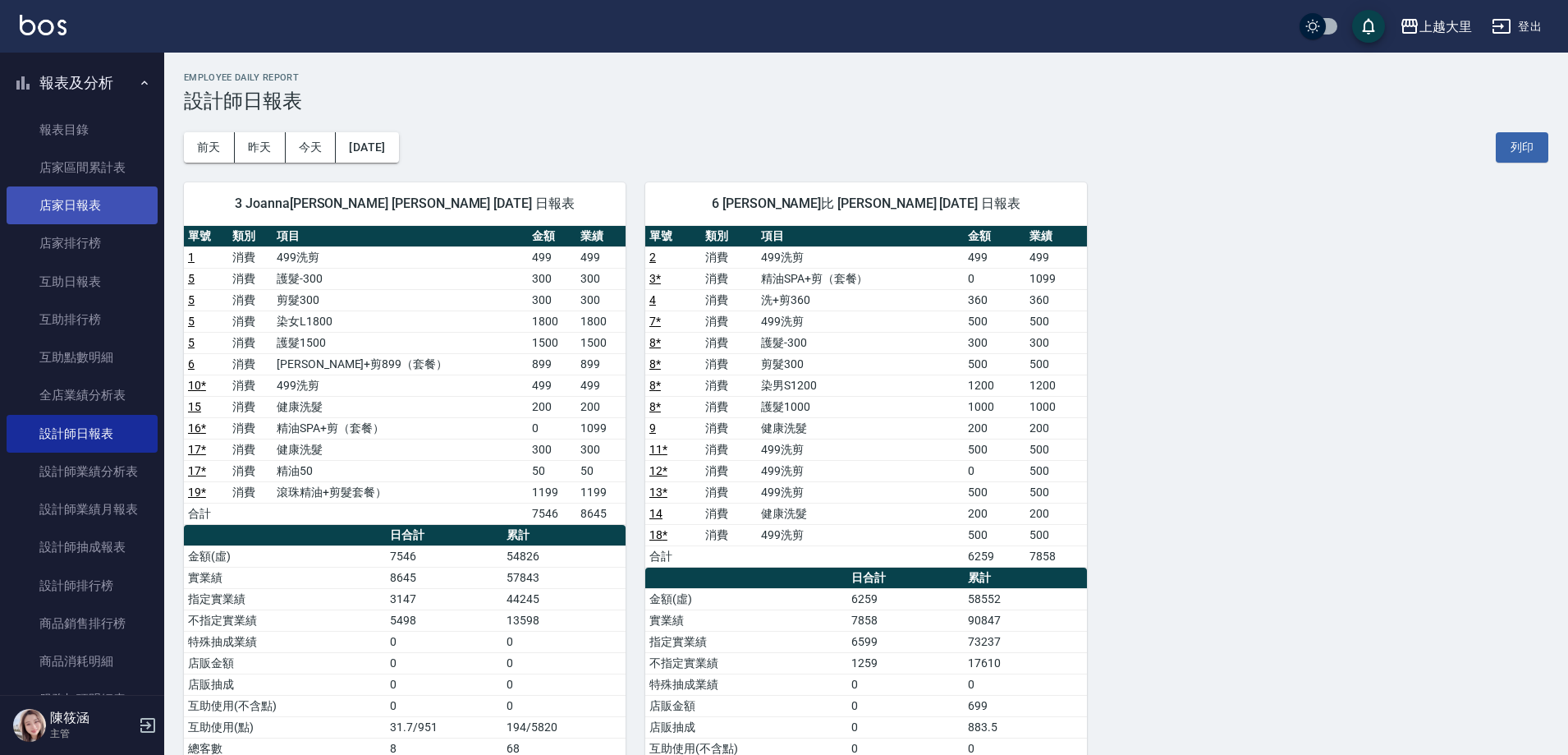
click at [97, 192] on link "店家日報表" at bounding box center [82, 205] width 151 height 38
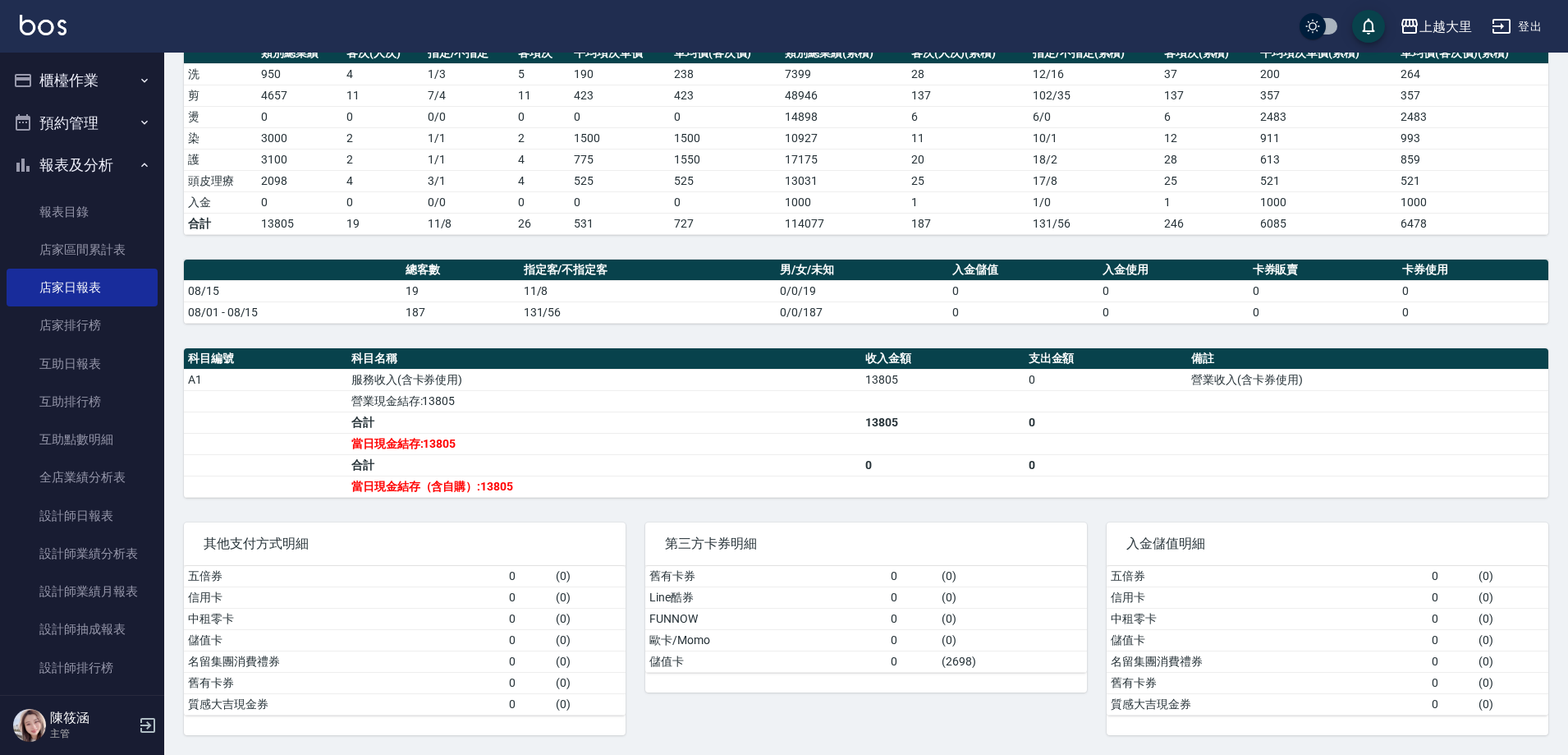
click at [74, 78] on button "櫃檯作業" at bounding box center [82, 80] width 151 height 43
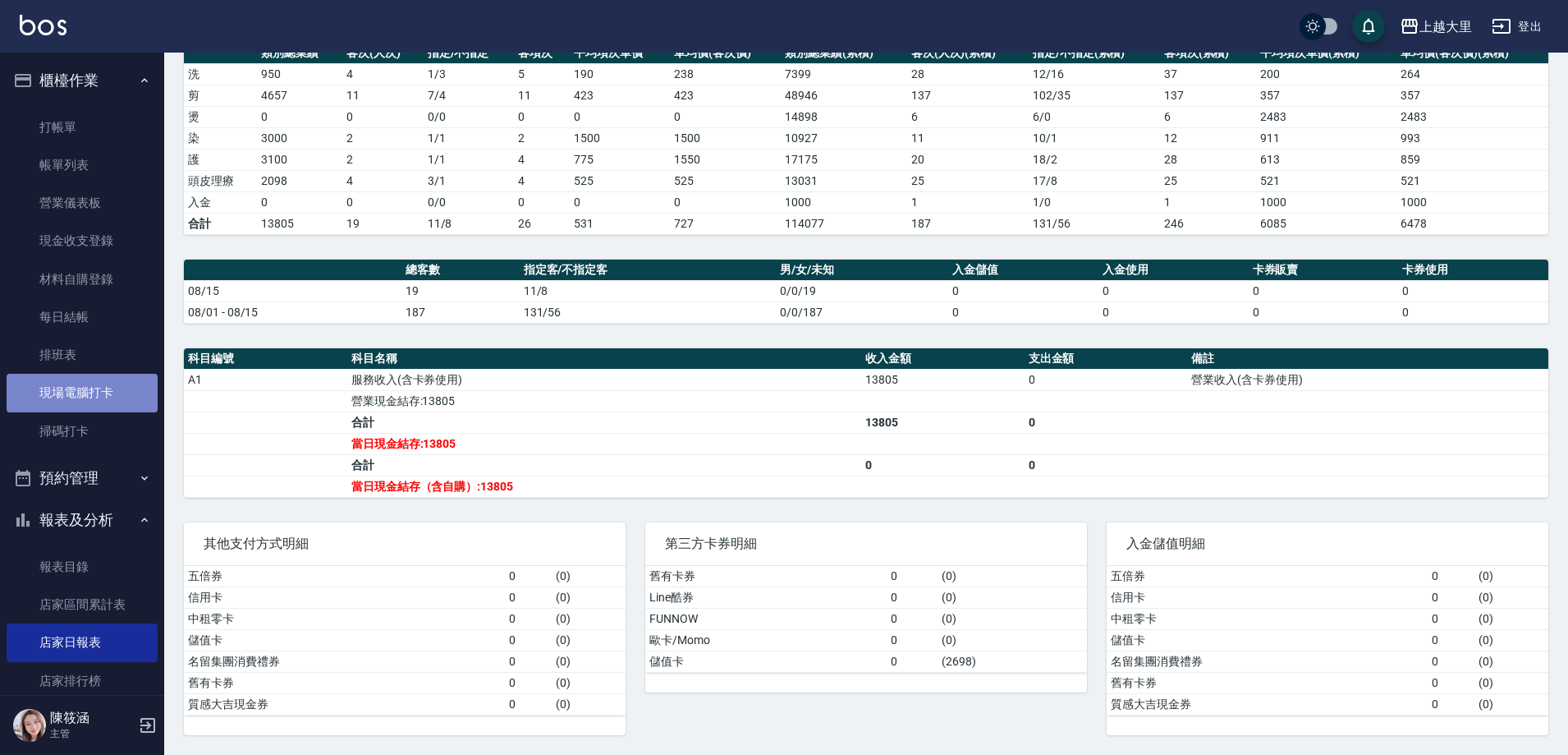
click at [106, 387] on link "現場電腦打卡" at bounding box center [82, 392] width 151 height 38
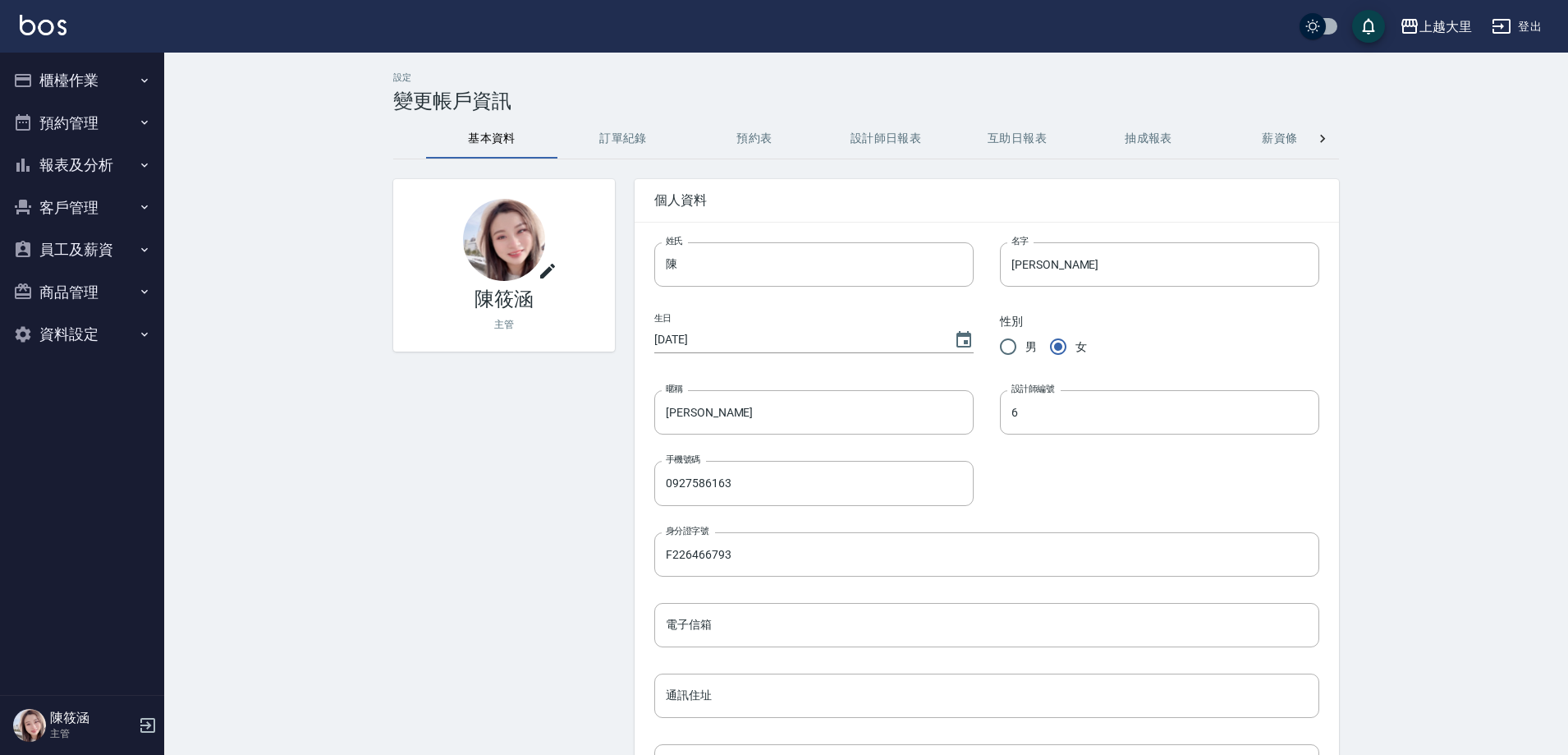
click at [1308, 139] on div at bounding box center [1323, 139] width 32 height 39
